Goal: Task Accomplishment & Management: Use online tool/utility

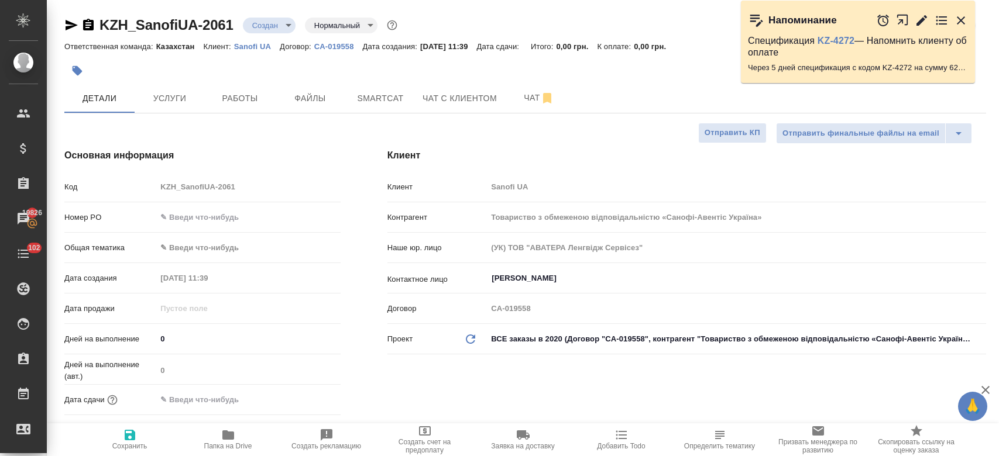
select select "RU"
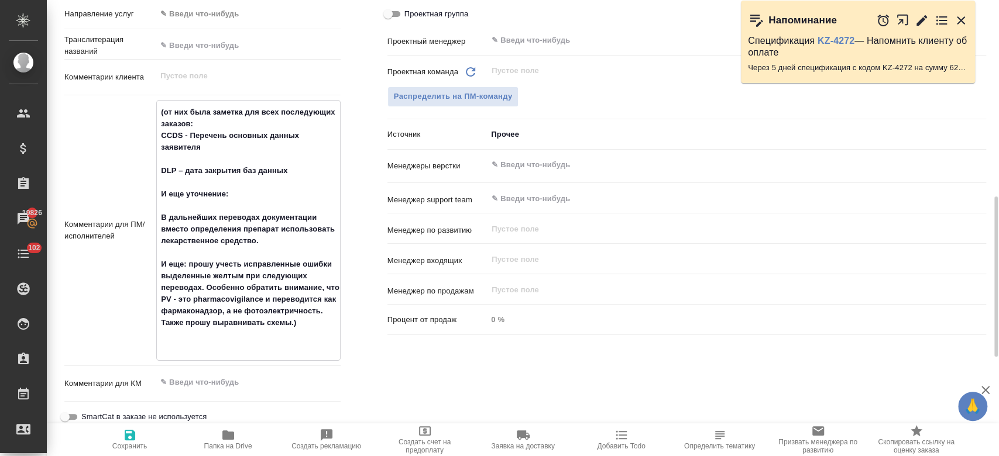
paste textarea "Перевод на укр."
type textarea "(от них была заметка для всех последующих заказов: CCDS - Перечень основных дан…"
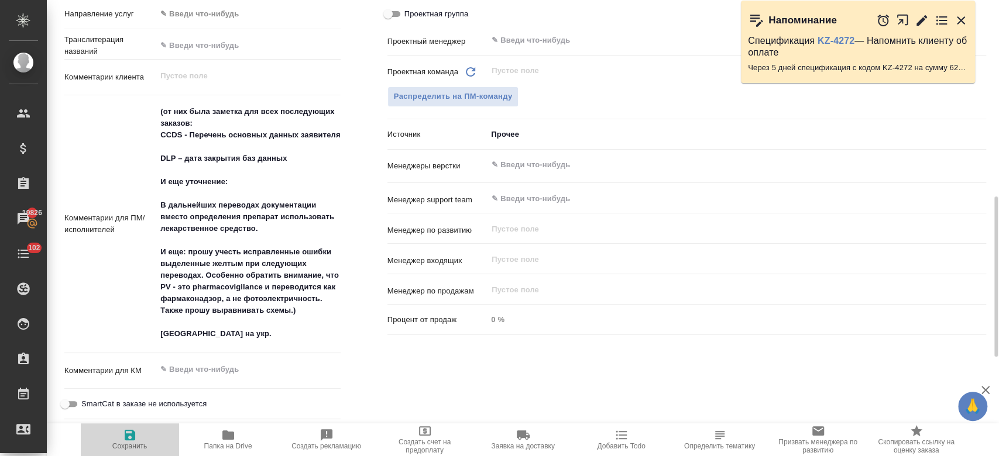
click at [123, 434] on icon "button" at bounding box center [130, 435] width 14 height 14
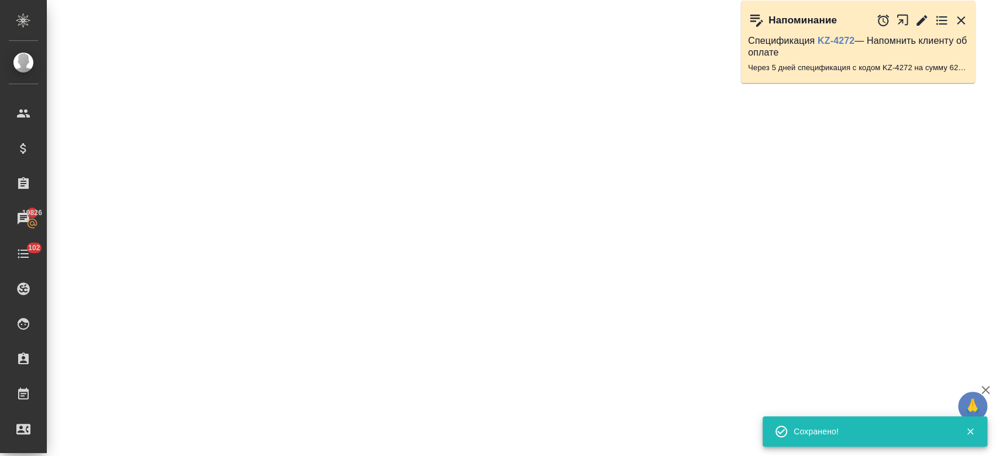
select select "RU"
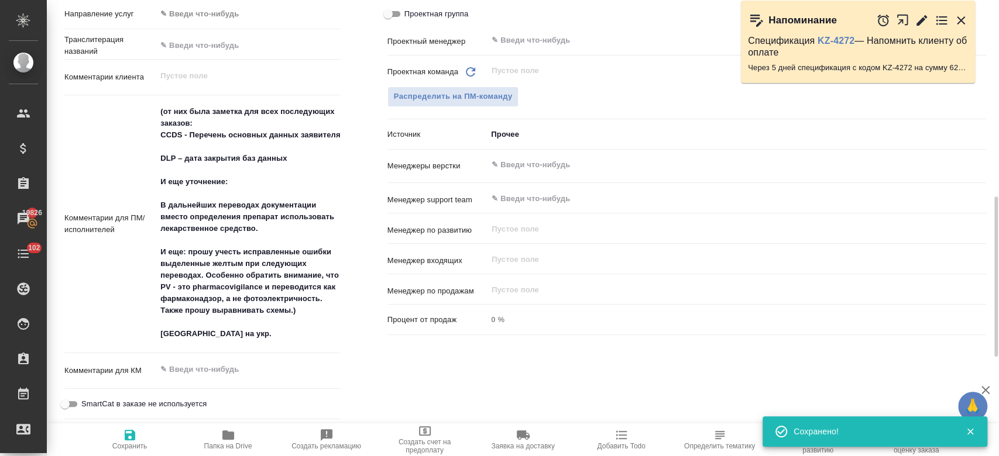
type textarea "x"
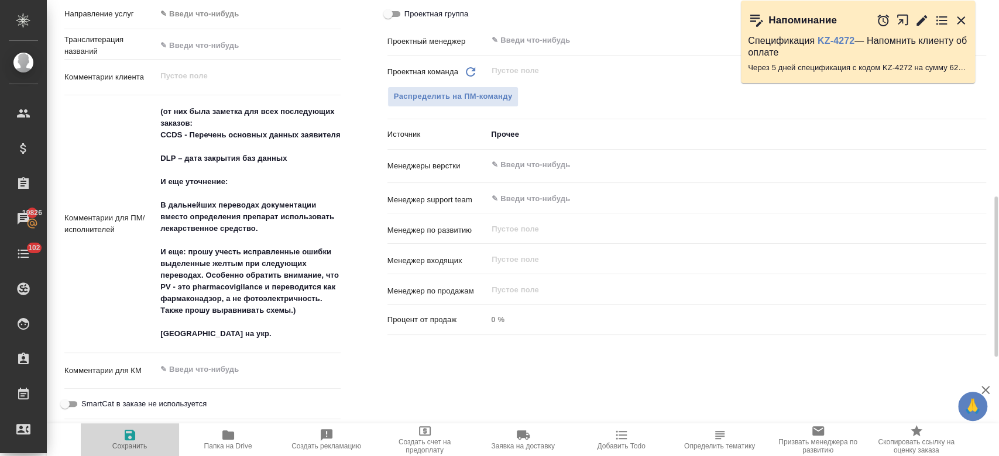
click at [122, 450] on span "Сохранить" at bounding box center [129, 446] width 35 height 8
type textarea "x"
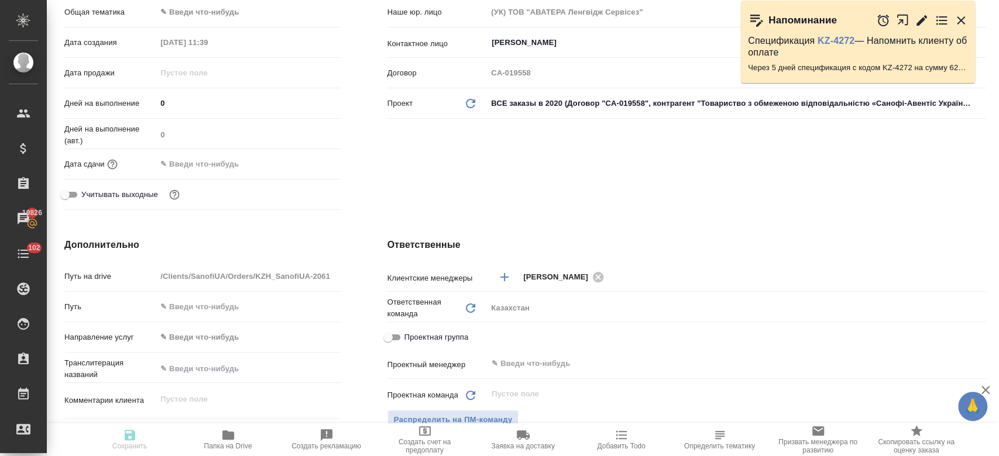
scroll to position [0, 0]
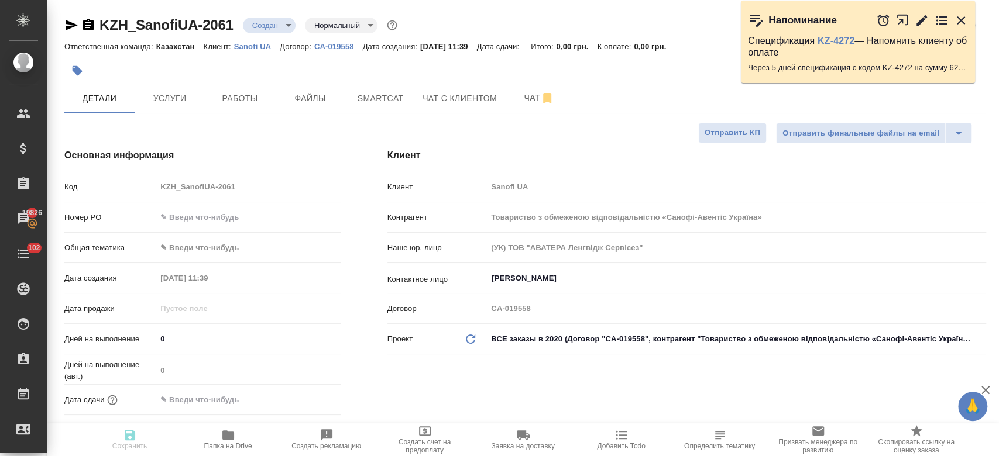
type textarea "x"
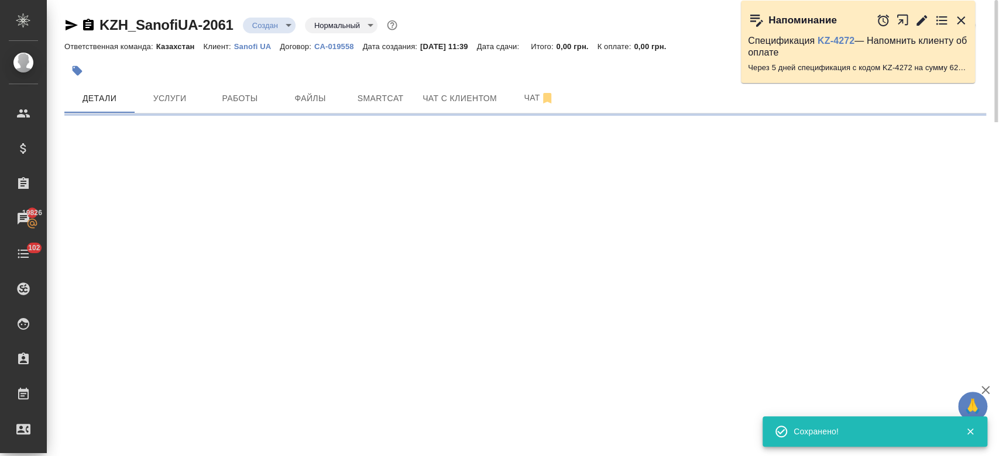
select select "RU"
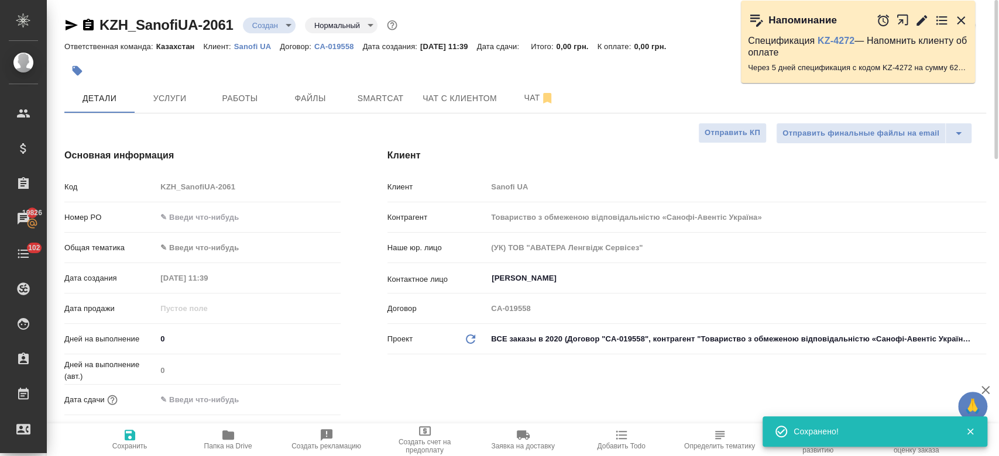
type textarea "x"
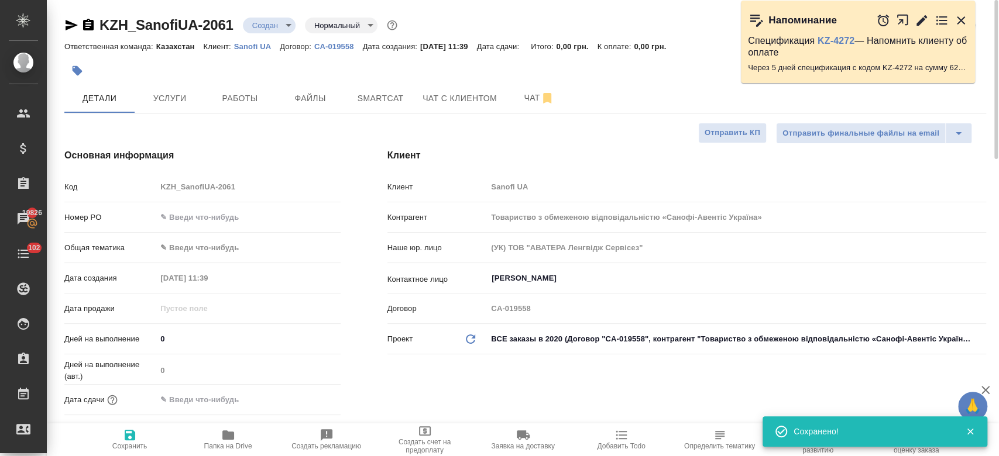
type textarea "x"
click at [294, 99] on span "Файлы" at bounding box center [310, 98] width 56 height 15
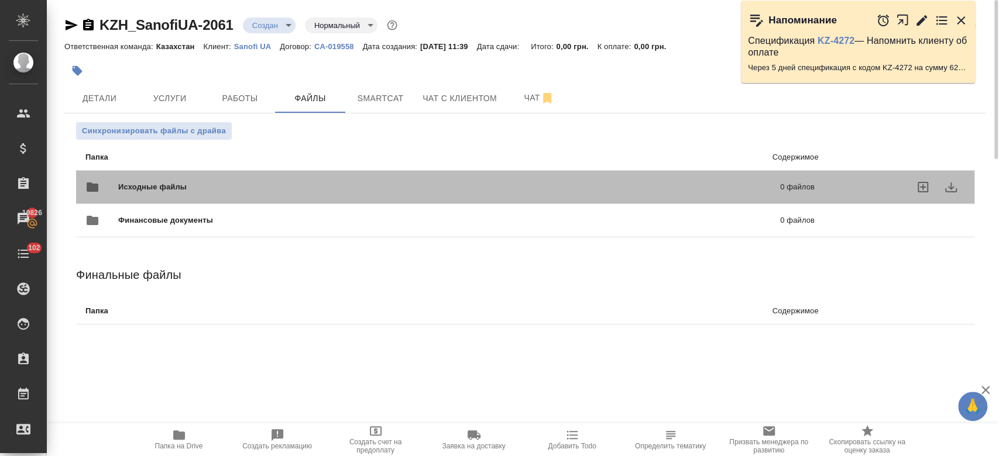
click at [248, 193] on span "Исходные файлы" at bounding box center [300, 187] width 365 height 12
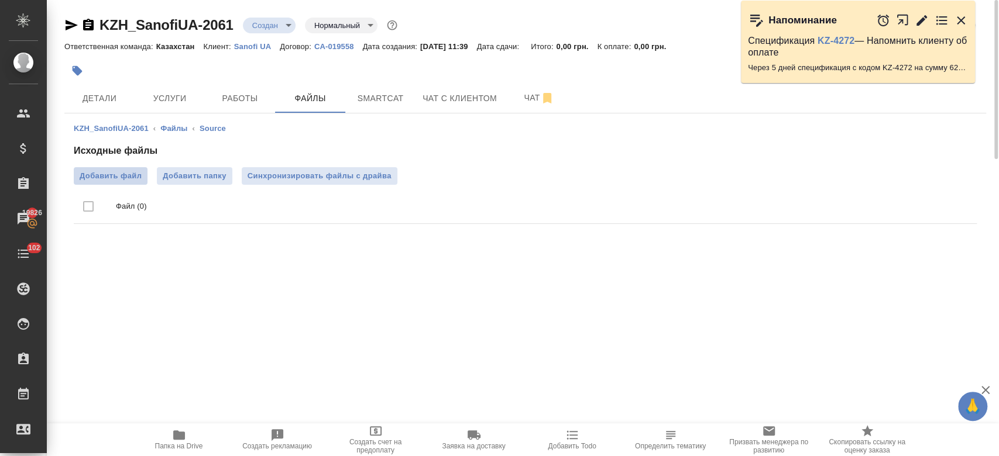
click at [114, 169] on label "Добавить файл" at bounding box center [111, 176] width 74 height 18
click at [0, 0] on input "Добавить файл" at bounding box center [0, 0] width 0 height 0
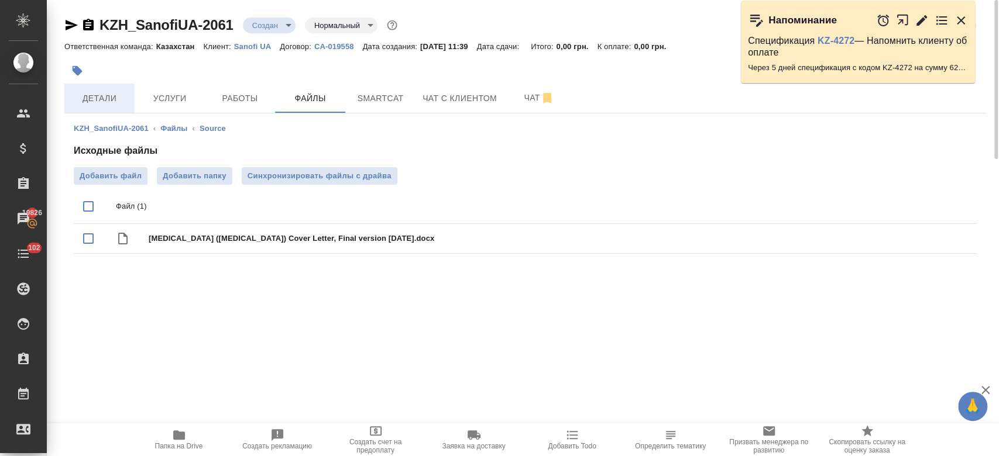
click at [121, 103] on span "Детали" at bounding box center [99, 98] width 56 height 15
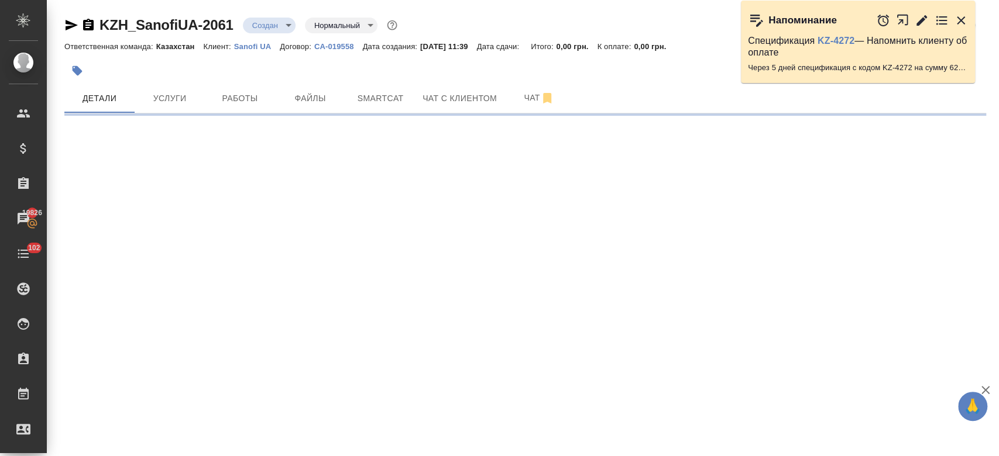
select select "RU"
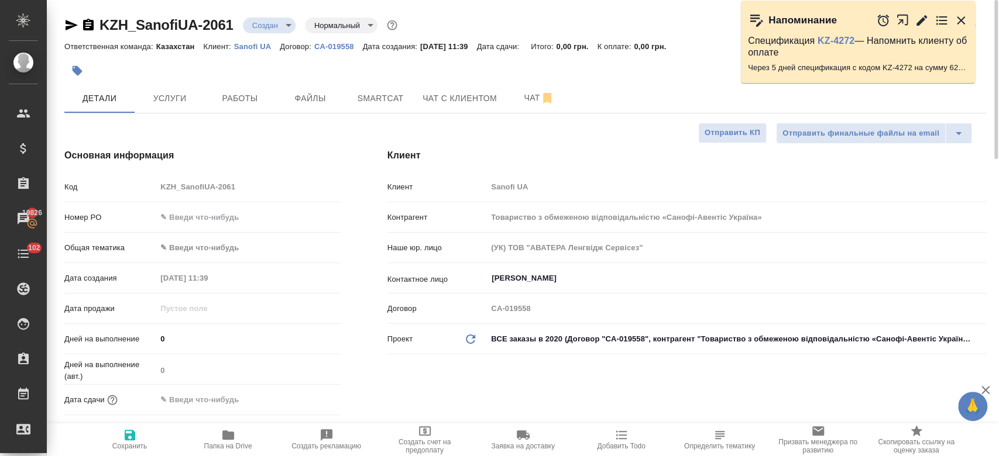
type textarea "x"
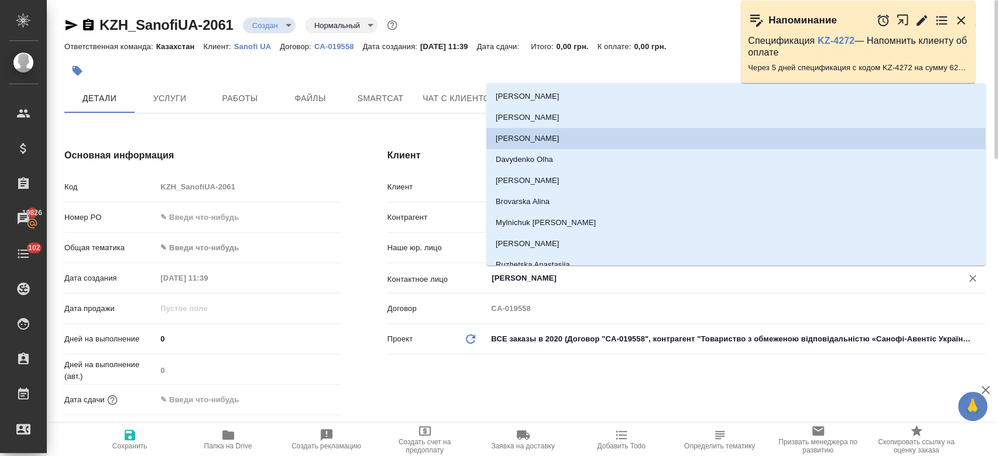
click at [557, 281] on input "Каневский Роман" at bounding box center [716, 279] width 453 height 14
type textarea "x"
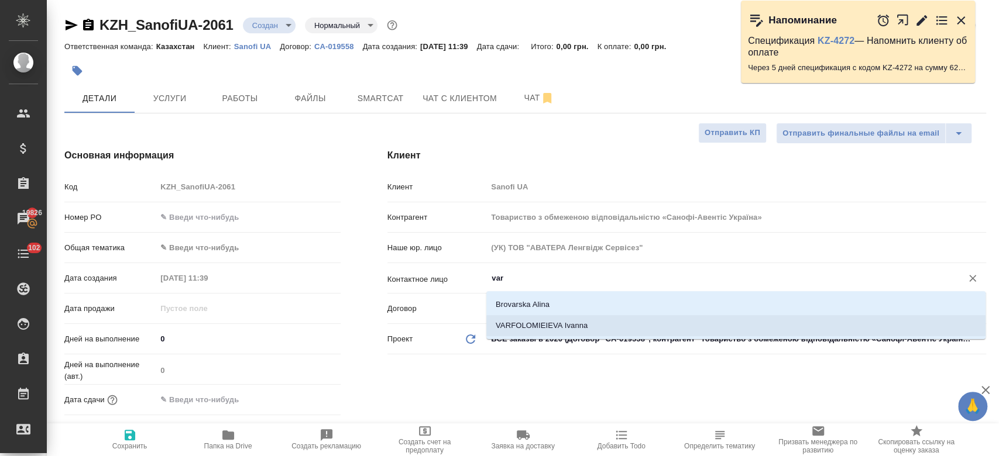
click at [559, 322] on li "VARFOLOMIEIEVA Ivanna" at bounding box center [735, 325] width 499 height 21
type input "VARFOLOMIEIEVA Ivanna"
type textarea "x"
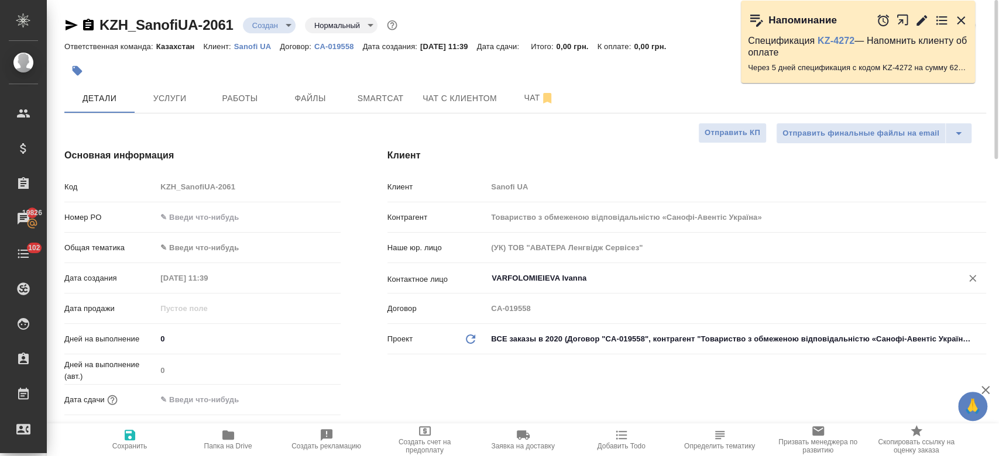
type input "VARFOLOMIEIEVA Ivanna"
click at [128, 441] on icon "button" at bounding box center [130, 435] width 14 height 14
type textarea "x"
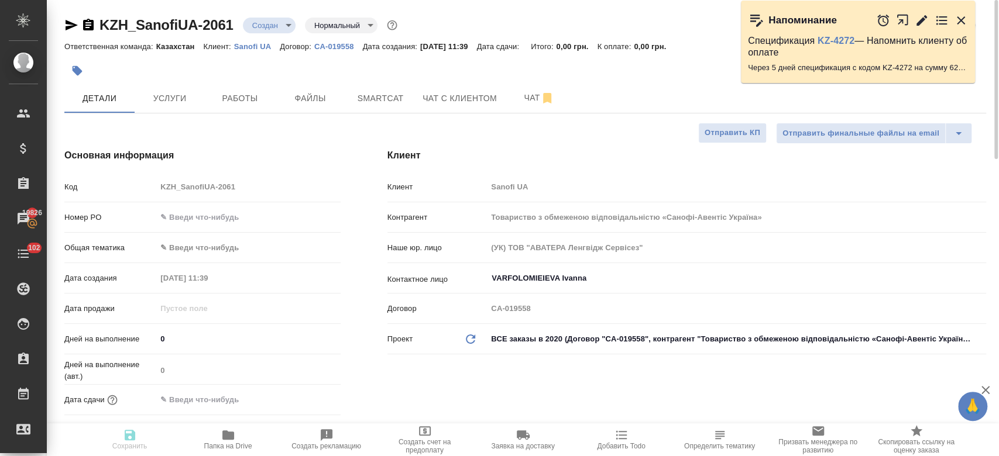
type textarea "x"
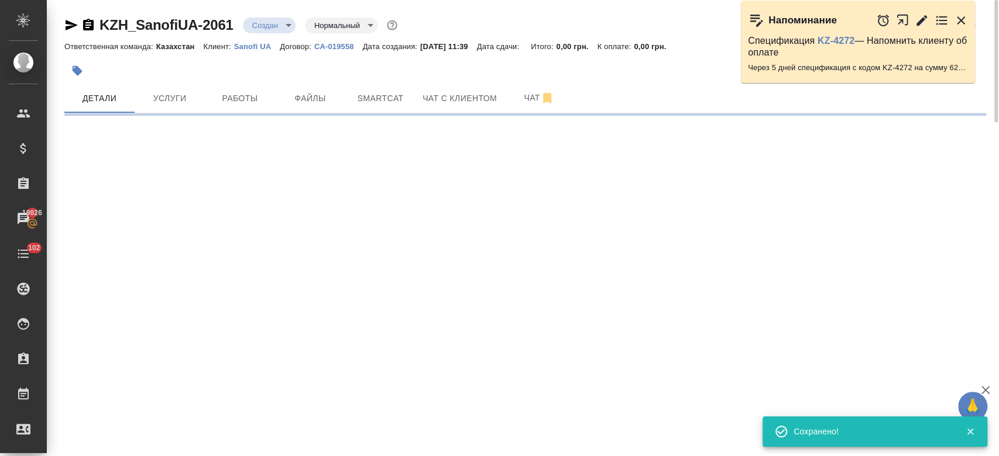
select select "RU"
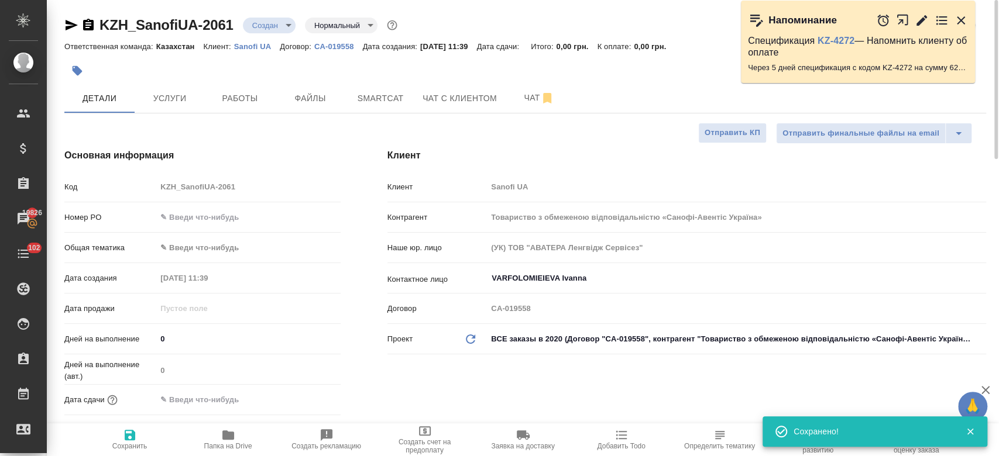
type textarea "x"
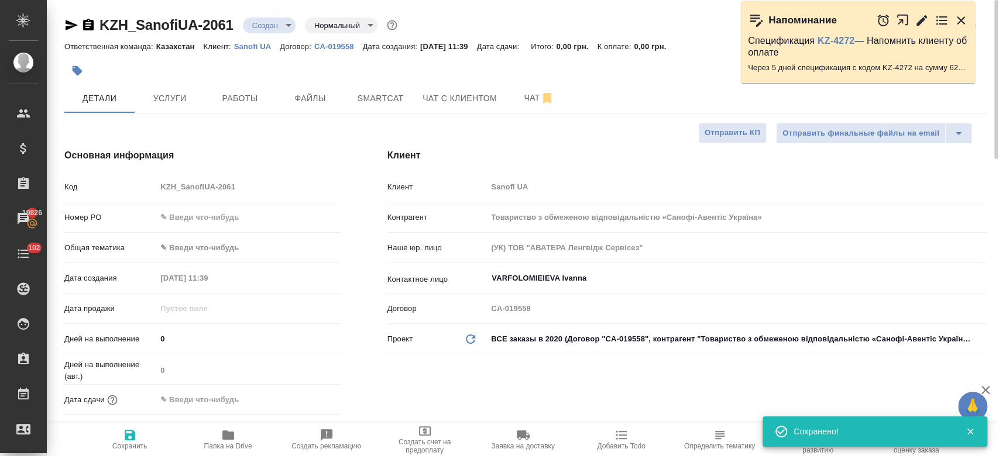
type textarea "x"
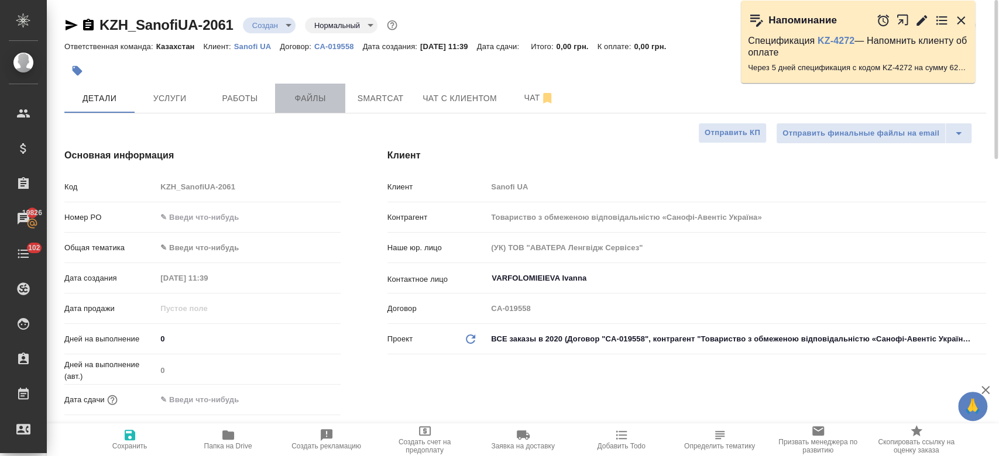
click at [305, 99] on span "Файлы" at bounding box center [310, 98] width 56 height 15
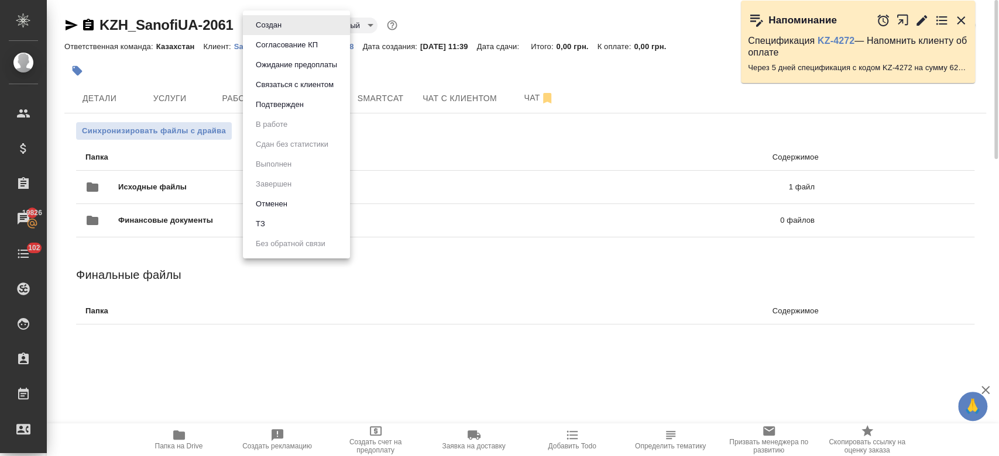
click at [281, 29] on body "🙏 .cls-1 fill:#fff; AWATERA Kosherbayeva Nazerke Клиенты Спецификации Заказы 19…" at bounding box center [499, 228] width 999 height 456
click at [297, 219] on li "ТЗ" at bounding box center [296, 224] width 107 height 20
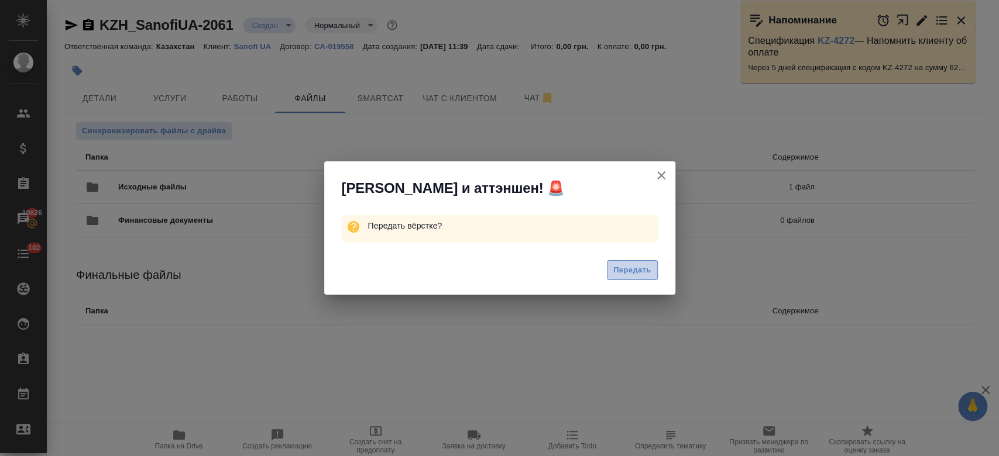
click at [627, 278] on button "Передать" at bounding box center [632, 270] width 51 height 20
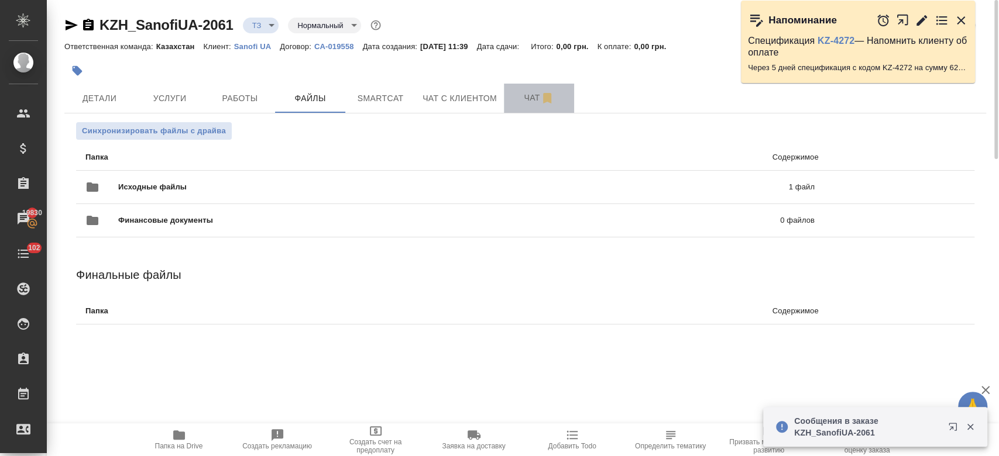
click at [526, 84] on button "Чат" at bounding box center [539, 98] width 70 height 29
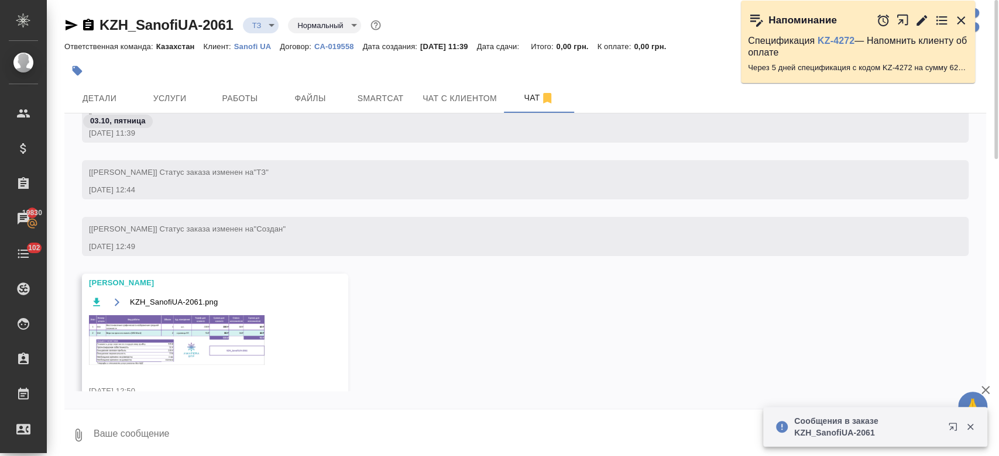
scroll to position [152, 0]
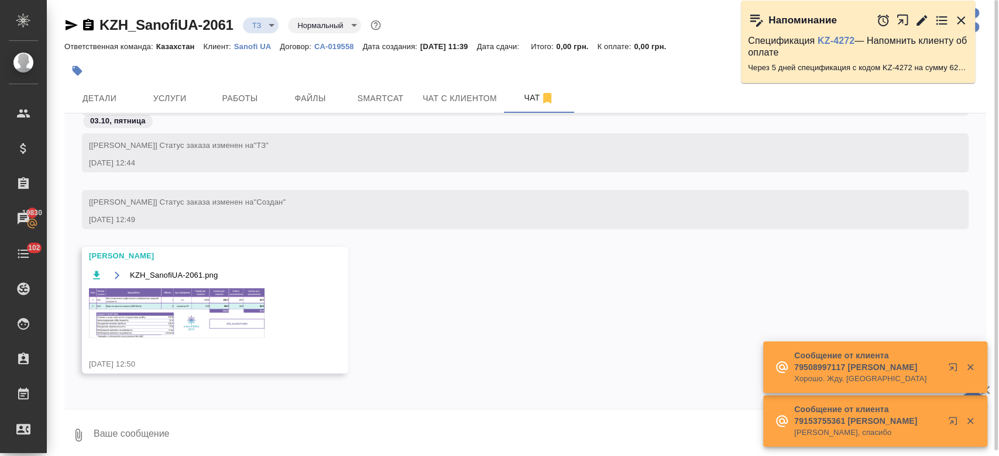
click at [187, 314] on img at bounding box center [177, 313] width 176 height 50
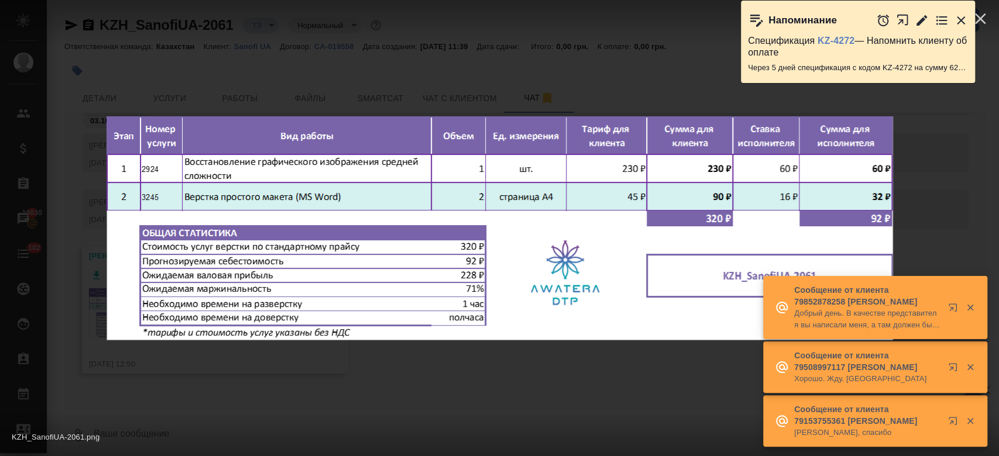
click at [961, 13] on icon "button" at bounding box center [961, 20] width 14 height 14
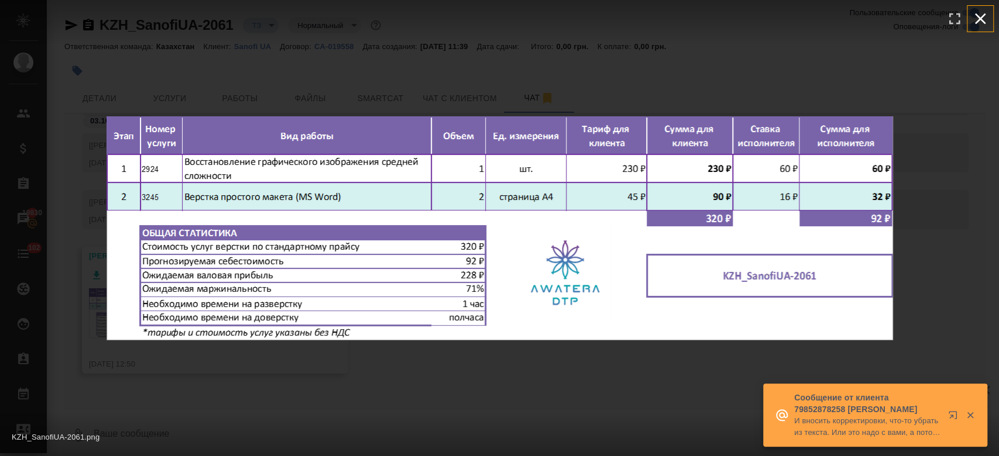
click at [983, 19] on icon "button" at bounding box center [980, 18] width 19 height 19
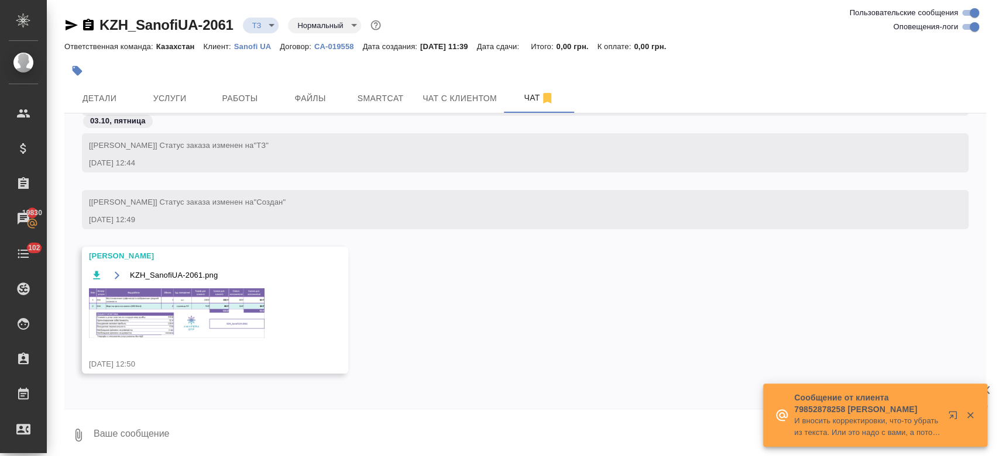
click at [983, 19] on div at bounding box center [499, 228] width 999 height 456
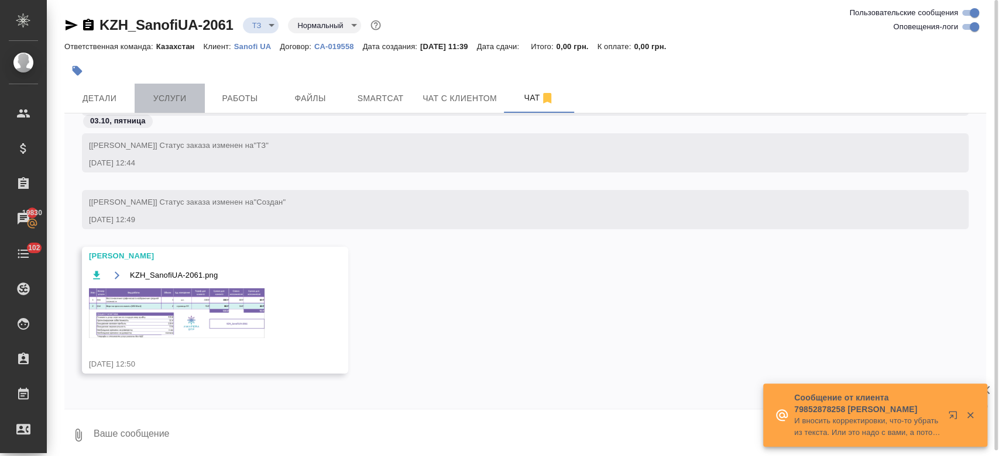
click at [159, 90] on button "Услуги" at bounding box center [170, 98] width 70 height 29
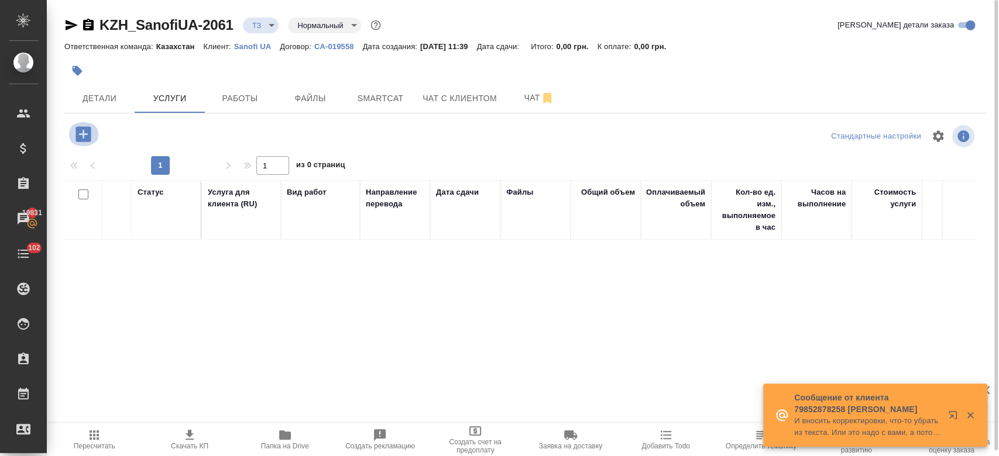
click at [84, 135] on icon "button" at bounding box center [83, 134] width 20 height 20
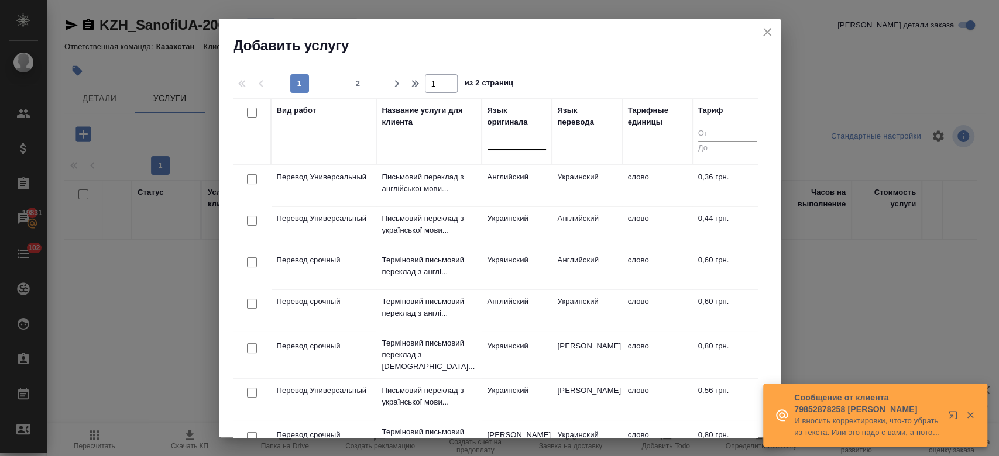
click at [523, 132] on div at bounding box center [516, 138] width 59 height 17
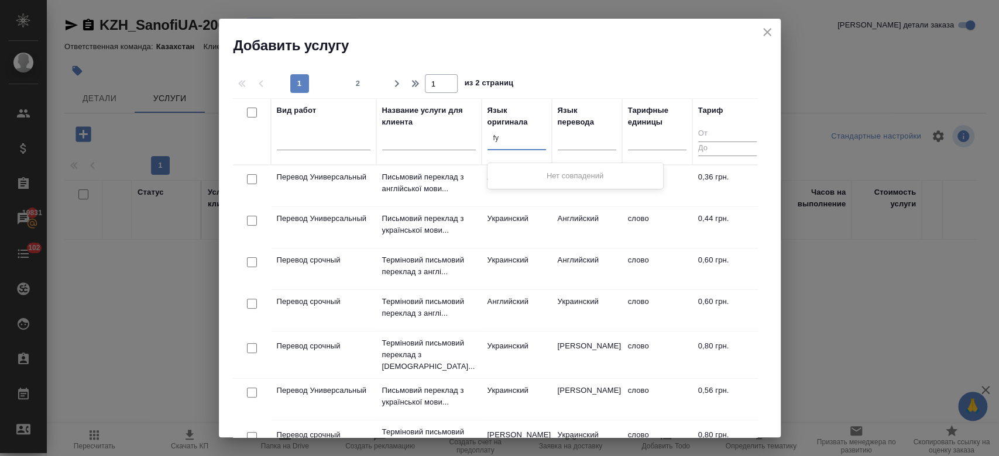
type input "f"
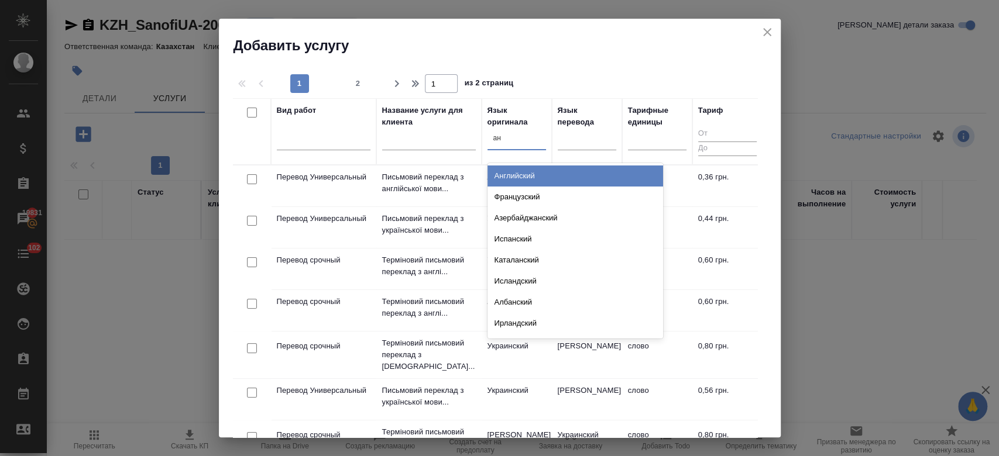
type input "анг"
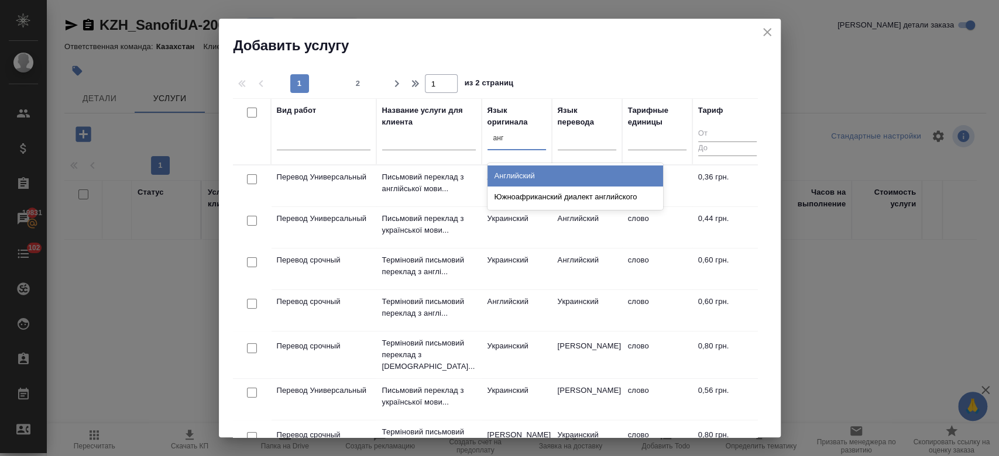
click at [527, 178] on div "Английский" at bounding box center [575, 176] width 176 height 21
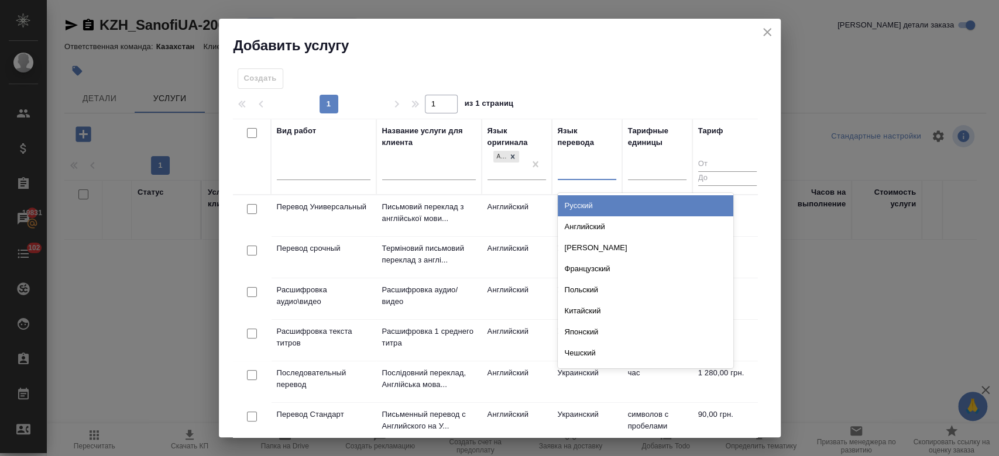
click at [566, 166] on div at bounding box center [587, 168] width 59 height 17
type input "укр"
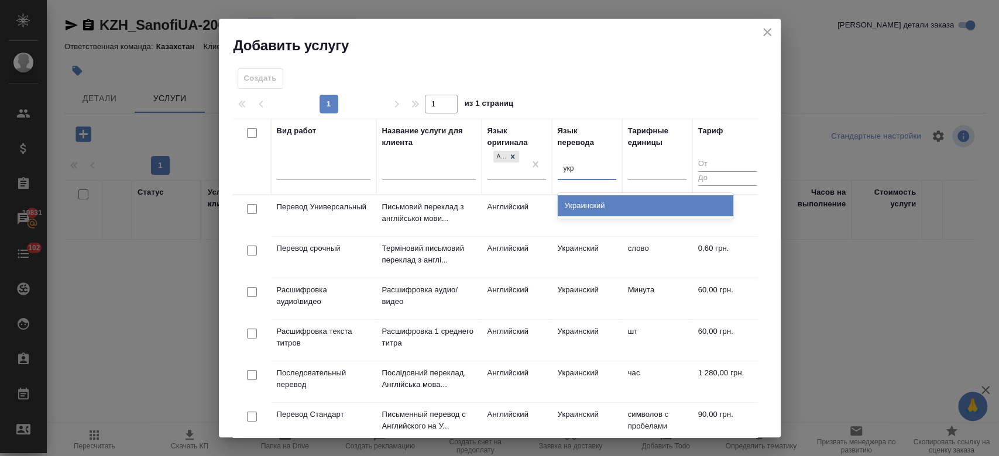
click at [576, 210] on div "Украинский" at bounding box center [646, 205] width 176 height 21
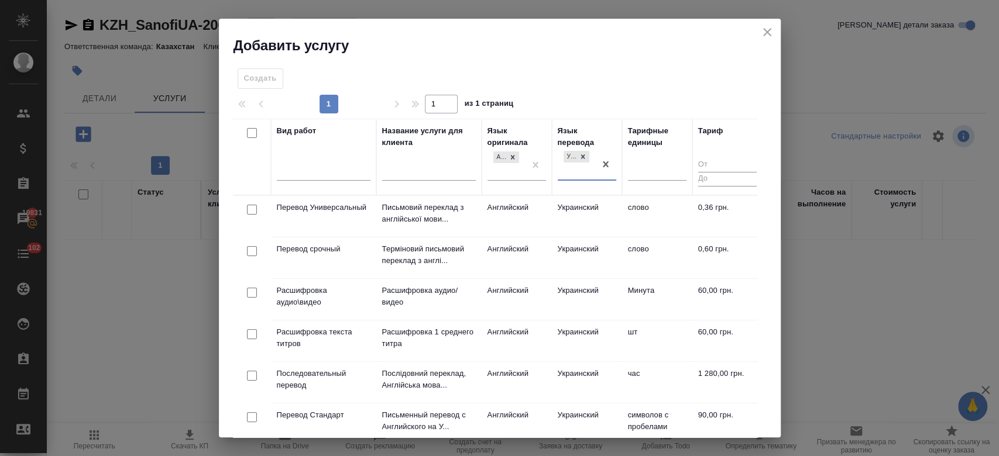
click at [478, 201] on td "Письмовий переклад з англійської мови..." at bounding box center [428, 216] width 105 height 41
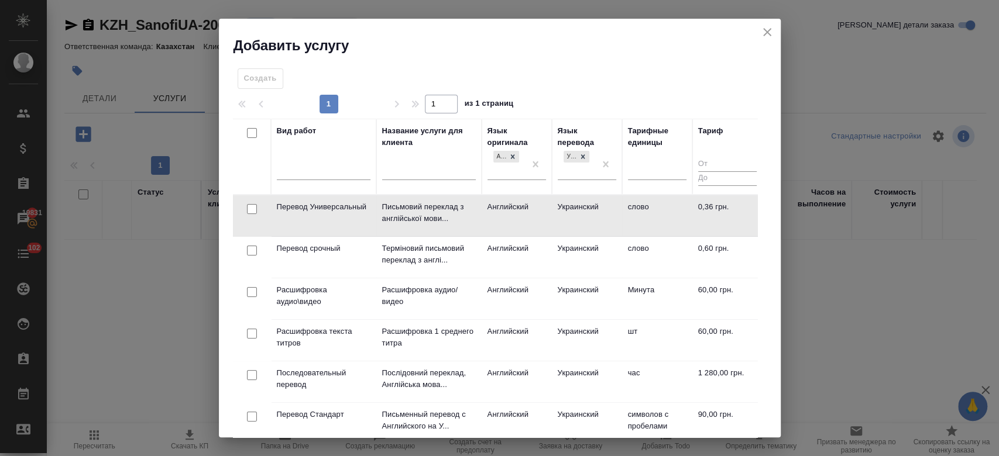
click at [478, 201] on td "Письмовий переклад з англійської мови..." at bounding box center [428, 215] width 105 height 41
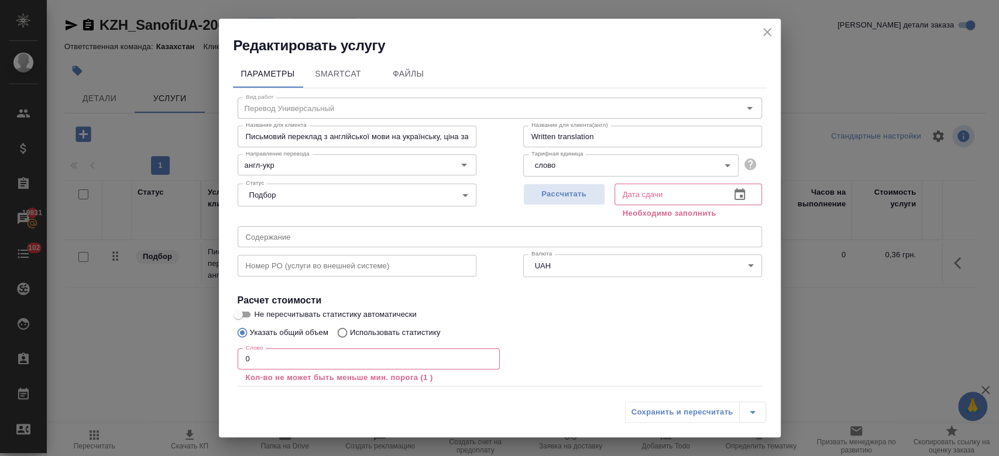
click at [770, 31] on icon "close" at bounding box center [767, 32] width 14 height 14
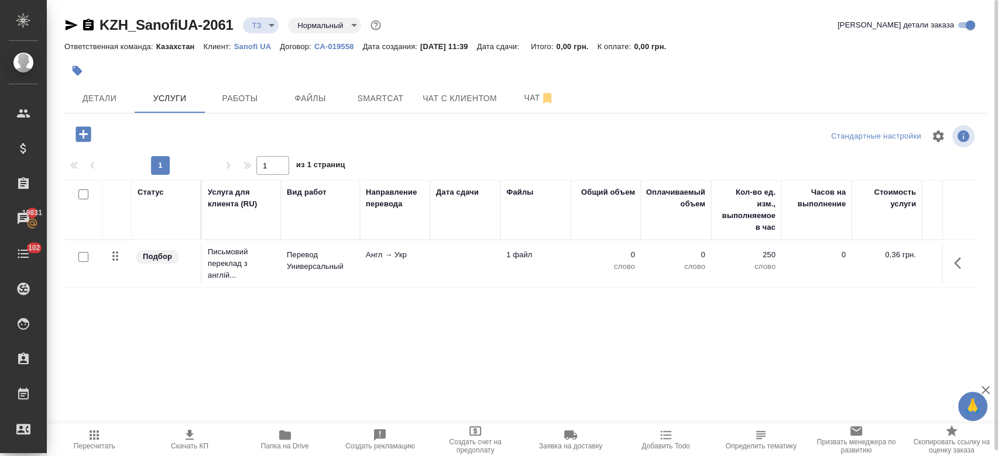
click at [83, 259] on input "checkbox" at bounding box center [83, 257] width 10 height 10
checkbox input "true"
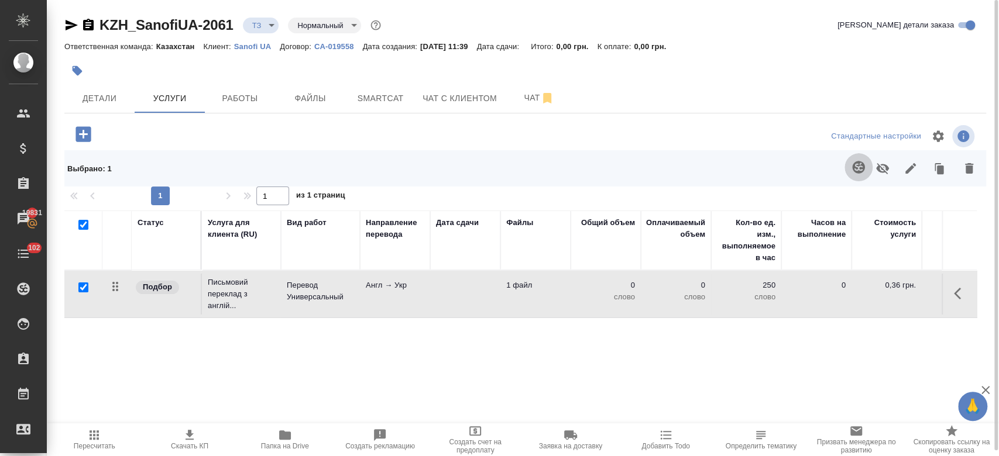
click at [851, 170] on icon "button" at bounding box center [858, 167] width 14 height 14
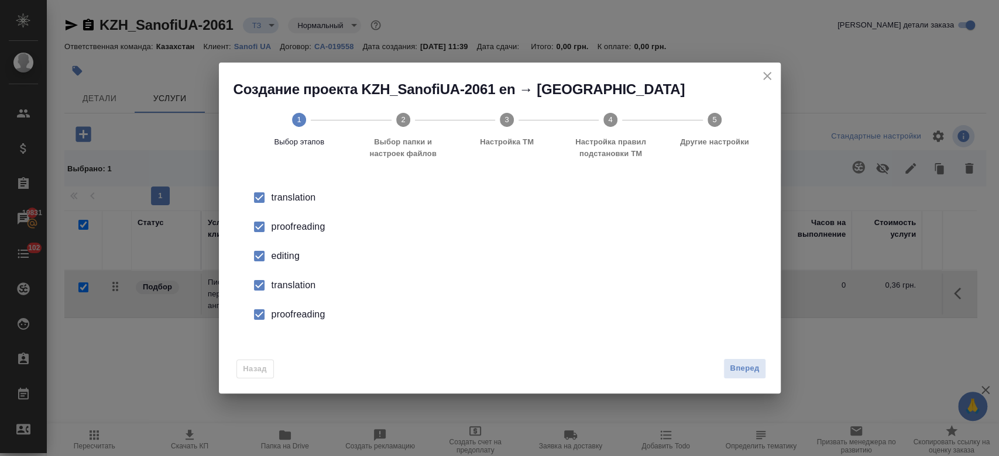
click at [301, 222] on div "proofreading" at bounding box center [512, 227] width 481 height 14
click at [296, 252] on div "editing" at bounding box center [512, 256] width 481 height 14
click at [297, 281] on div "translation" at bounding box center [512, 286] width 481 height 14
click at [307, 317] on div "proofreading" at bounding box center [512, 315] width 481 height 14
click at [748, 372] on span "Вперед" at bounding box center [744, 368] width 29 height 13
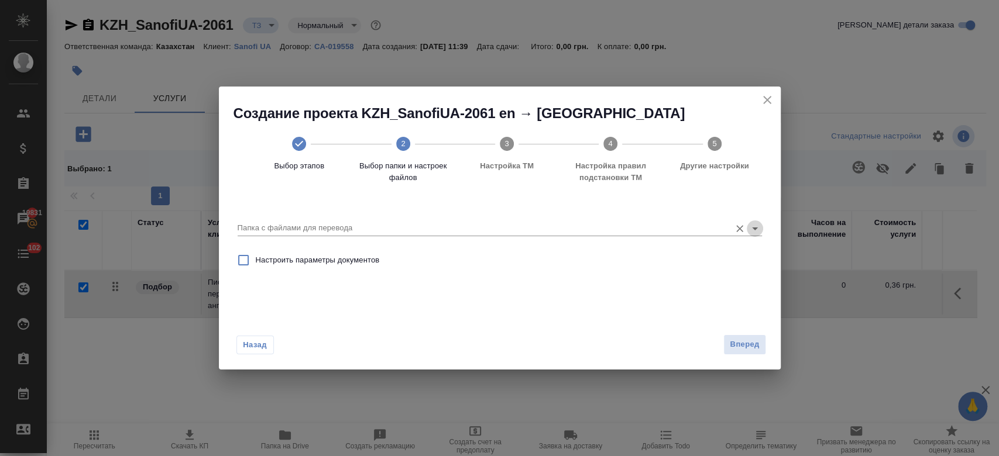
click at [759, 225] on icon "Open" at bounding box center [755, 229] width 14 height 14
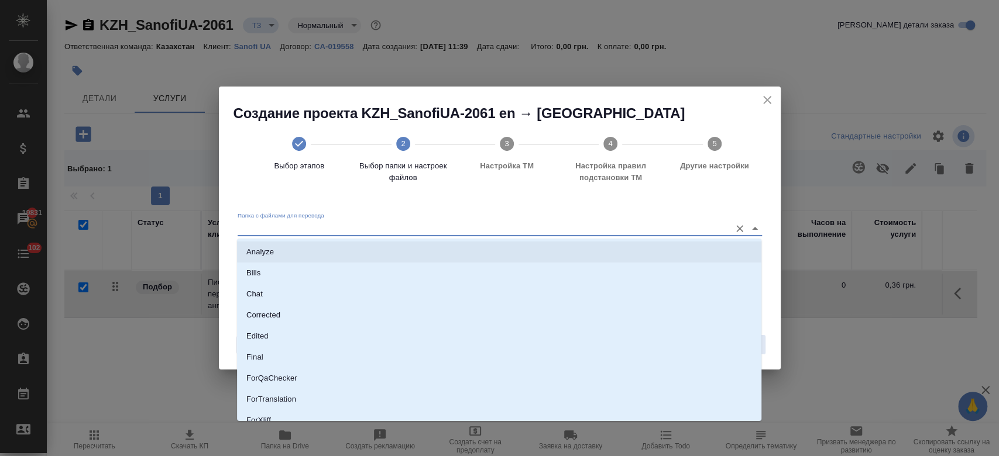
scroll to position [94, 0]
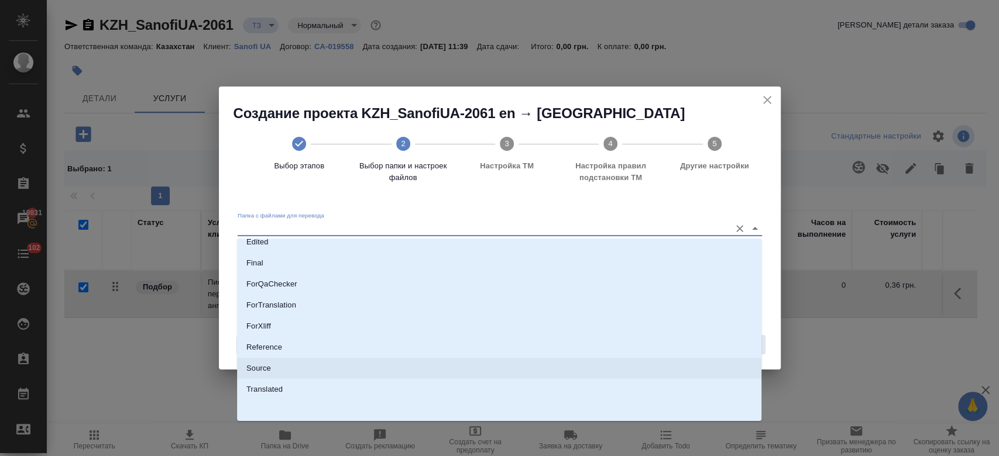
click at [547, 367] on li "Source" at bounding box center [499, 368] width 524 height 21
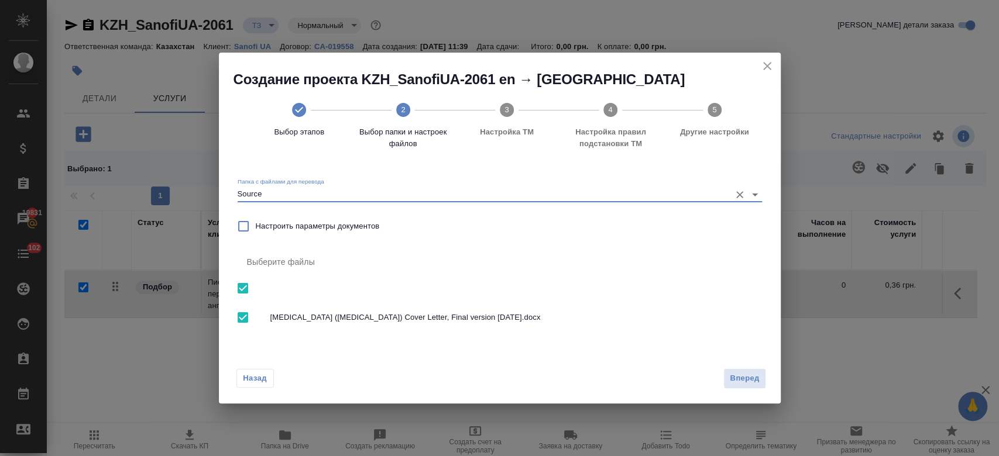
type input "Source"
click at [745, 382] on span "Вперед" at bounding box center [744, 378] width 29 height 13
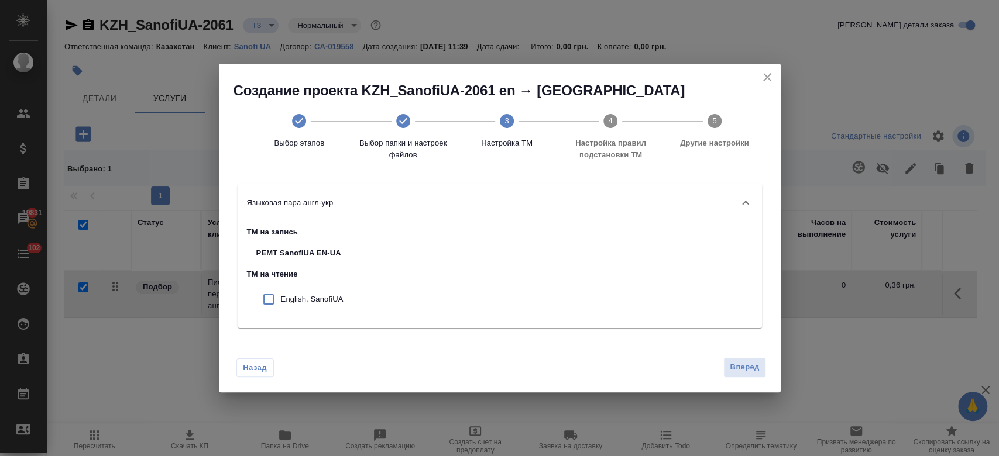
click at [737, 379] on div "Назад Вперед" at bounding box center [500, 365] width 562 height 55
click at [740, 373] on span "Вперед" at bounding box center [744, 367] width 29 height 13
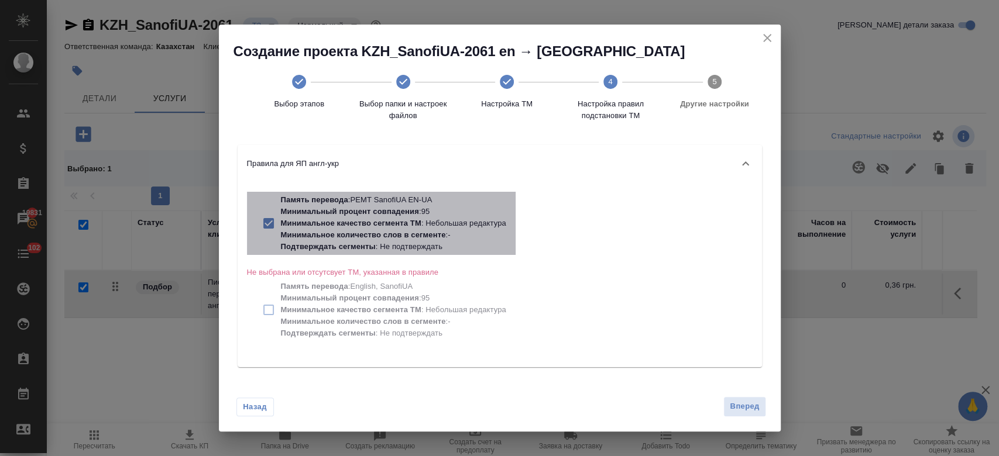
click at [389, 205] on p "Память перевода : PEMT SanofiUA EN-UA" at bounding box center [393, 200] width 225 height 12
checkbox input "false"
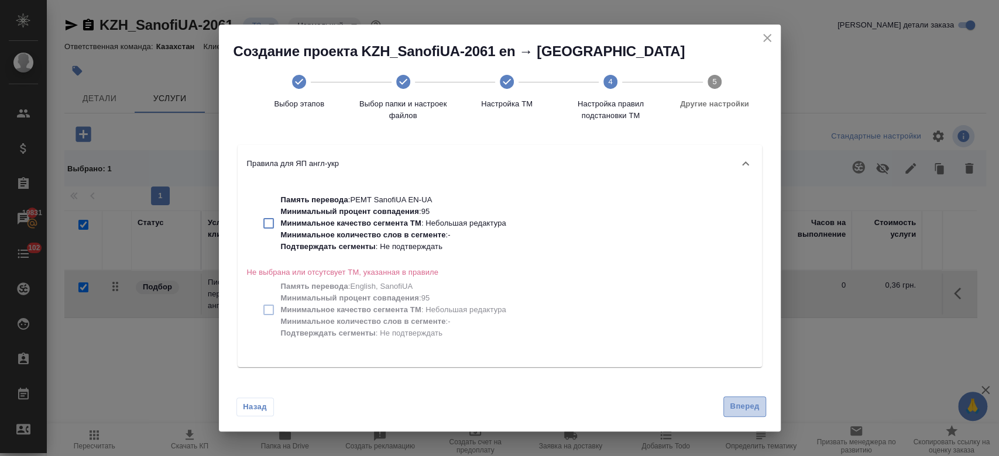
click at [739, 403] on span "Вперед" at bounding box center [744, 406] width 29 height 13
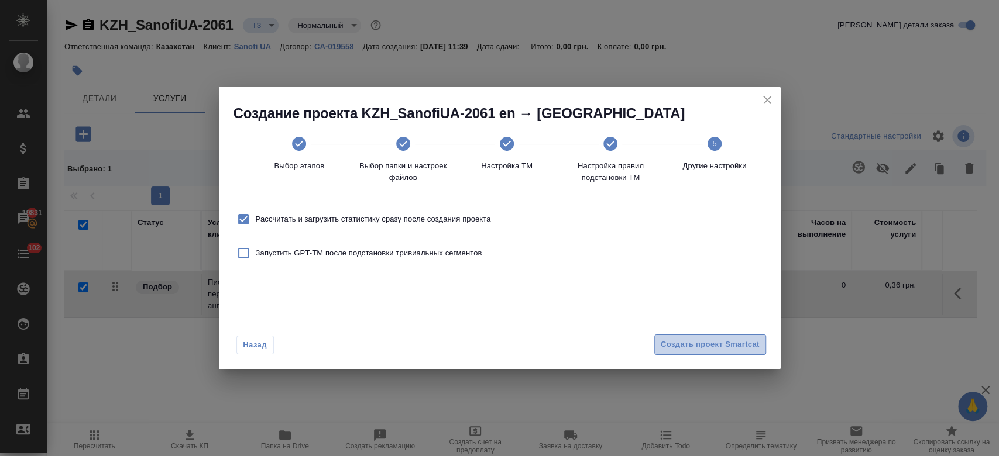
click at [684, 346] on span "Создать проект Smartcat" at bounding box center [710, 344] width 99 height 13
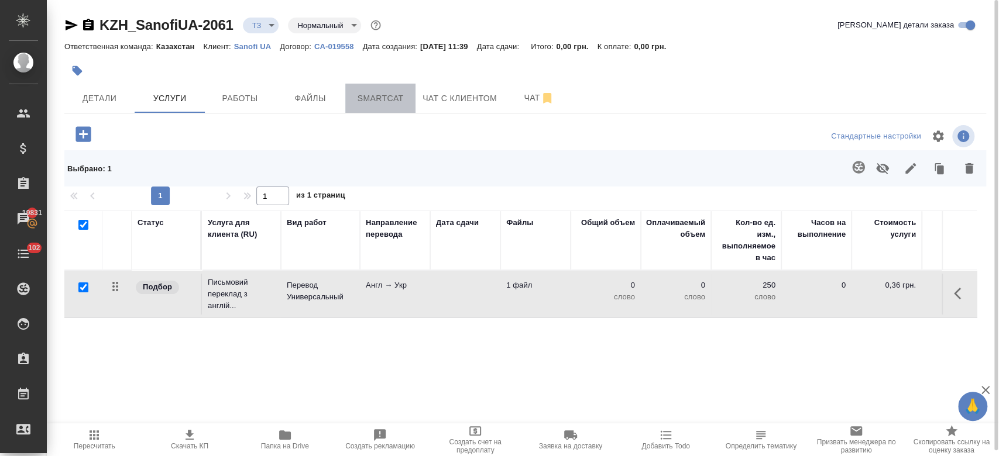
click at [386, 104] on span "Smartcat" at bounding box center [380, 98] width 56 height 15
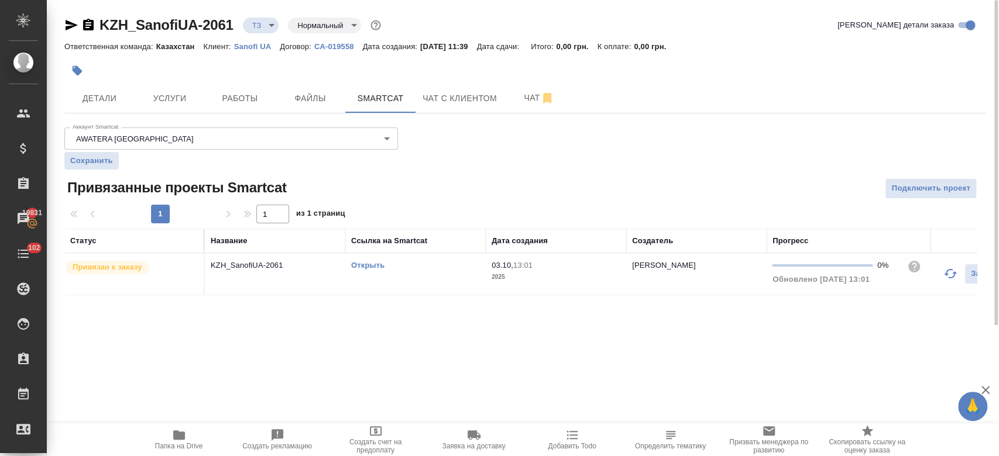
click at [370, 260] on div "Открыть" at bounding box center [415, 266] width 129 height 12
click at [367, 267] on link "Открыть" at bounding box center [367, 265] width 33 height 9
click at [181, 101] on span "Услуги" at bounding box center [170, 98] width 56 height 15
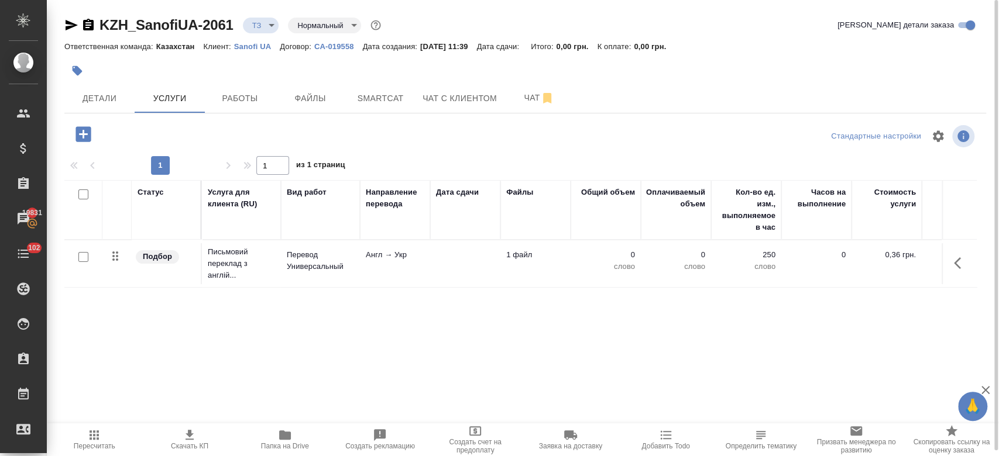
click at [285, 273] on td "Перевод Универсальный" at bounding box center [320, 263] width 79 height 41
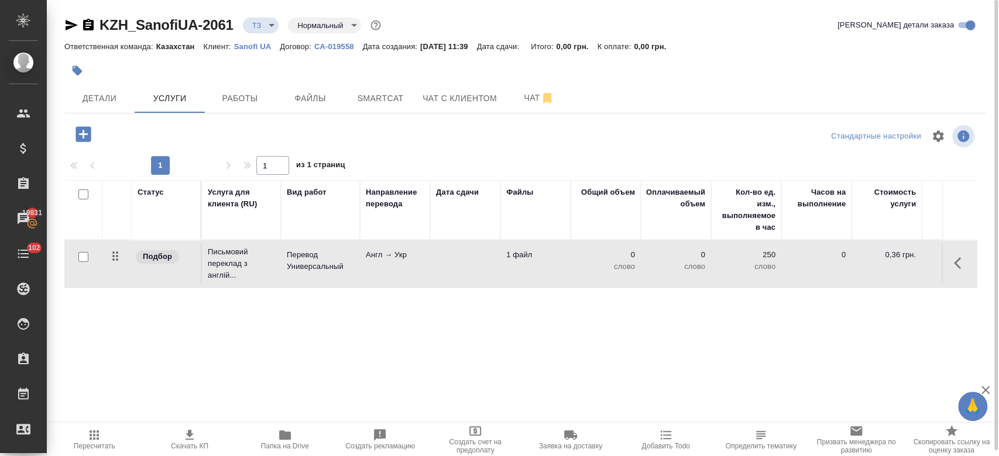
click at [285, 273] on td "Перевод Универсальный" at bounding box center [320, 263] width 79 height 41
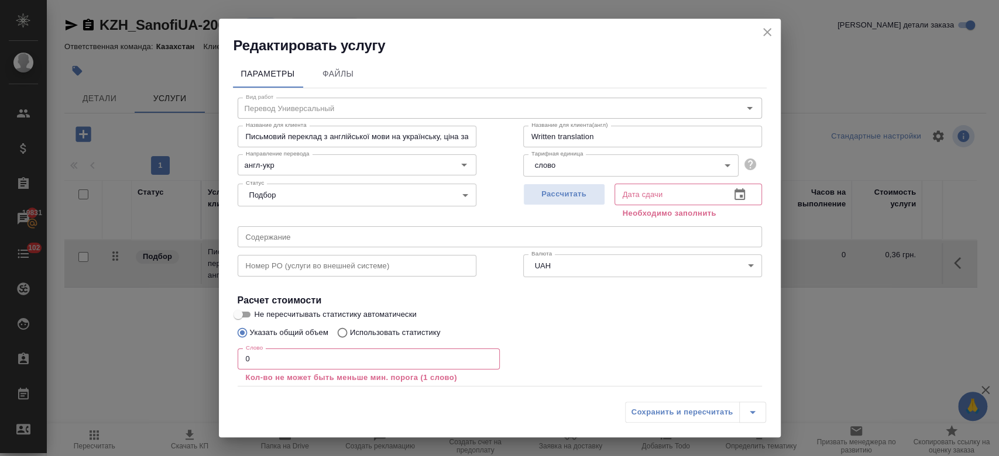
click at [412, 330] on p "Использовать статистику" at bounding box center [395, 333] width 91 height 12
click at [350, 330] on input "Использовать статистику" at bounding box center [340, 333] width 19 height 22
radio input "true"
radio input "false"
click at [741, 384] on icon at bounding box center [748, 387] width 14 height 14
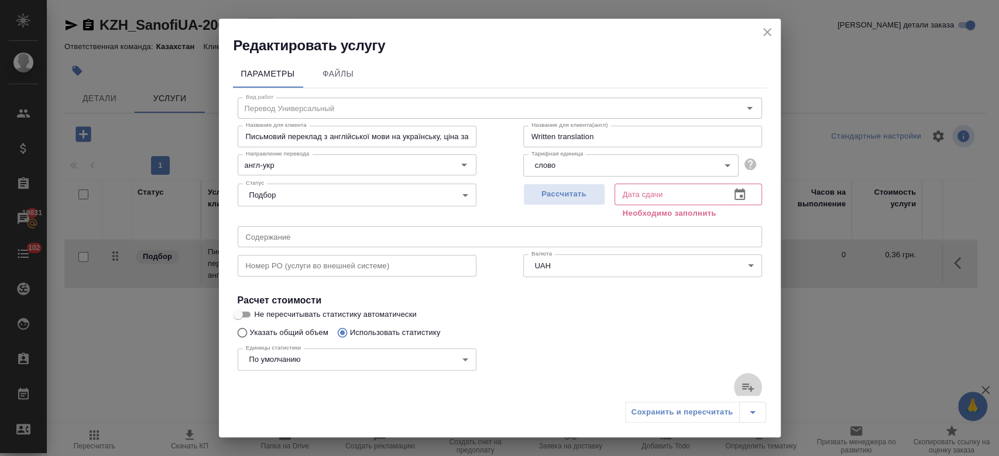
click at [0, 0] on input "file" at bounding box center [0, 0] width 0 height 0
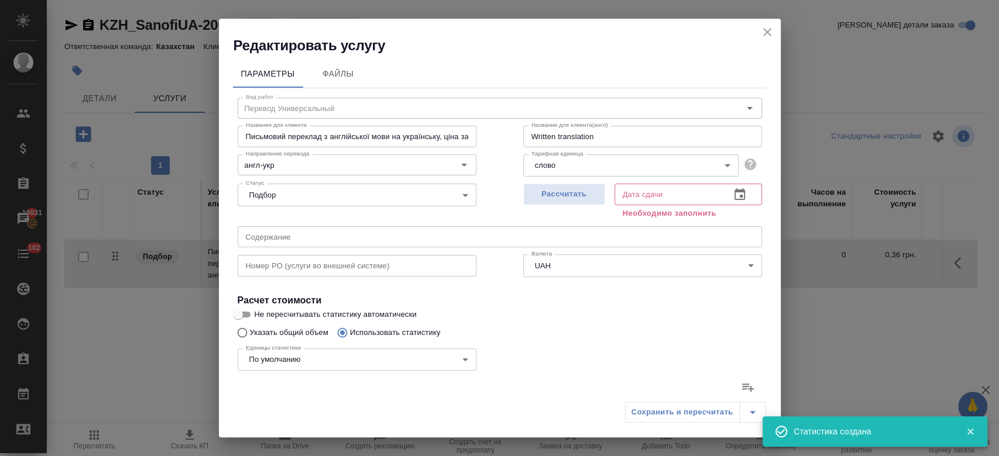
type input "3"
type input "24"
type input "1"
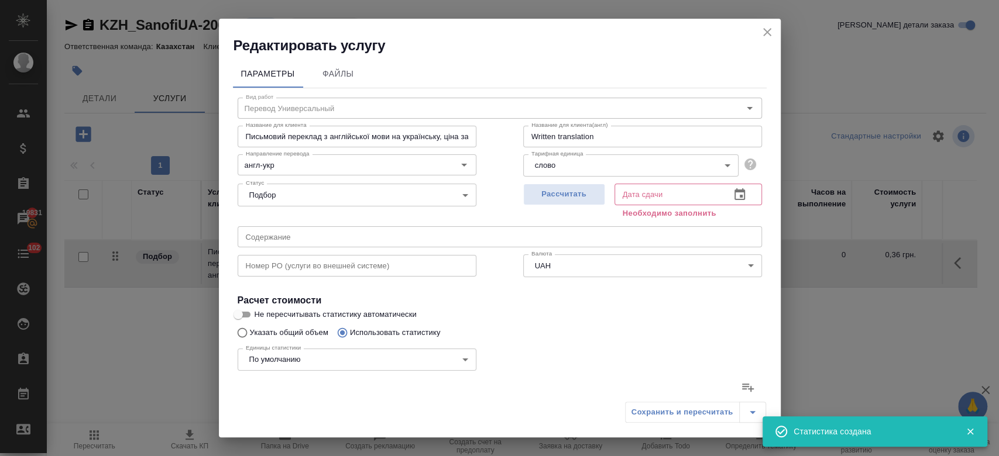
type input "10"
type input "14"
type input "248"
type input "1750"
type input "18"
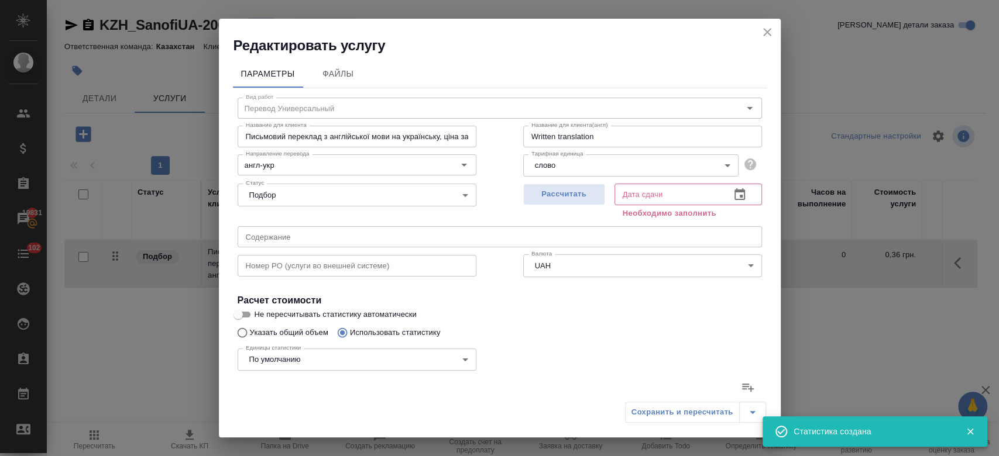
type input "252"
type input "1784"
type input "18"
type input "252"
type input "1784"
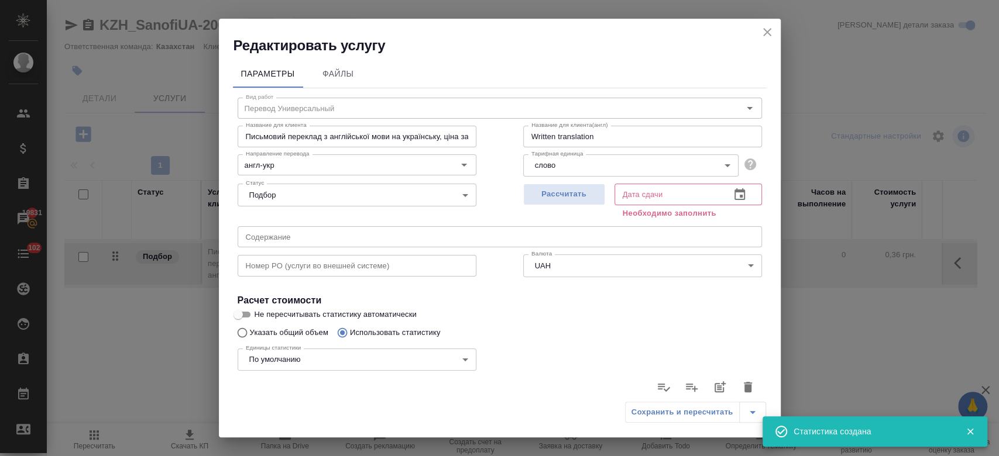
scroll to position [71, 0]
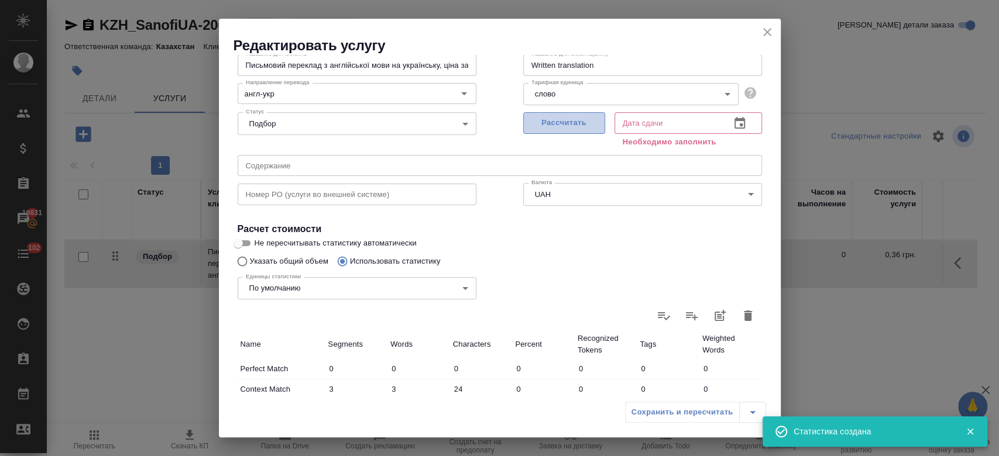
click at [552, 117] on span "Рассчитать" at bounding box center [564, 122] width 69 height 13
type input "03.10.2025 13:02"
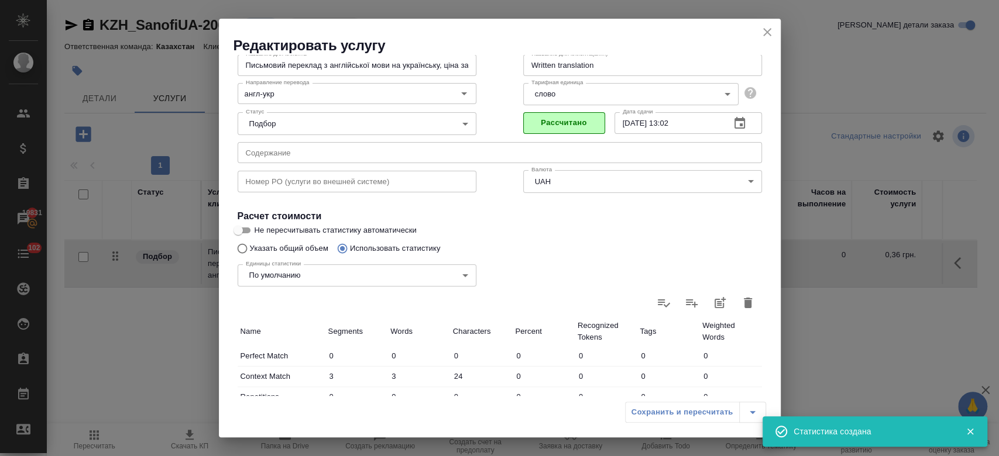
scroll to position [340, 0]
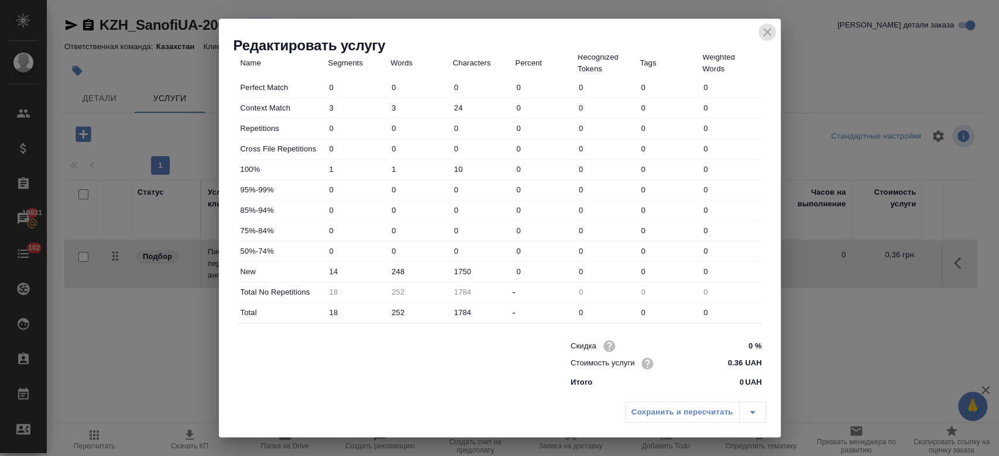
click at [775, 32] on button "close" at bounding box center [767, 32] width 18 height 18
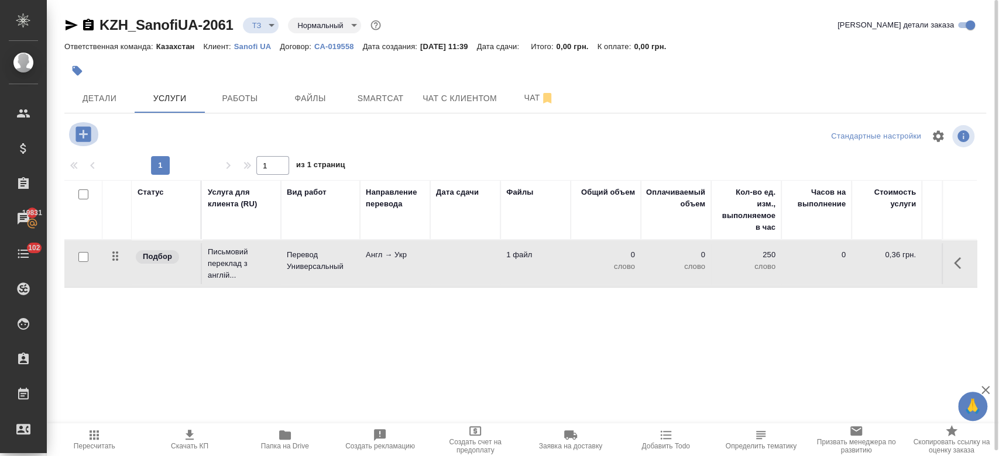
click at [92, 135] on icon "button" at bounding box center [83, 134] width 20 height 20
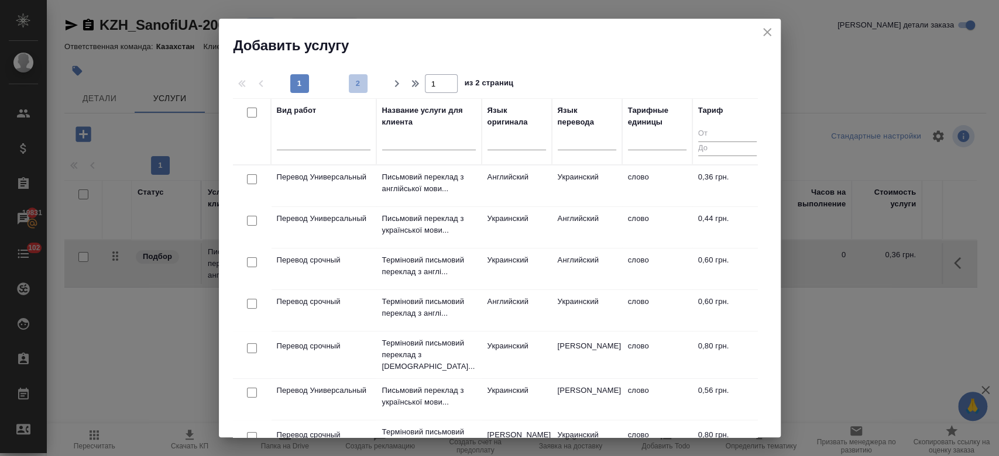
click at [359, 75] on button "2" at bounding box center [358, 83] width 19 height 19
type input "2"
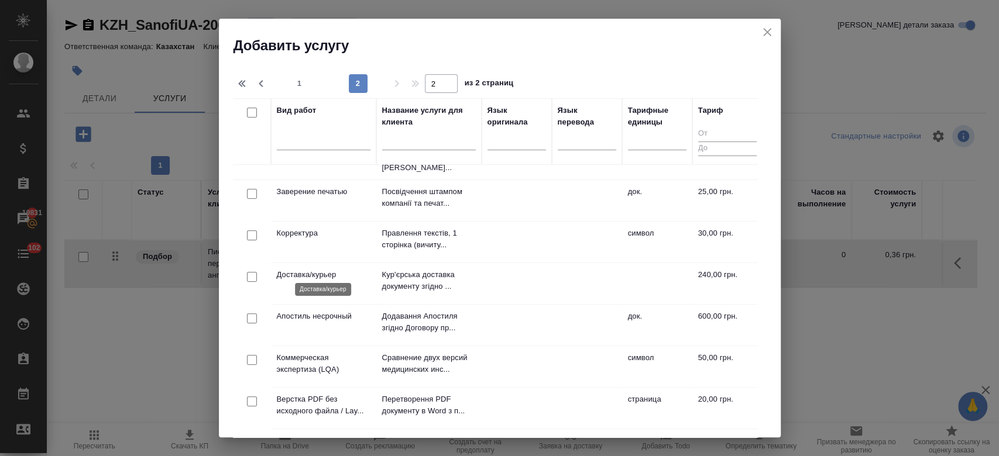
scroll to position [198, 0]
click at [315, 229] on p "Корректура" at bounding box center [324, 235] width 94 height 12
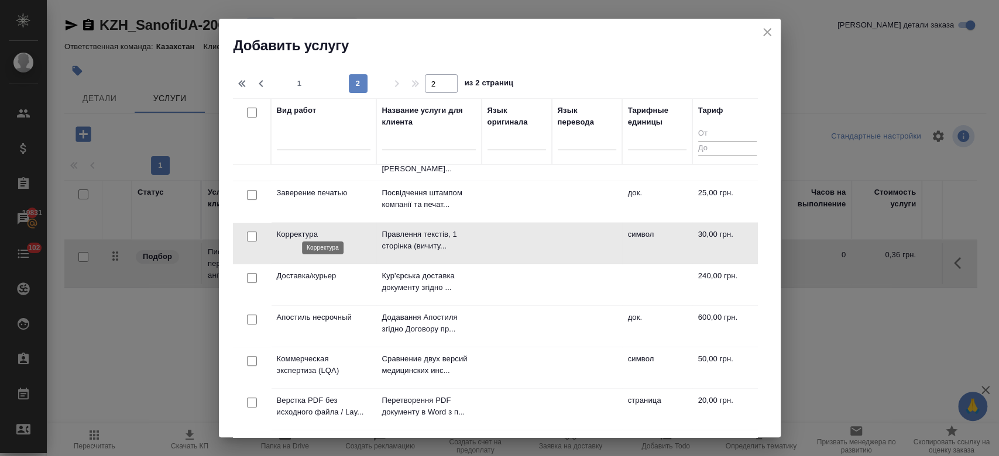
click at [315, 229] on p "Корректура" at bounding box center [324, 235] width 94 height 12
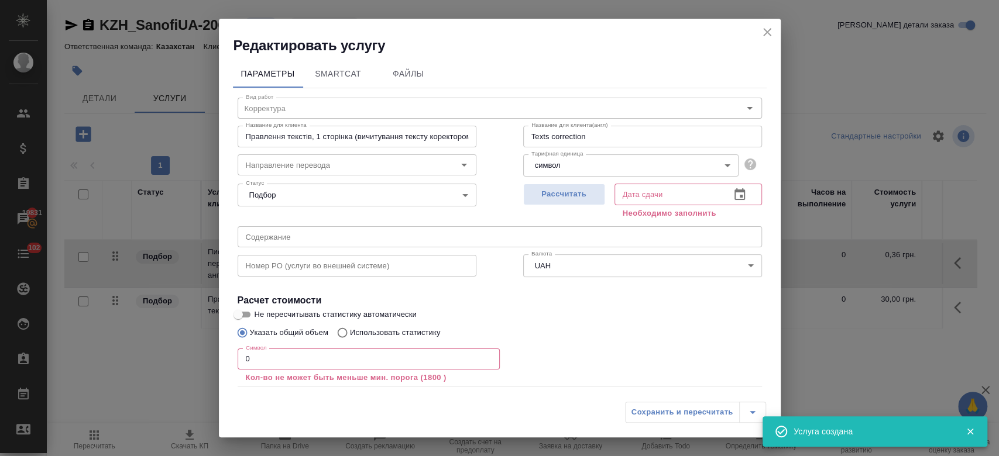
scroll to position [64, 0]
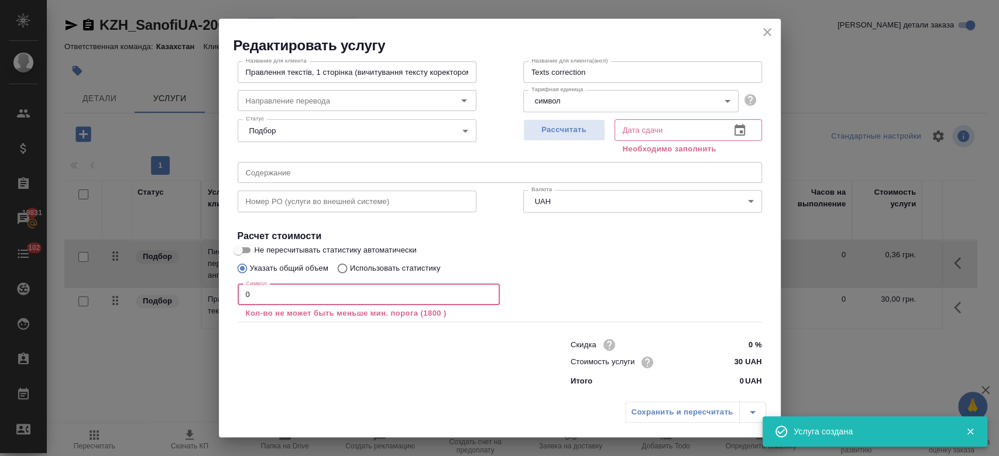
click at [307, 288] on input "0" at bounding box center [369, 294] width 262 height 21
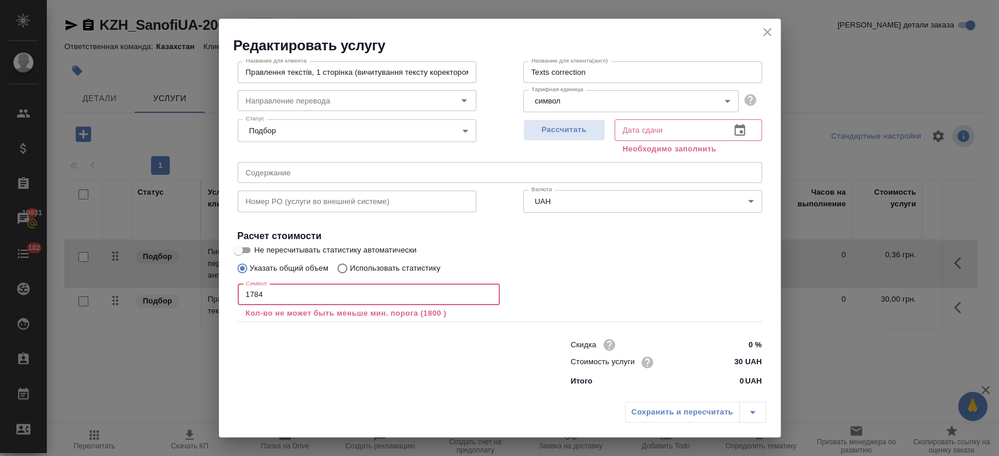
type input "1784"
click at [245, 249] on input "Не пересчитывать статистику автоматически" at bounding box center [238, 250] width 42 height 14
checkbox input "true"
click at [553, 135] on span "Рассчитать" at bounding box center [564, 129] width 69 height 13
type input "03.10.2025 13:17"
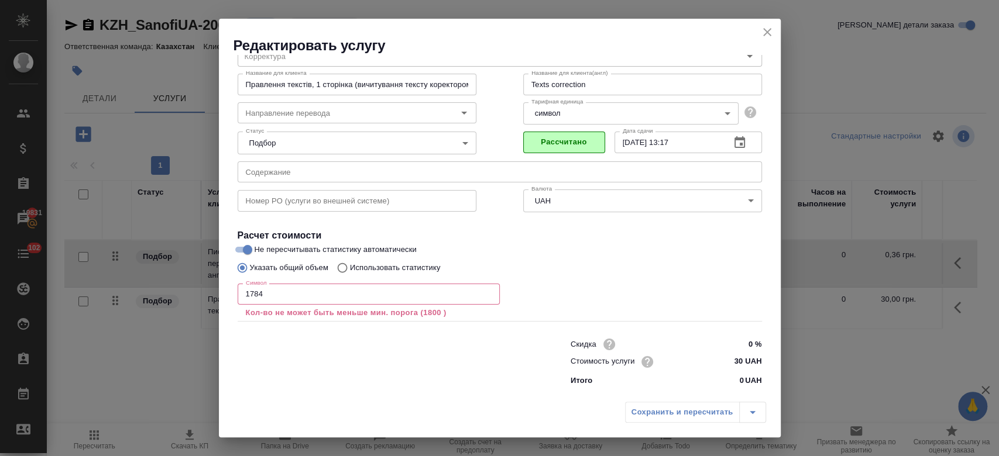
scroll to position [51, 0]
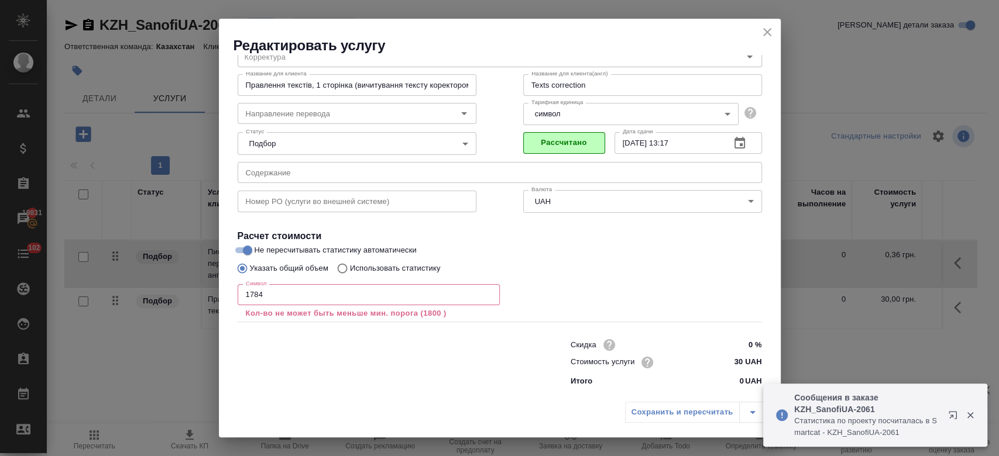
click at [612, 257] on div "Указать общий объем Использовать статистику" at bounding box center [500, 268] width 524 height 22
click at [368, 293] on input "1784" at bounding box center [369, 294] width 262 height 21
type input "1"
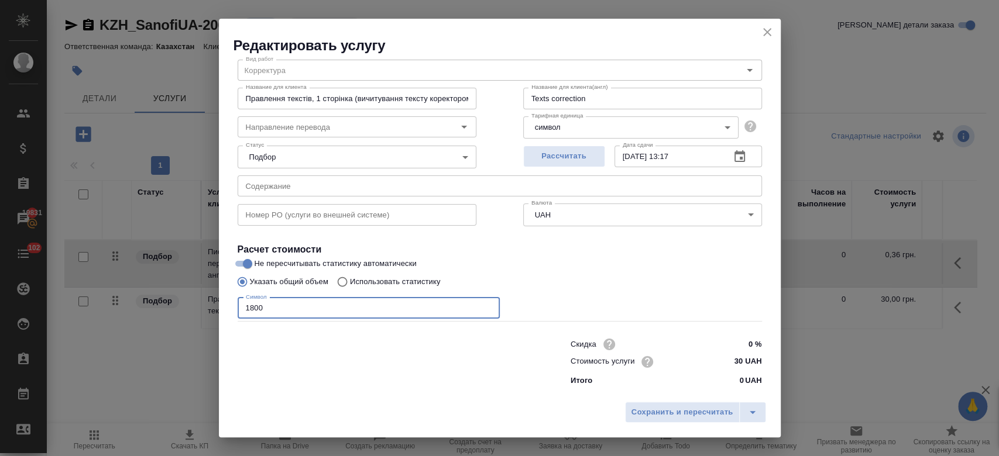
scroll to position [37, 0]
type input "1800"
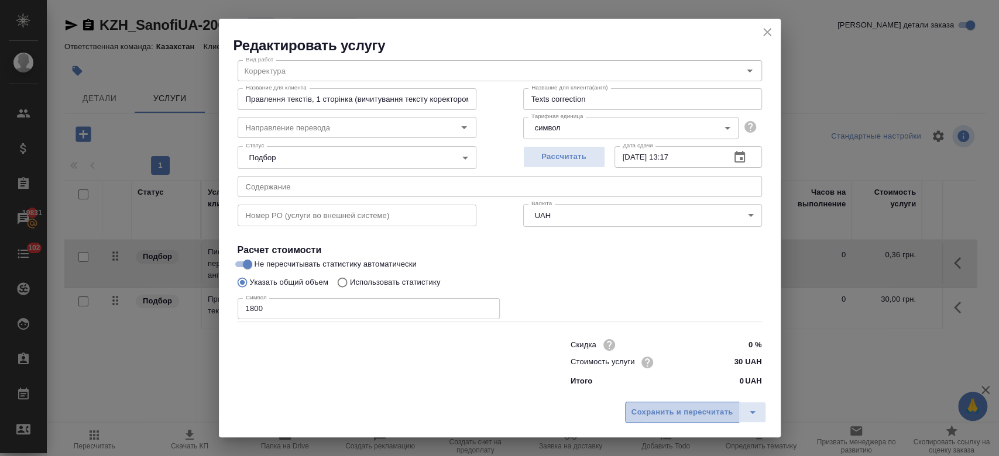
click at [668, 412] on span "Сохранить и пересчитать" at bounding box center [682, 412] width 102 height 13
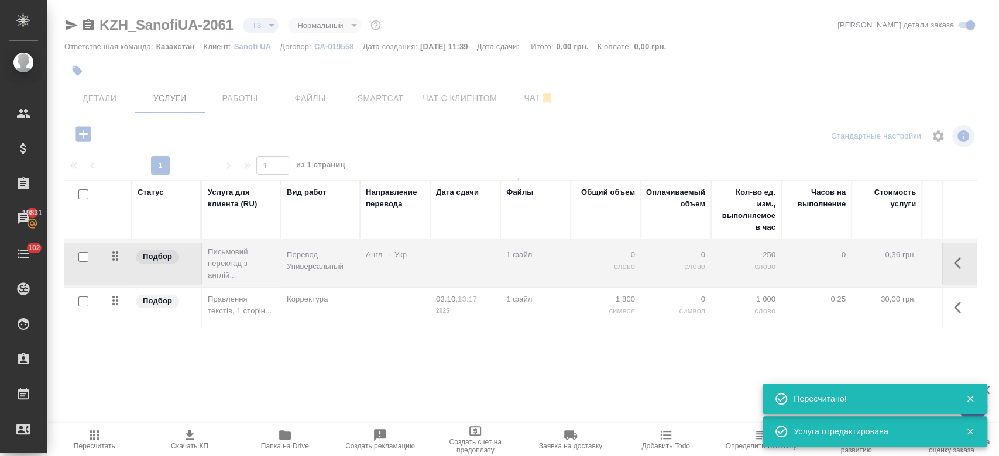
type input "new"
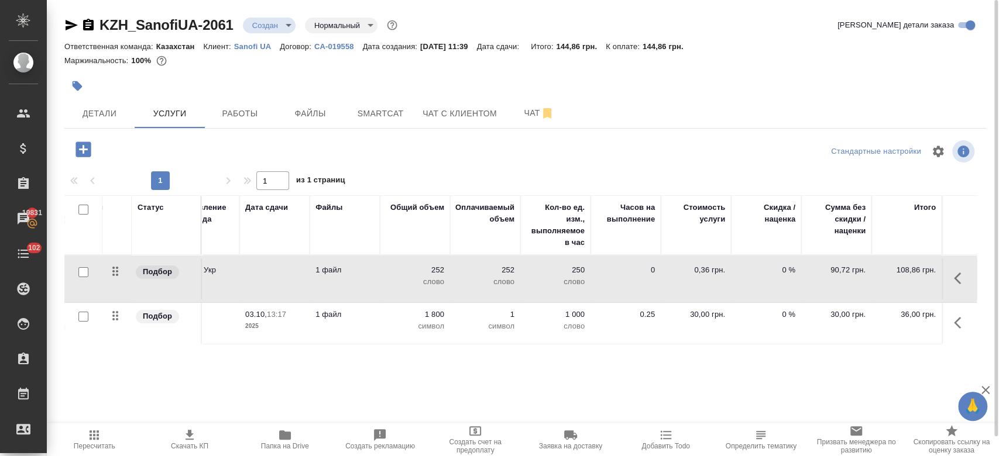
scroll to position [0, 0]
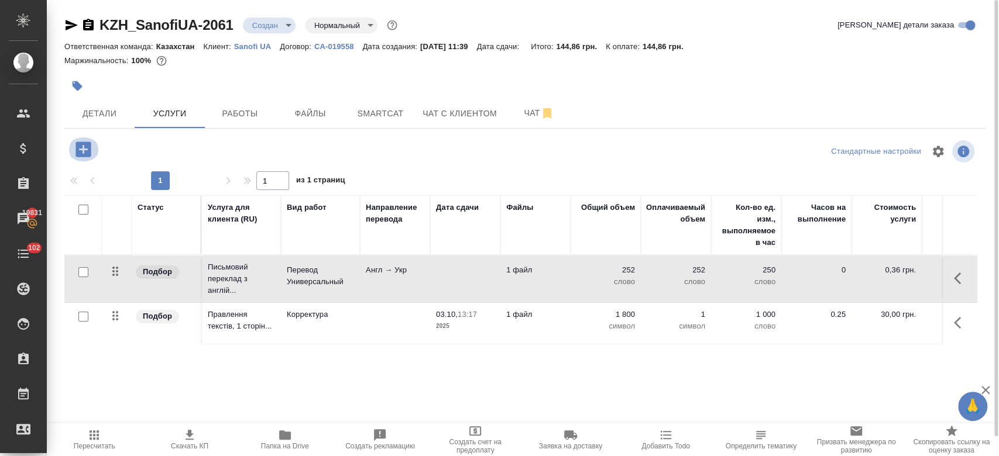
click at [79, 147] on icon "button" at bounding box center [82, 149] width 15 height 15
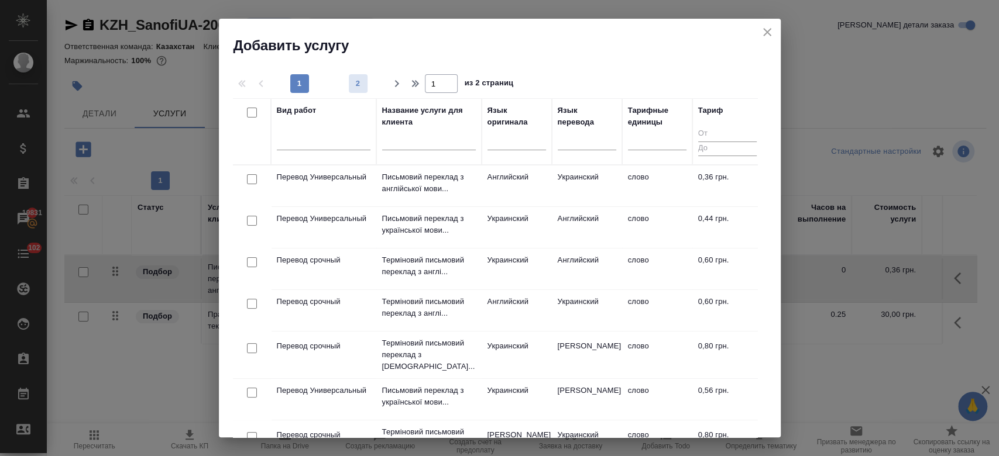
click at [358, 87] on span "2" at bounding box center [358, 84] width 19 height 12
type input "2"
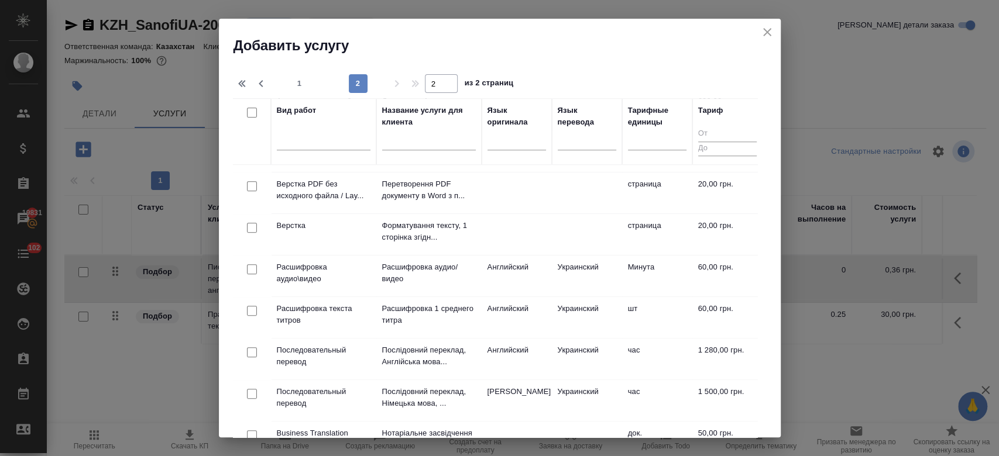
scroll to position [418, 0]
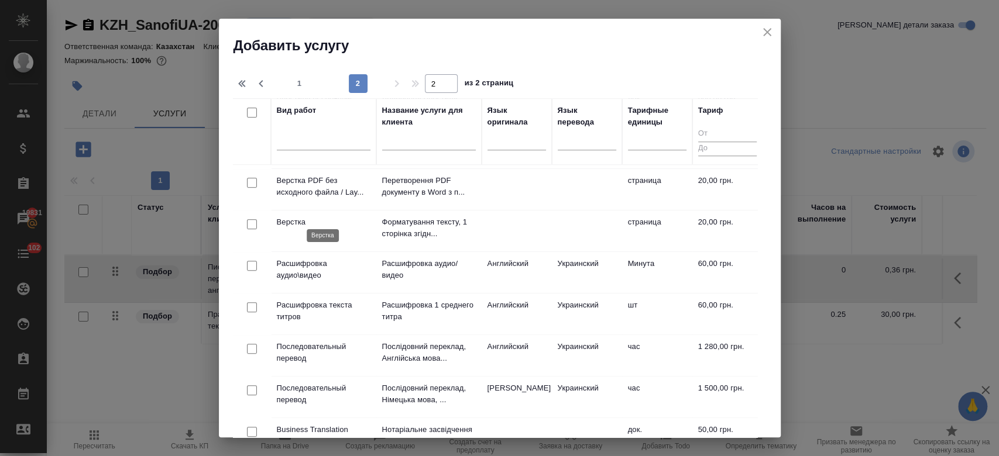
click at [308, 217] on p "Верстка" at bounding box center [324, 223] width 94 height 12
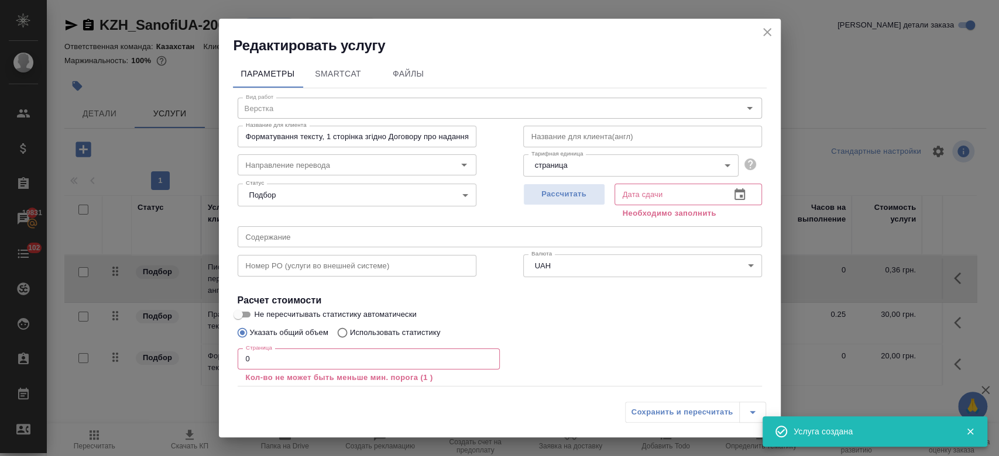
scroll to position [64, 0]
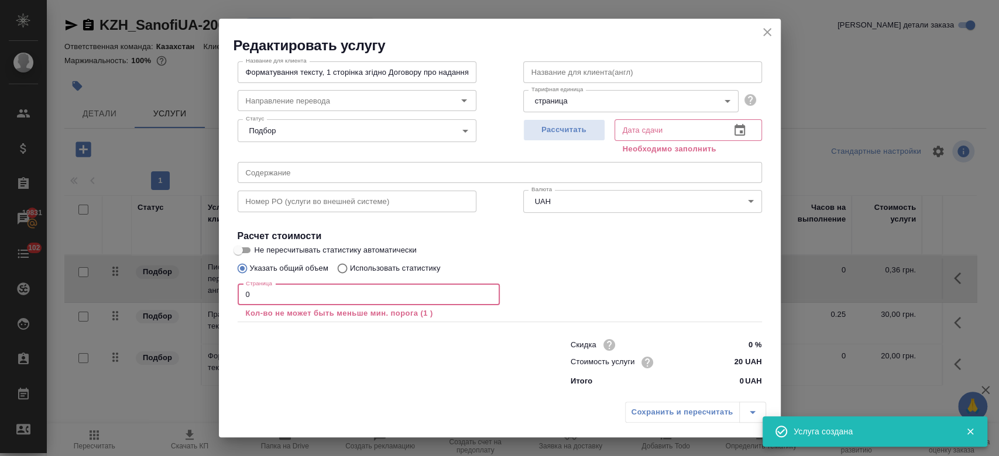
click at [286, 294] on input "0" at bounding box center [369, 294] width 262 height 21
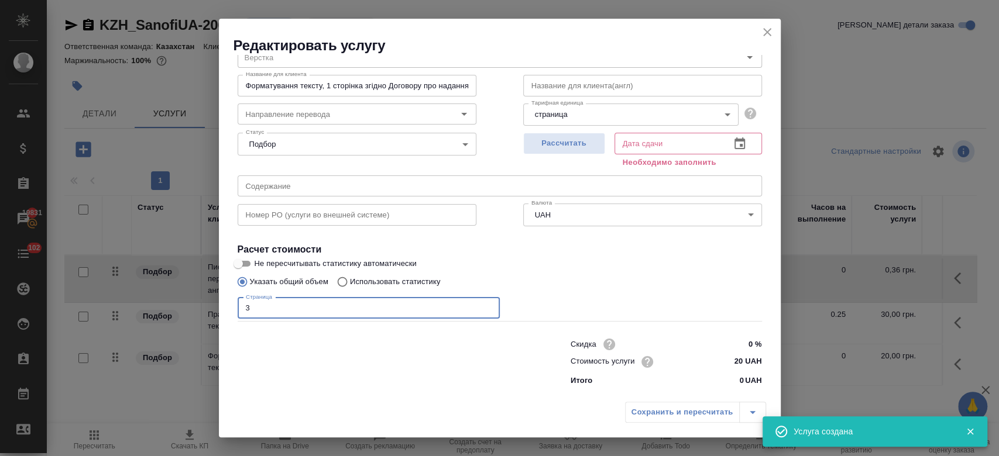
scroll to position [50, 0]
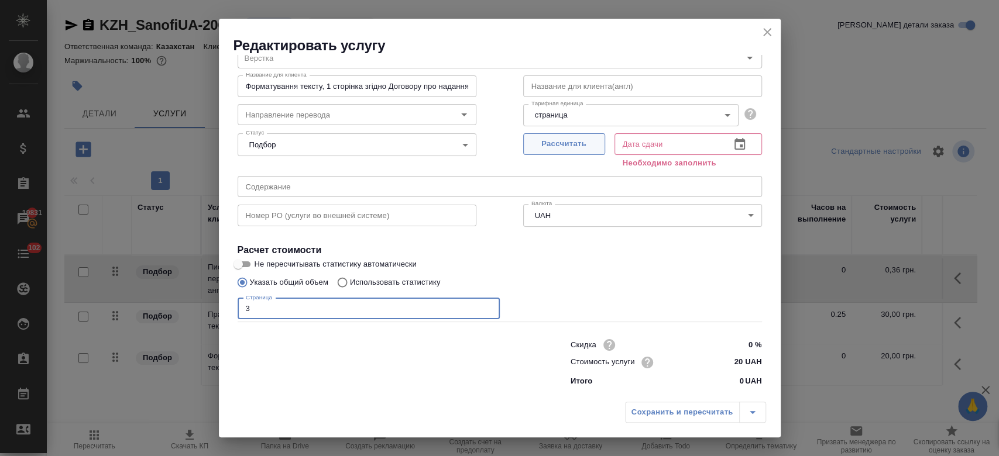
type input "3"
click at [554, 143] on span "Рассчитать" at bounding box center [564, 144] width 69 height 13
type input "03.10.2025 13:03"
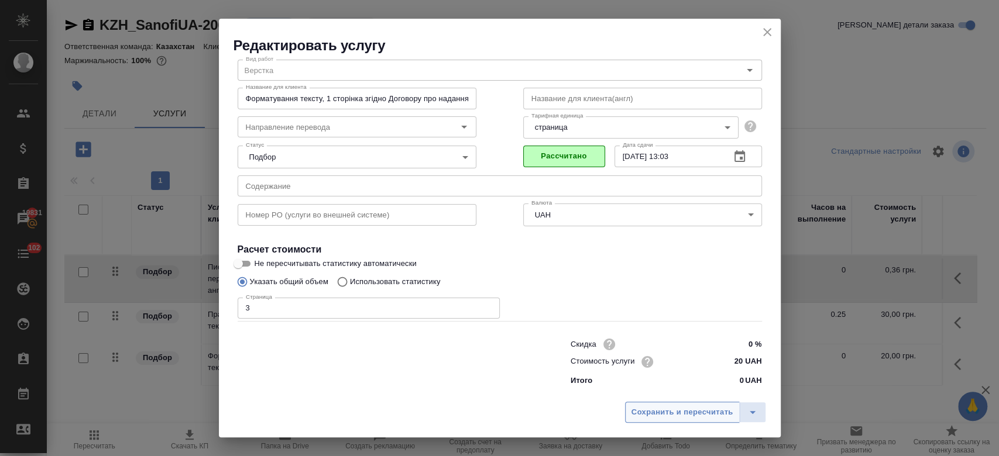
scroll to position [37, 0]
click at [663, 410] on span "Сохранить и пересчитать" at bounding box center [682, 412] width 102 height 13
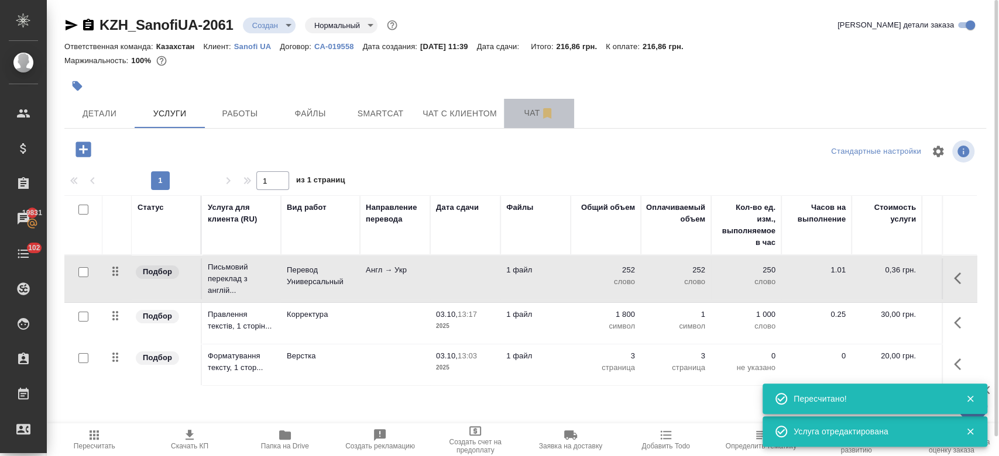
click at [524, 118] on span "Чат" at bounding box center [539, 113] width 56 height 15
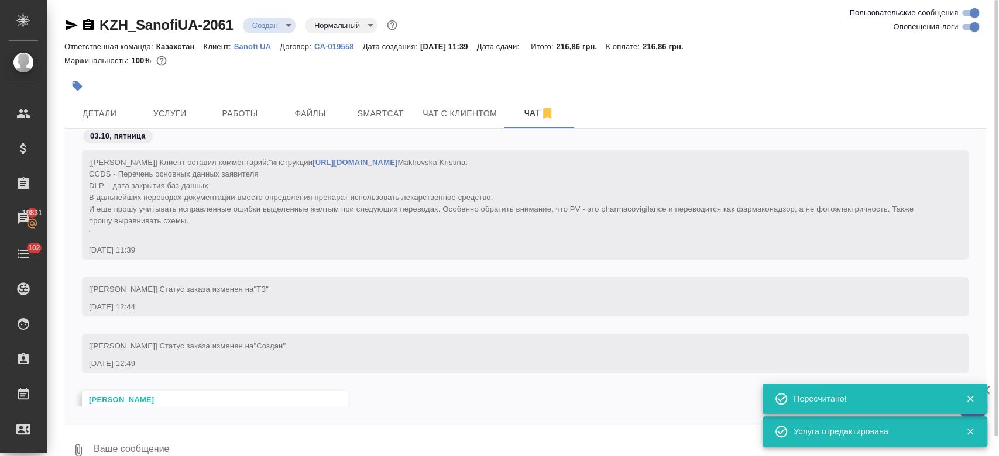
scroll to position [159, 0]
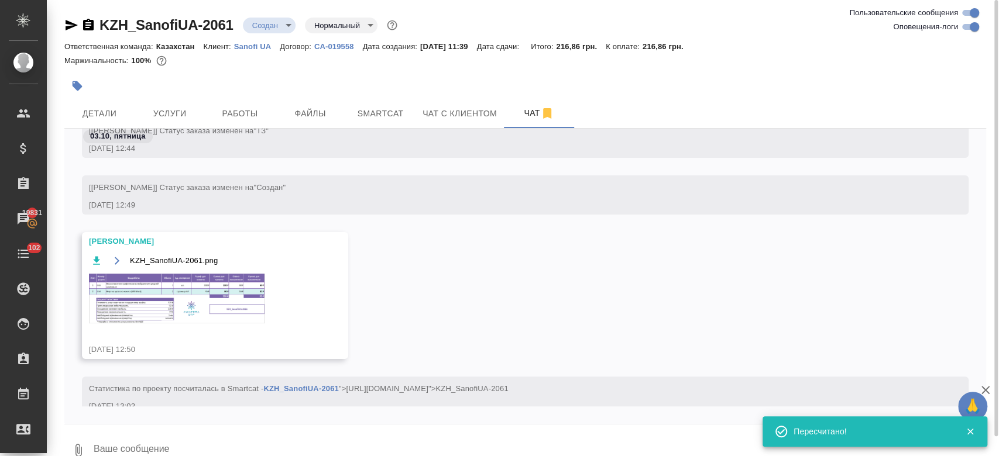
click at [190, 319] on img at bounding box center [177, 299] width 176 height 50
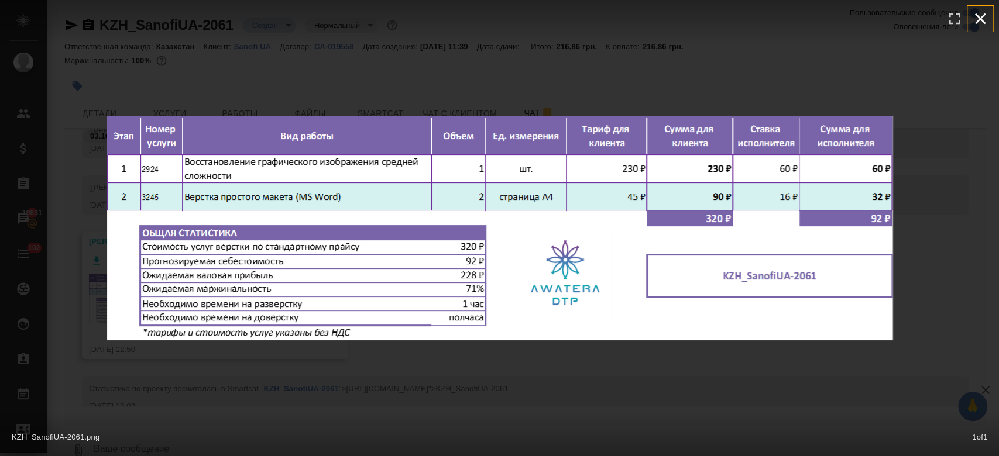
click at [980, 16] on icon "button" at bounding box center [980, 18] width 19 height 19
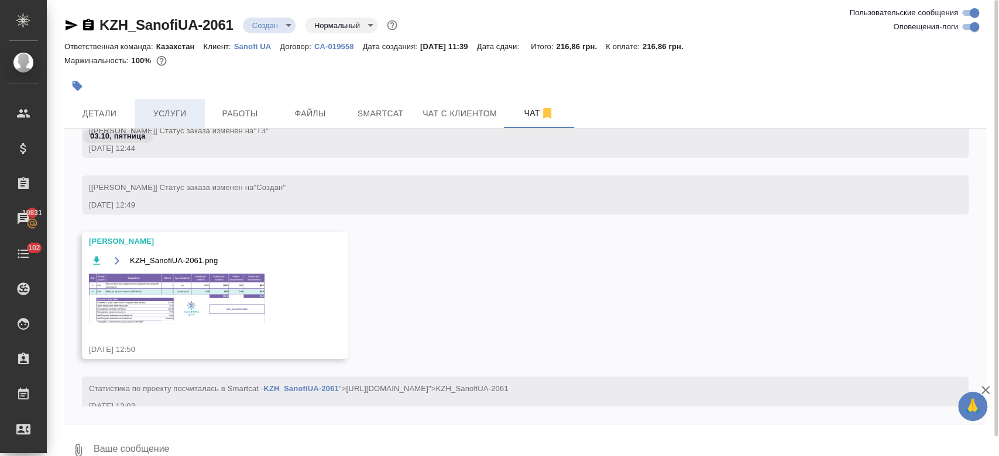
click at [178, 115] on span "Услуги" at bounding box center [170, 114] width 56 height 15
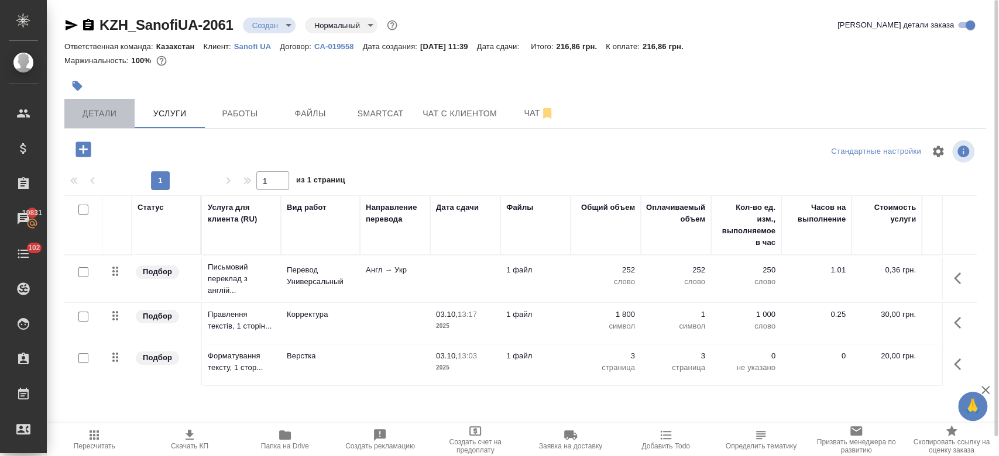
click at [115, 119] on span "Детали" at bounding box center [99, 114] width 56 height 15
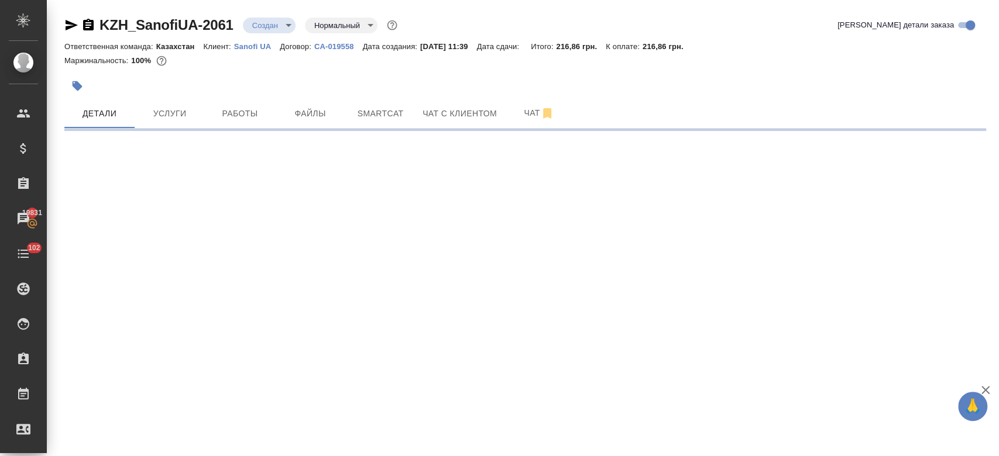
select select "RU"
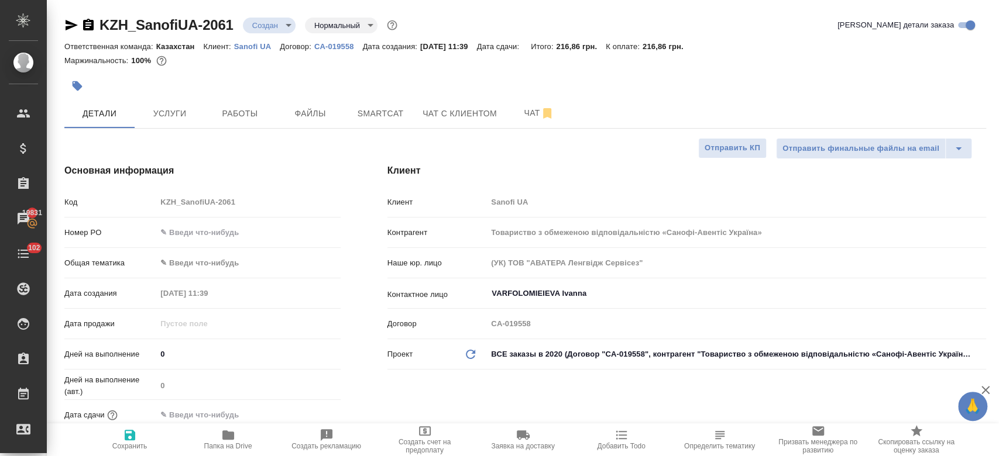
type textarea "x"
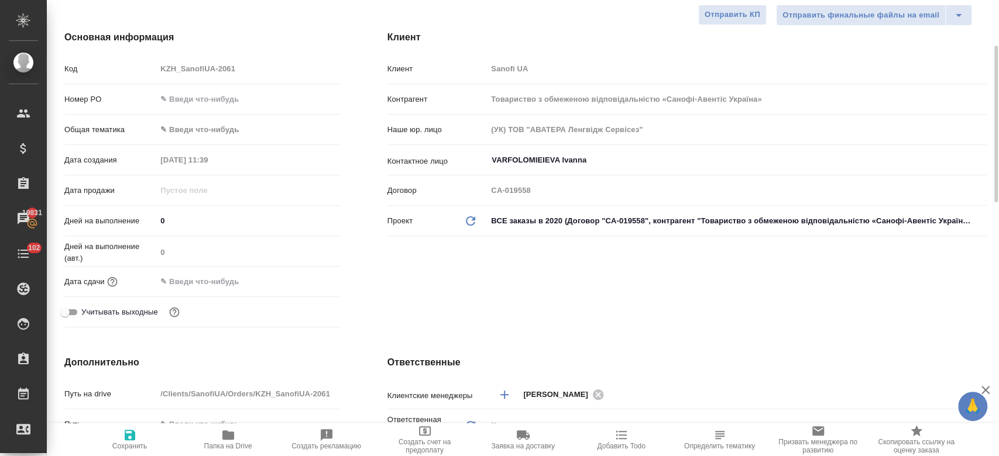
scroll to position [135, 0]
click at [217, 279] on input "text" at bounding box center [207, 280] width 102 height 17
click at [302, 282] on icon "button" at bounding box center [306, 280] width 11 height 12
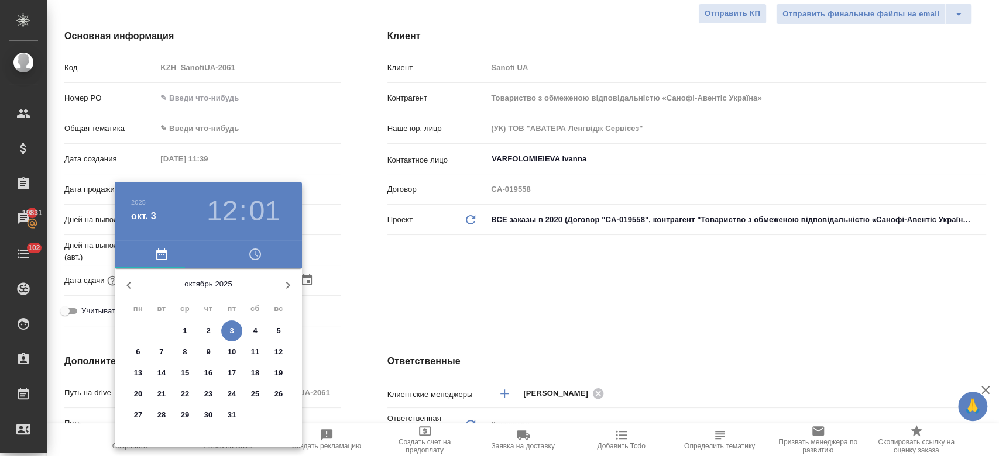
click at [136, 355] on p "6" at bounding box center [138, 352] width 4 height 12
type input "06.10.2025 12:01"
type textarea "x"
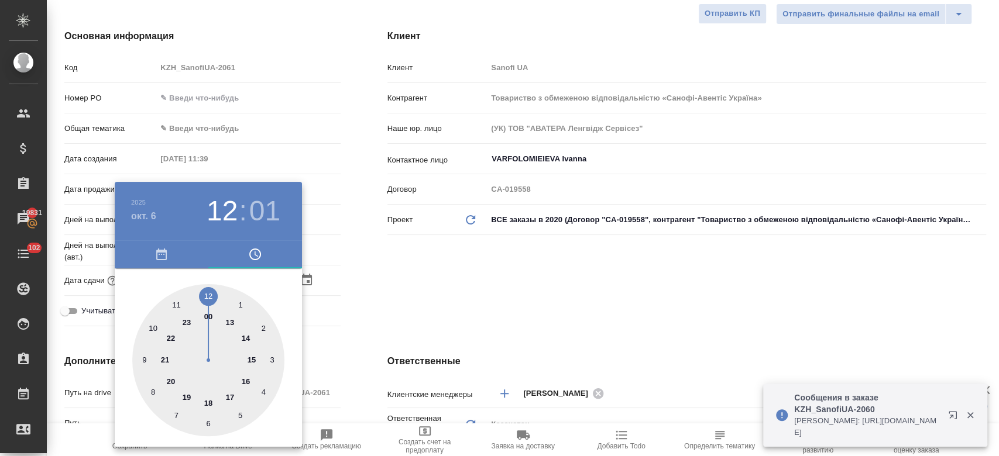
click at [379, 305] on div at bounding box center [499, 228] width 999 height 456
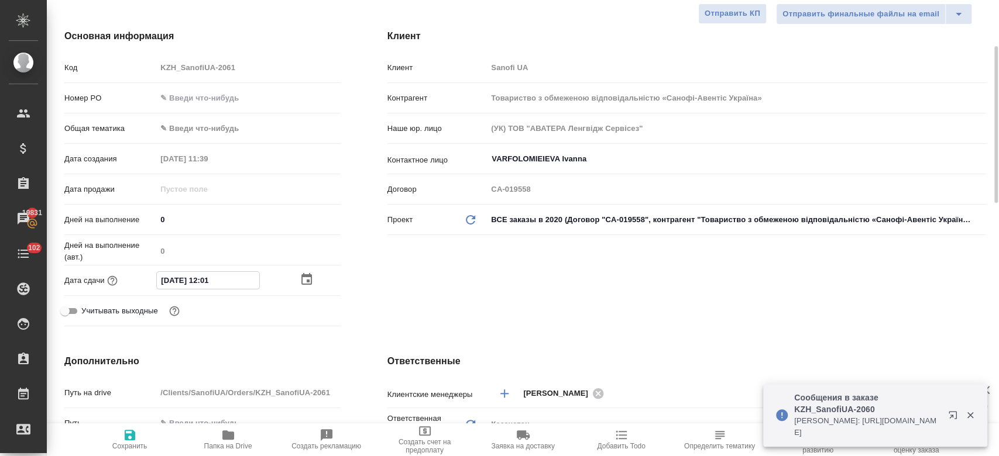
click at [220, 278] on input "06.10.2025 12:01" at bounding box center [208, 280] width 102 height 17
click at [306, 281] on icon "button" at bounding box center [306, 280] width 11 height 12
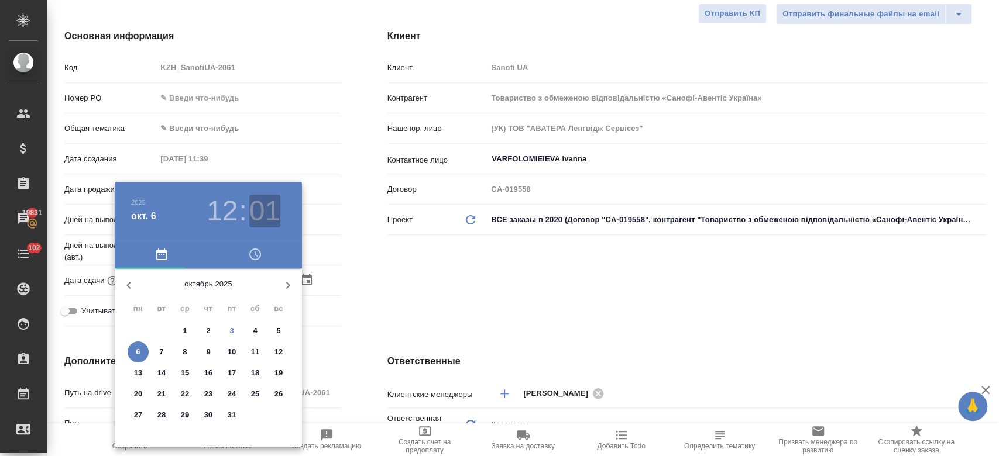
click at [273, 214] on h3 "01" at bounding box center [264, 211] width 31 height 33
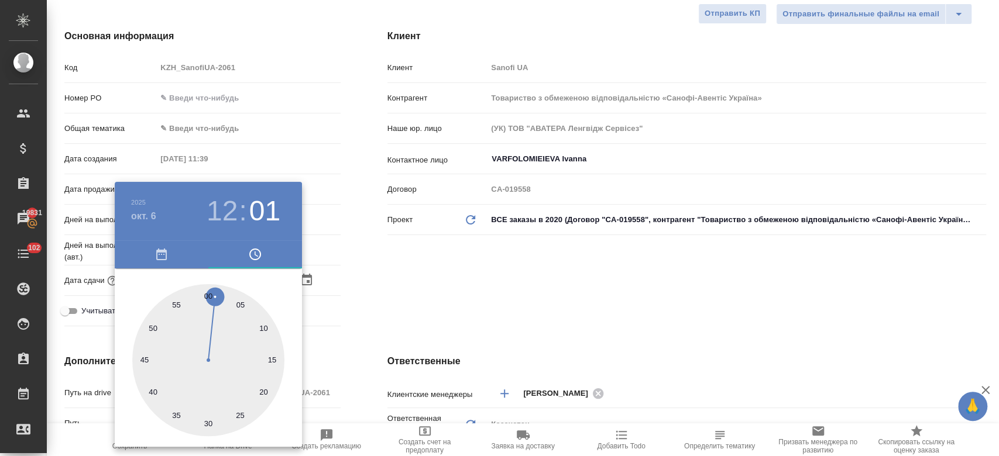
click at [203, 294] on div at bounding box center [208, 360] width 152 height 152
type input "06.10.2025 12:59"
type textarea "x"
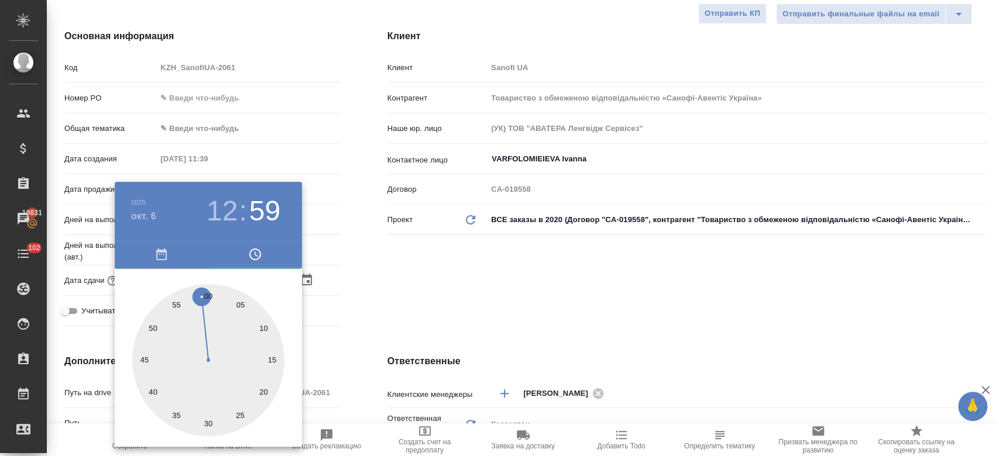
click at [209, 293] on div at bounding box center [208, 360] width 152 height 152
type input "06.10.2025 12:00"
type textarea "x"
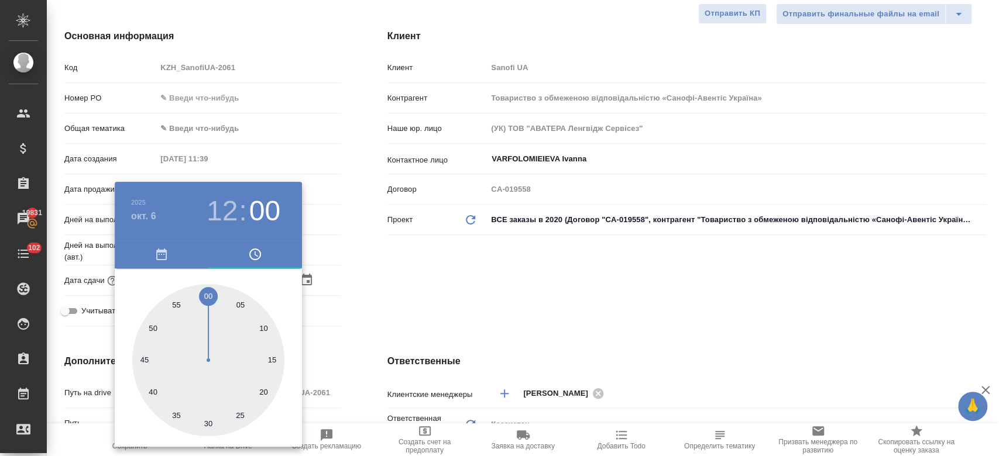
click at [454, 283] on div at bounding box center [499, 228] width 999 height 456
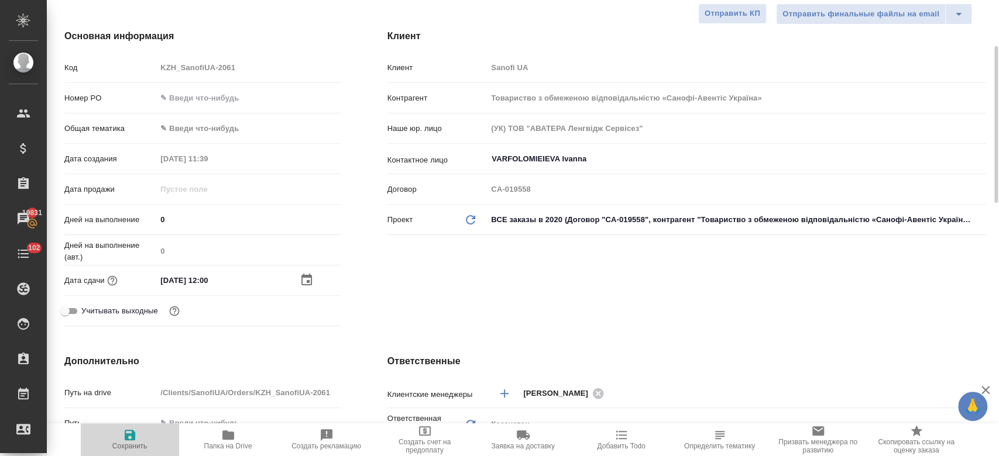
click at [136, 428] on icon "button" at bounding box center [130, 435] width 14 height 14
type textarea "x"
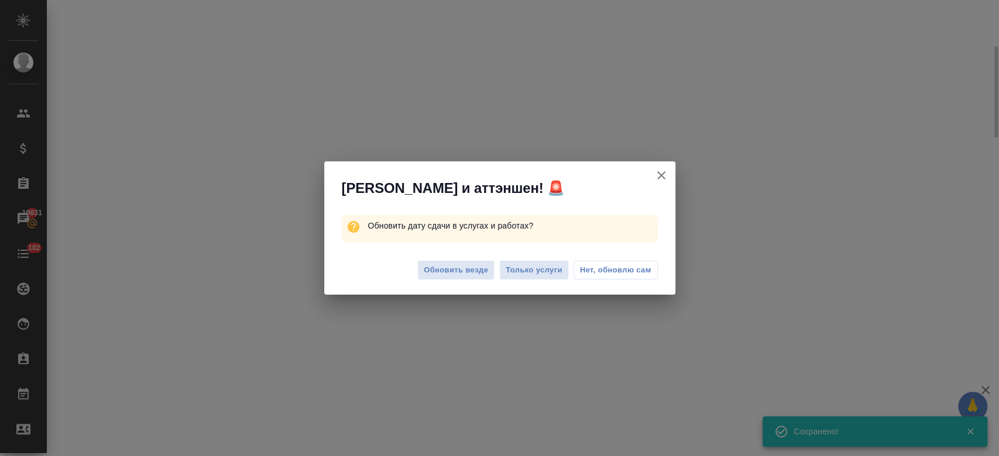
select select "RU"
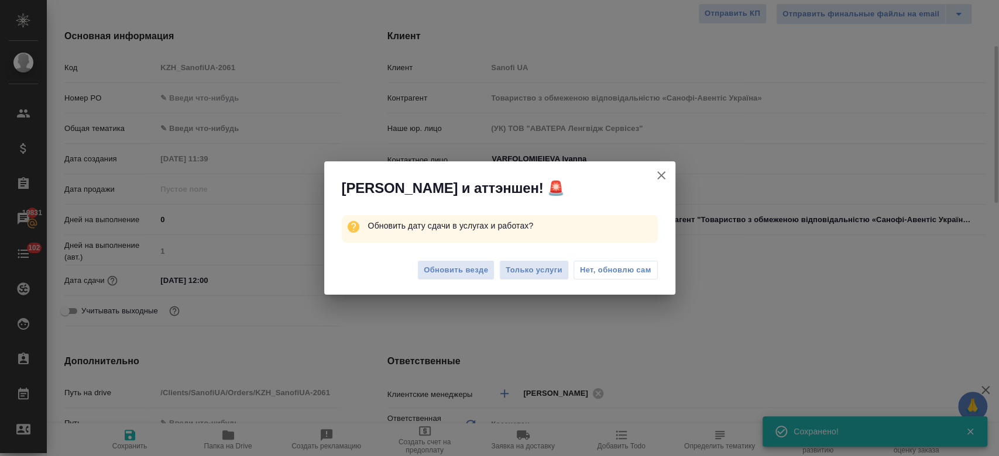
type textarea "x"
click at [510, 274] on span "Только услуги" at bounding box center [534, 270] width 57 height 13
type textarea "x"
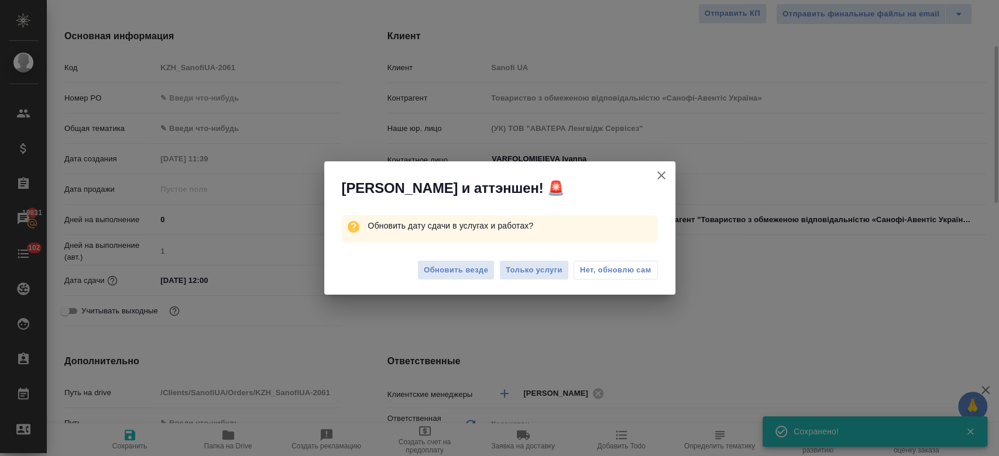
type textarea "x"
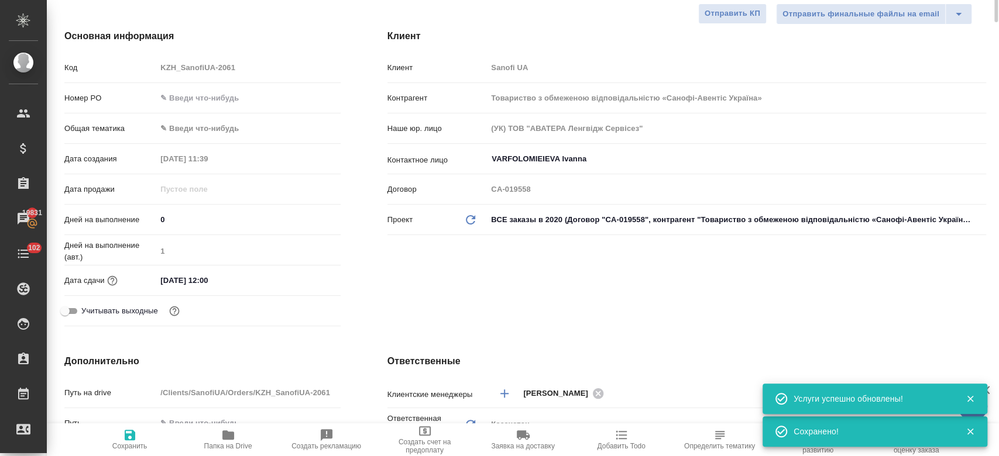
scroll to position [0, 0]
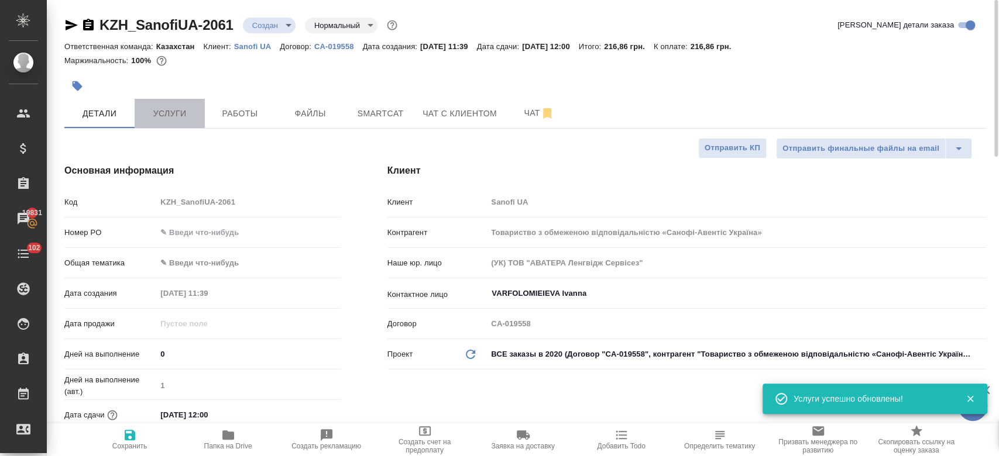
click at [172, 118] on span "Услуги" at bounding box center [170, 114] width 56 height 15
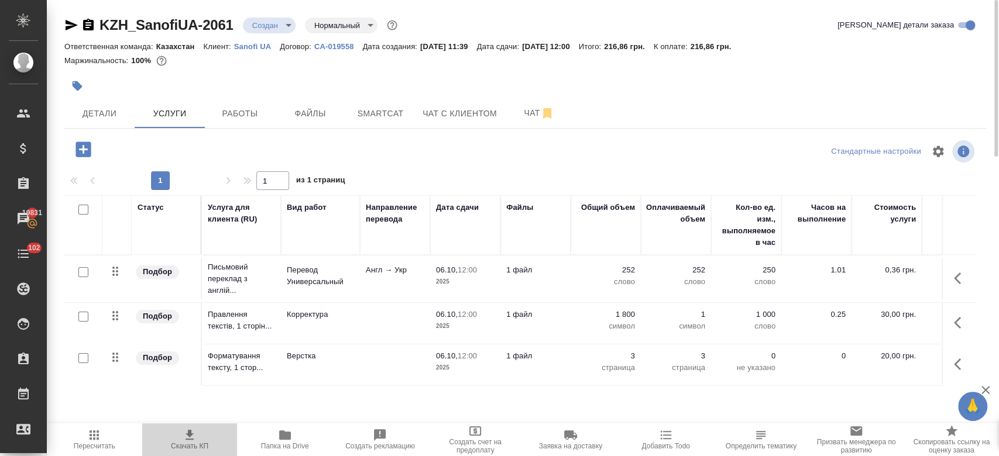
click at [193, 442] on span "Скачать КП" at bounding box center [189, 446] width 37 height 8
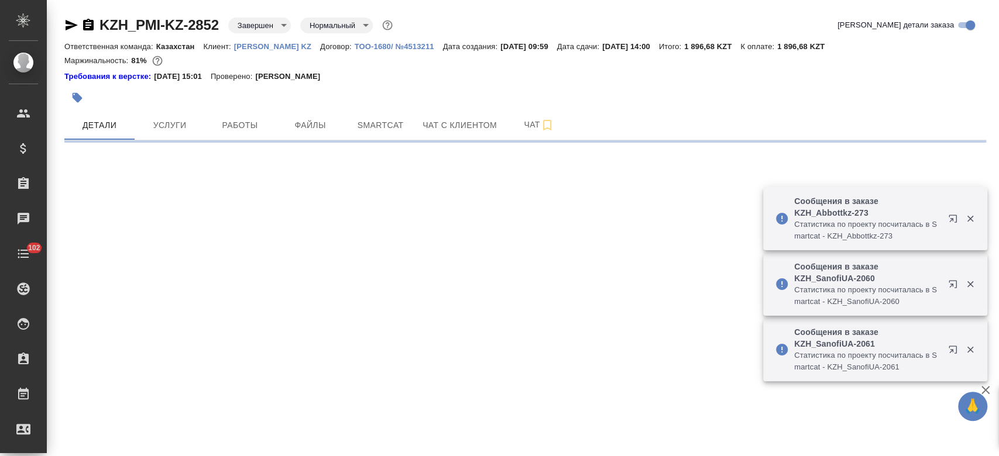
select select "RU"
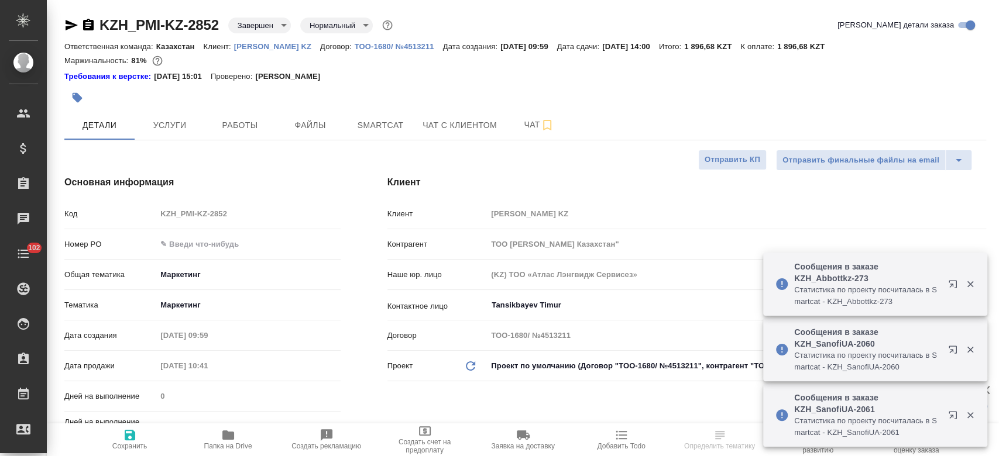
type textarea "x"
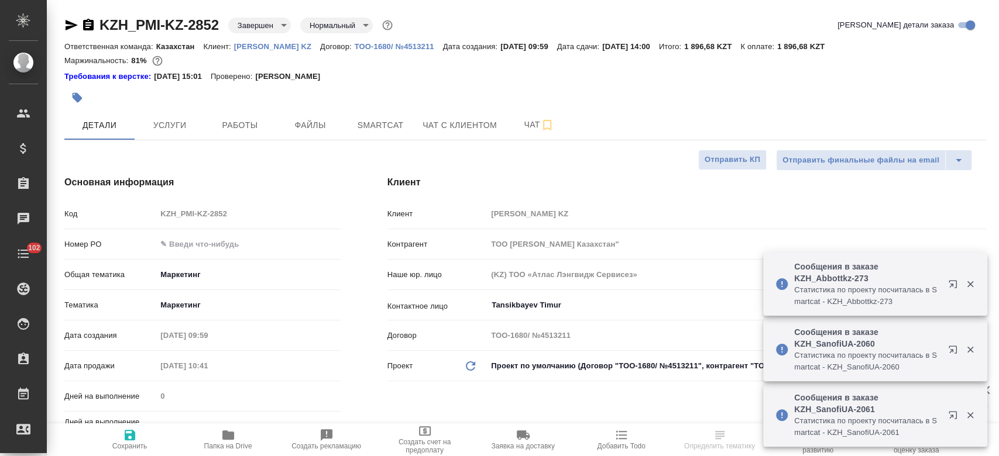
type textarea "x"
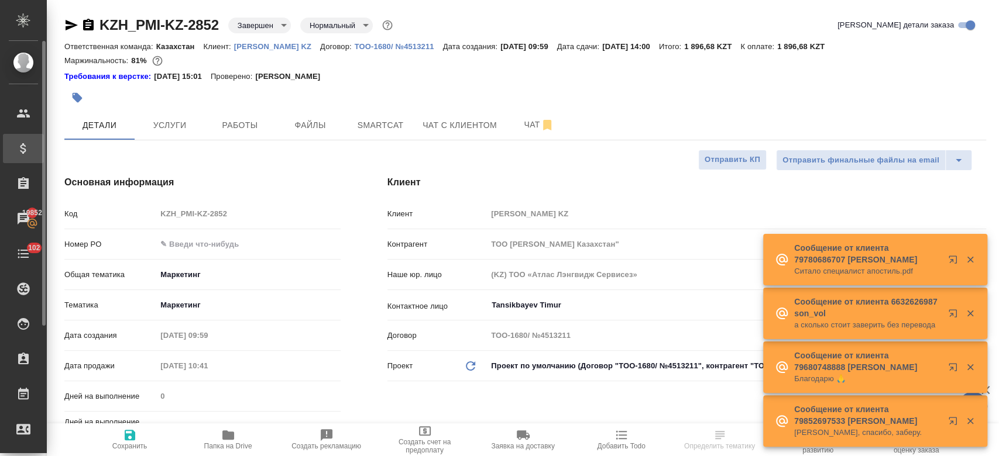
type textarea "x"
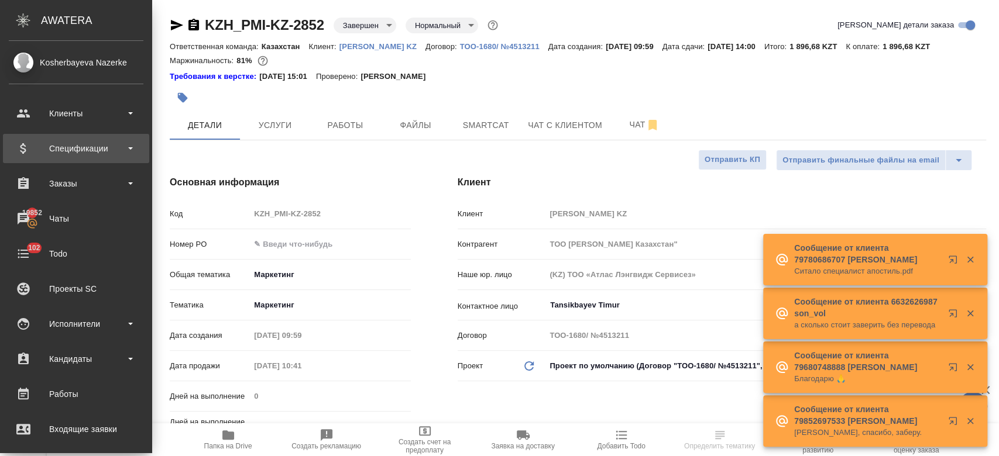
click at [44, 152] on div "Спецификации" at bounding box center [76, 149] width 135 height 18
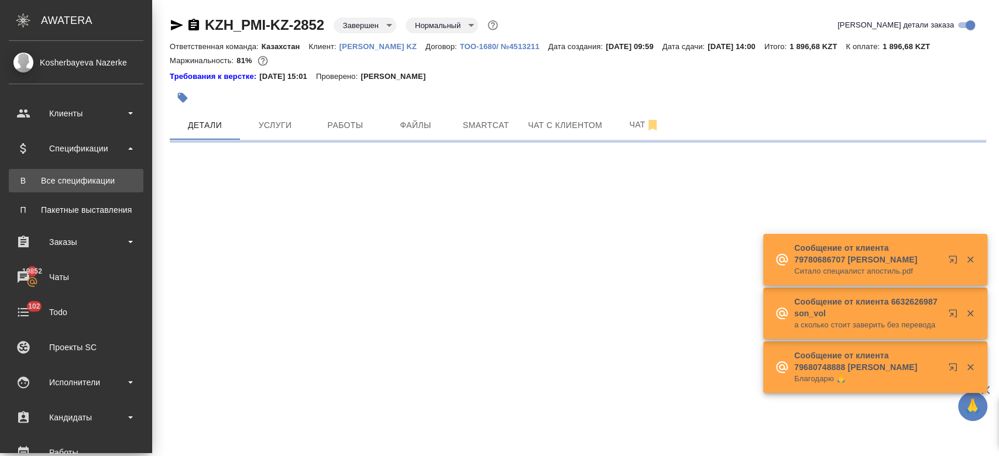
select select "RU"
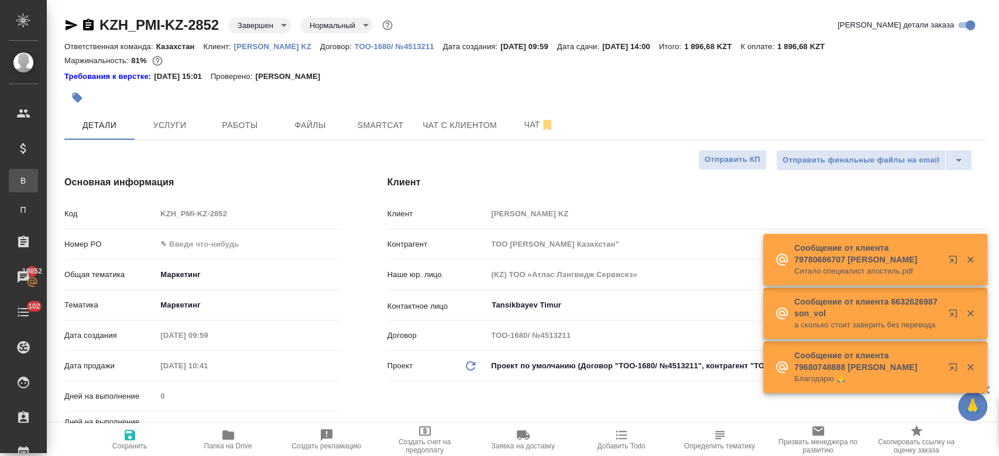
click at [18, 182] on div "Все спецификации" at bounding box center [9, 181] width 18 height 12
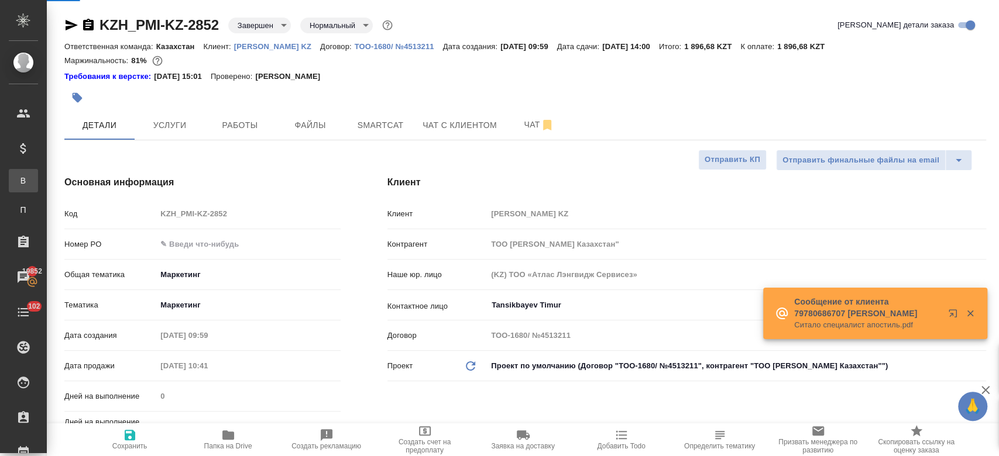
type textarea "x"
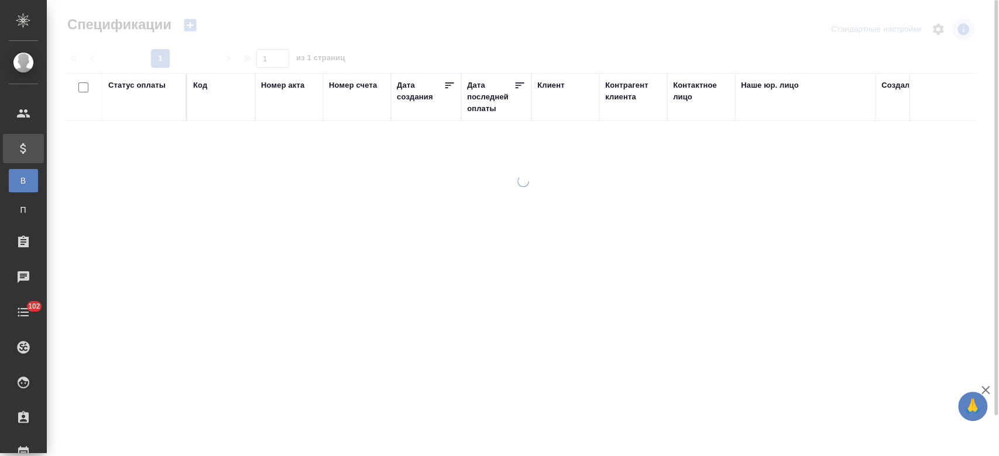
click at [192, 26] on icon "button" at bounding box center [190, 25] width 12 height 12
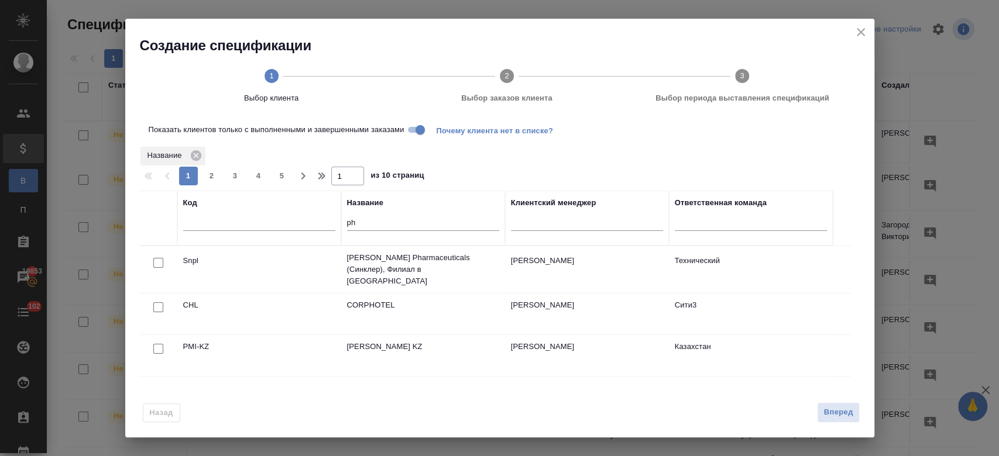
click at [413, 129] on input "Показать клиентов только с выполненными и завершенными заказами" at bounding box center [420, 130] width 42 height 14
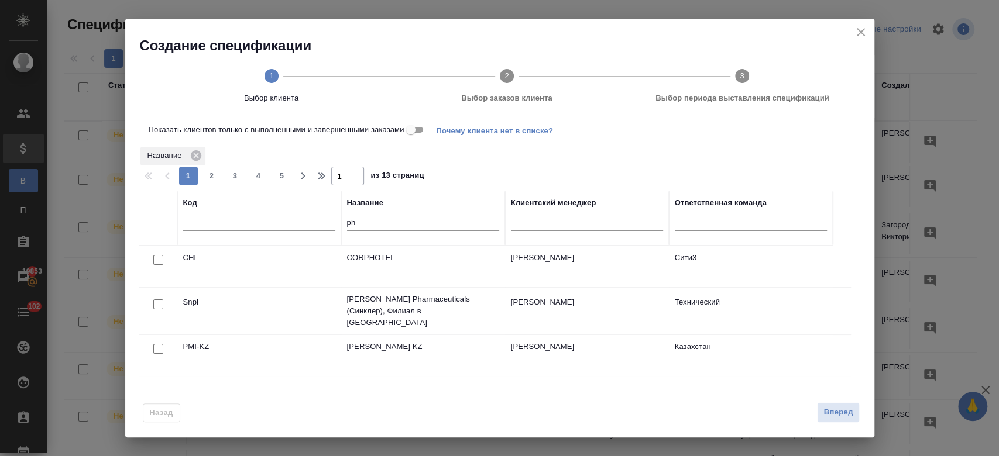
scroll to position [133, 0]
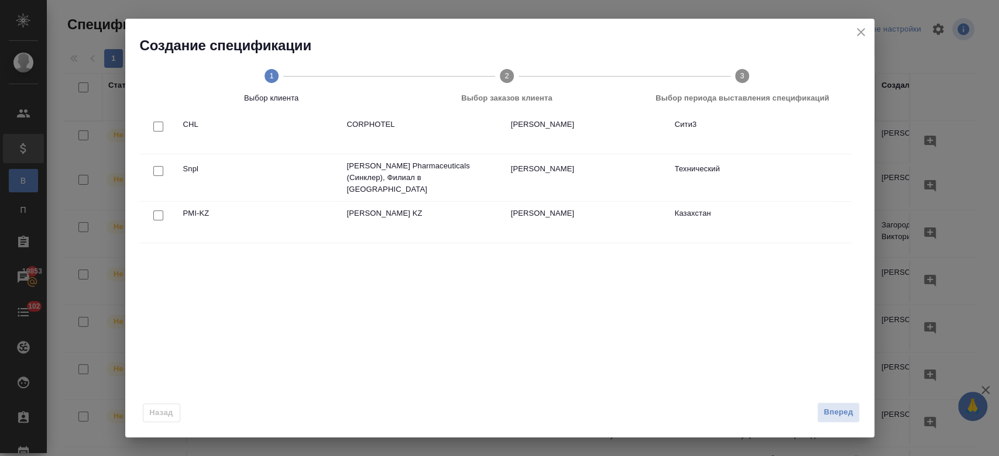
click at [159, 211] on input "checkbox" at bounding box center [158, 216] width 10 height 10
checkbox input "true"
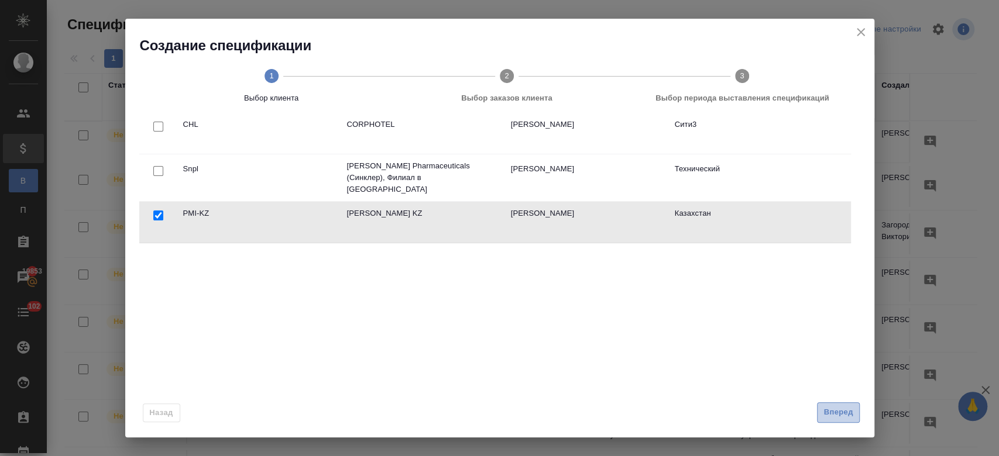
click at [844, 415] on span "Вперед" at bounding box center [837, 412] width 29 height 13
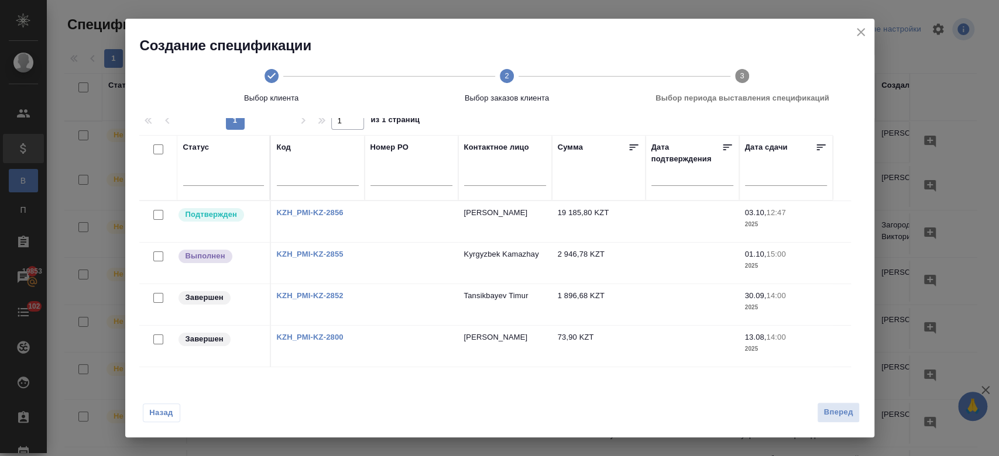
scroll to position [22, 0]
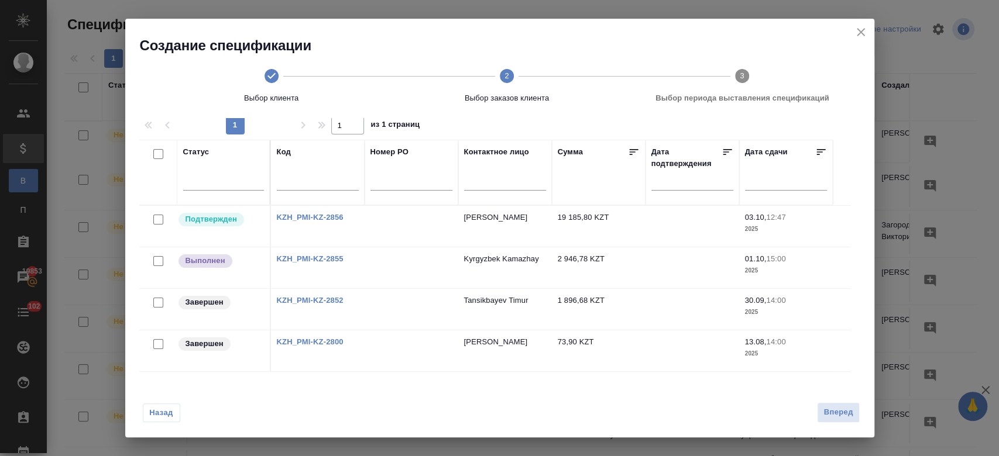
click at [162, 305] on input "checkbox" at bounding box center [158, 303] width 10 height 10
checkbox input "true"
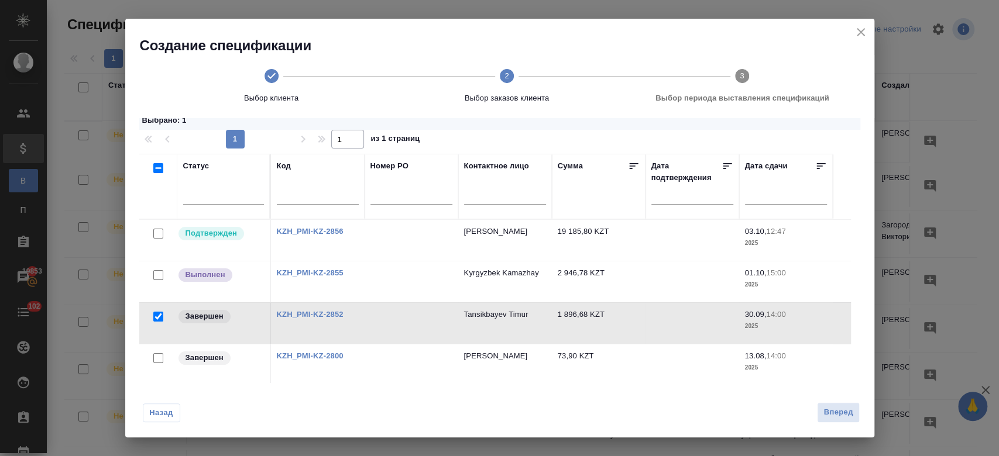
scroll to position [36, 0]
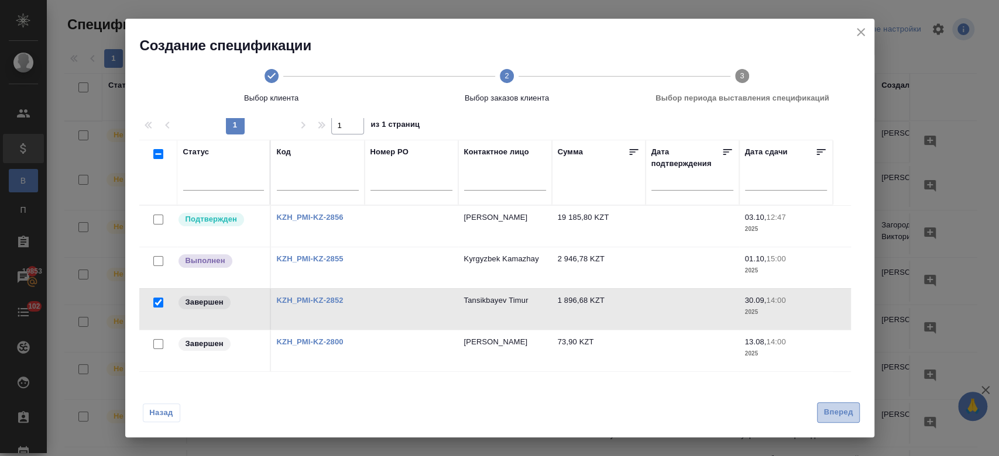
click at [838, 415] on span "Вперед" at bounding box center [837, 412] width 29 height 13
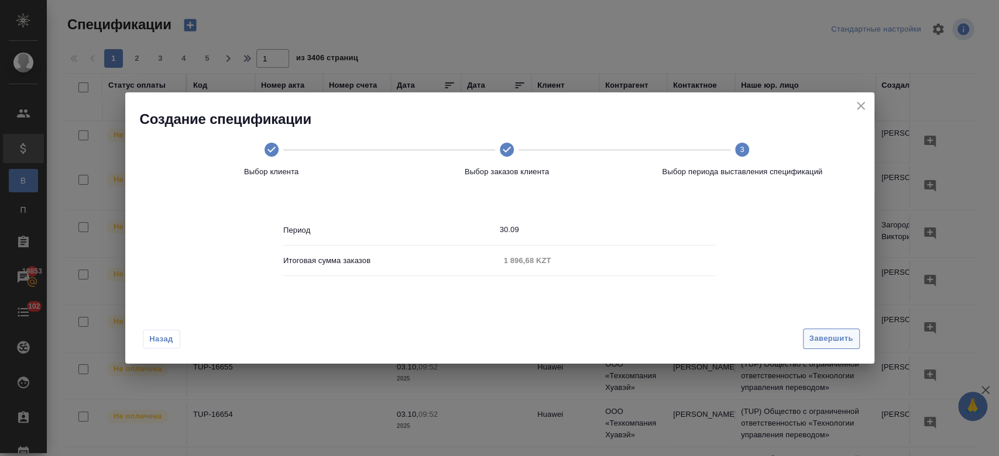
scroll to position [0, 0]
click at [820, 335] on span "Завершить" at bounding box center [831, 338] width 44 height 13
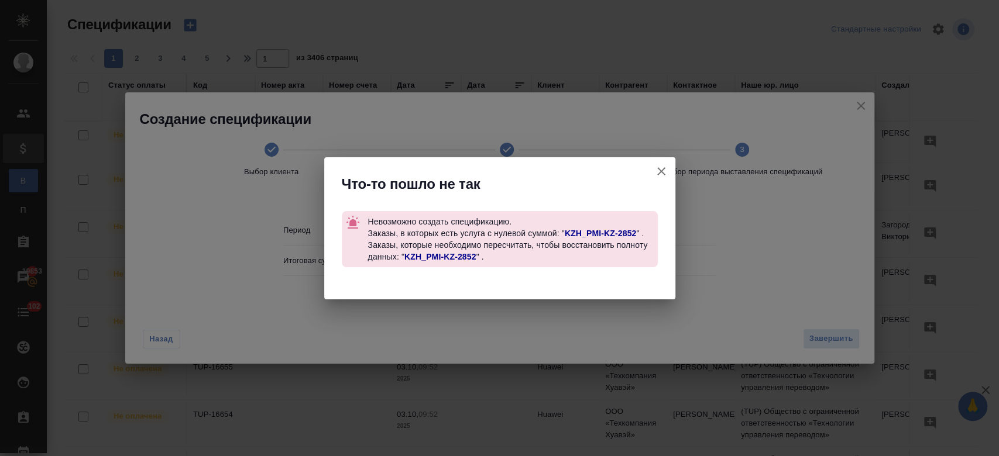
click at [622, 232] on link "KZH_PMI-KZ-2852" at bounding box center [601, 233] width 72 height 9
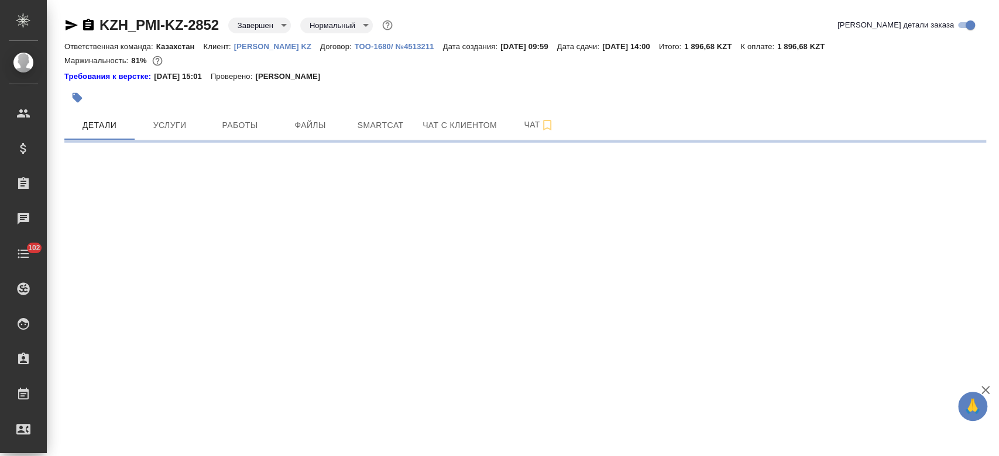
select select "RU"
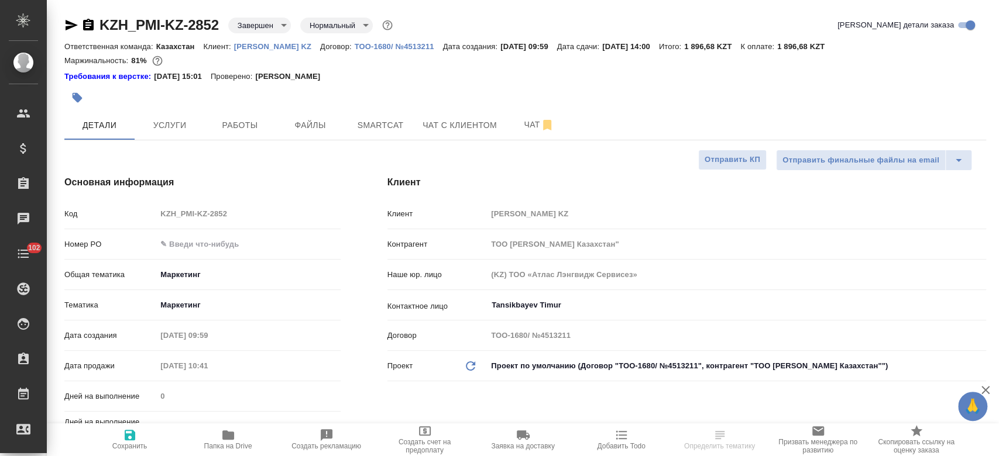
type textarea "x"
click at [159, 121] on span "Услуги" at bounding box center [170, 125] width 56 height 15
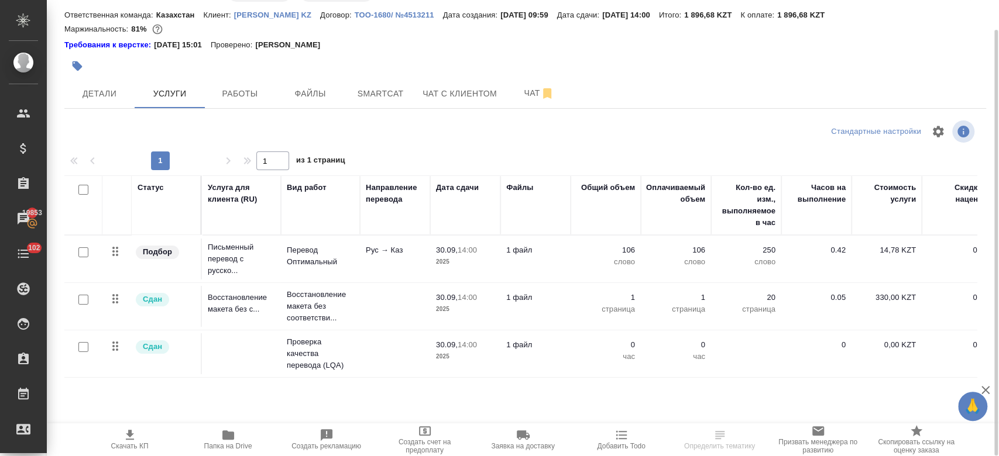
scroll to position [0, 156]
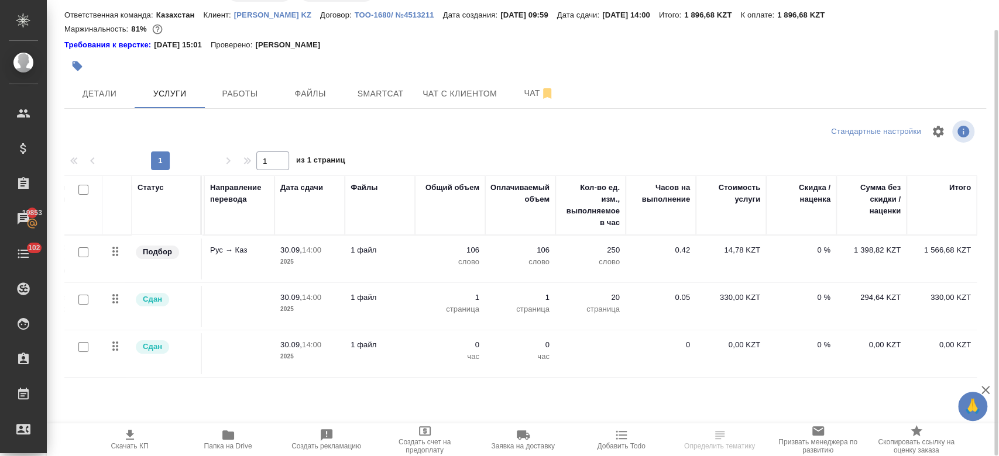
click at [974, 358] on td "0,00 KZT" at bounding box center [941, 354] width 70 height 41
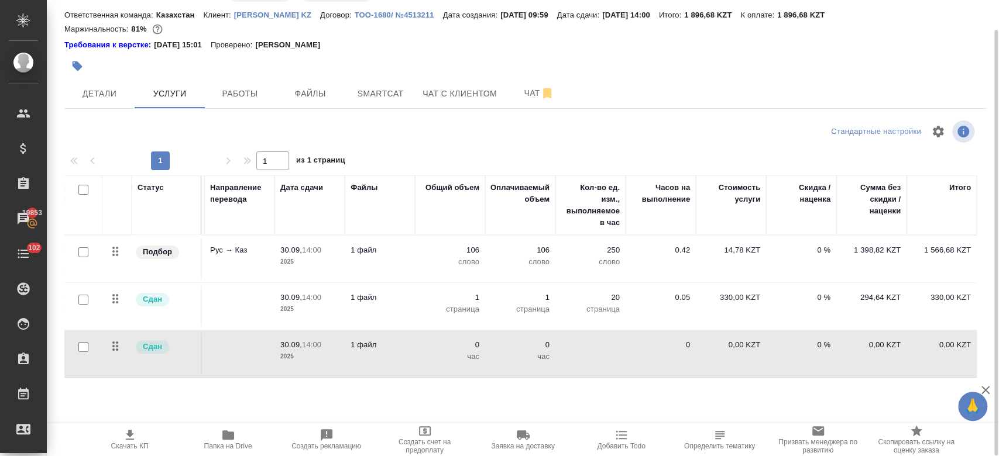
click at [610, 70] on div at bounding box center [371, 66] width 614 height 26
click at [114, 91] on span "Детали" at bounding box center [99, 94] width 56 height 15
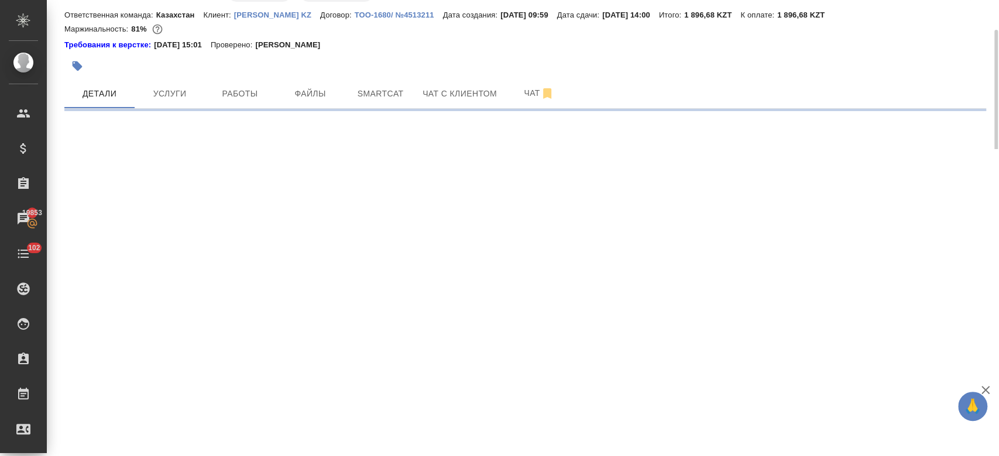
select select "RU"
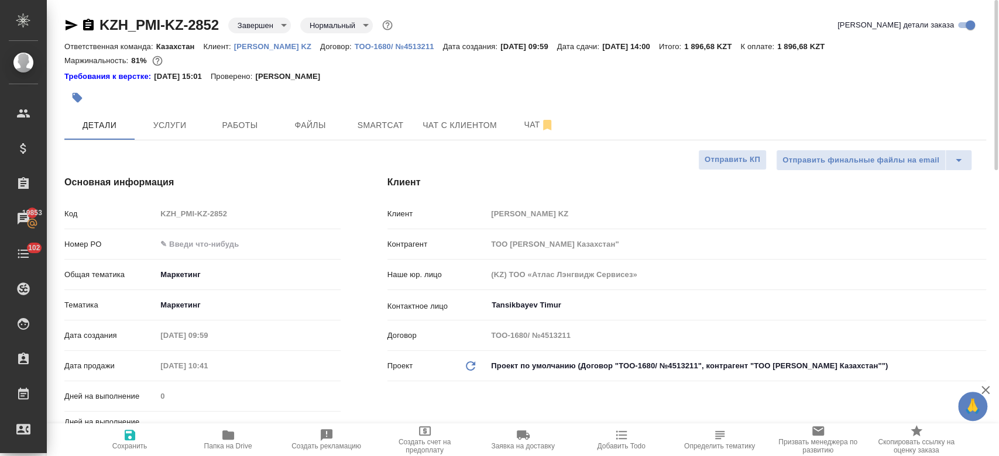
type textarea "x"
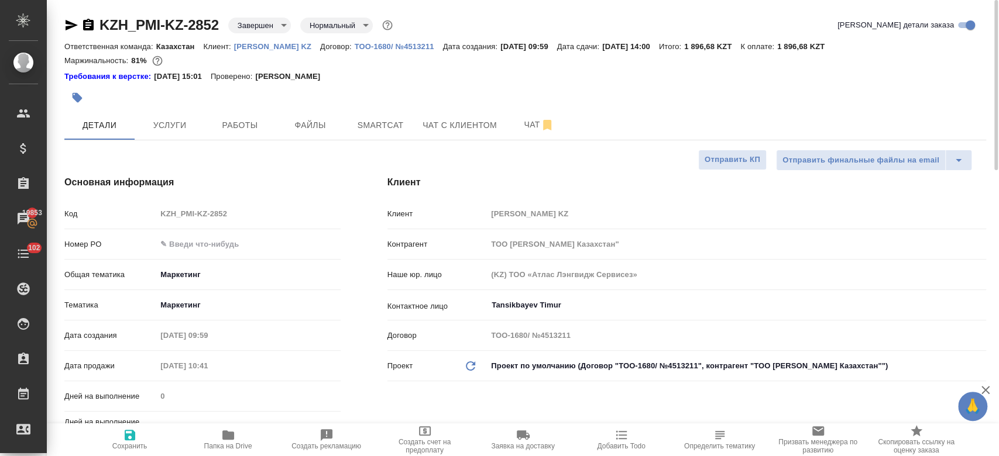
type textarea "x"
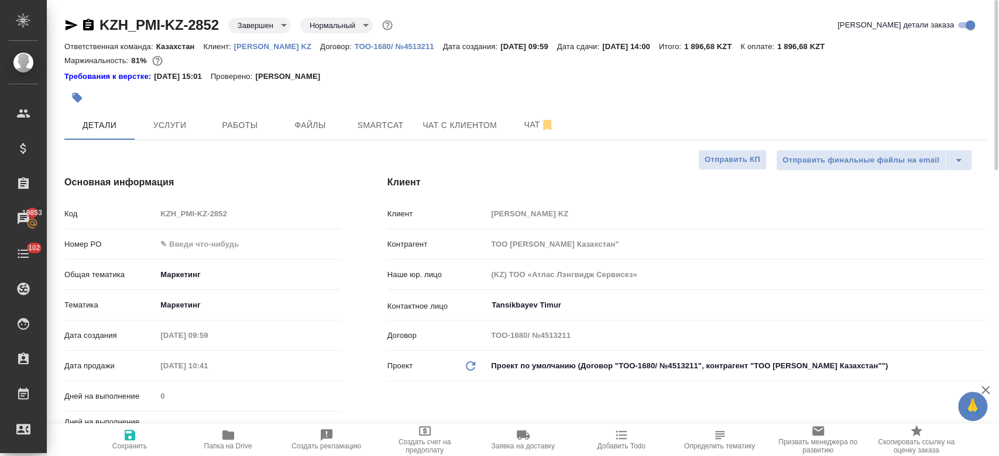
click at [70, 23] on icon "button" at bounding box center [72, 25] width 12 height 11
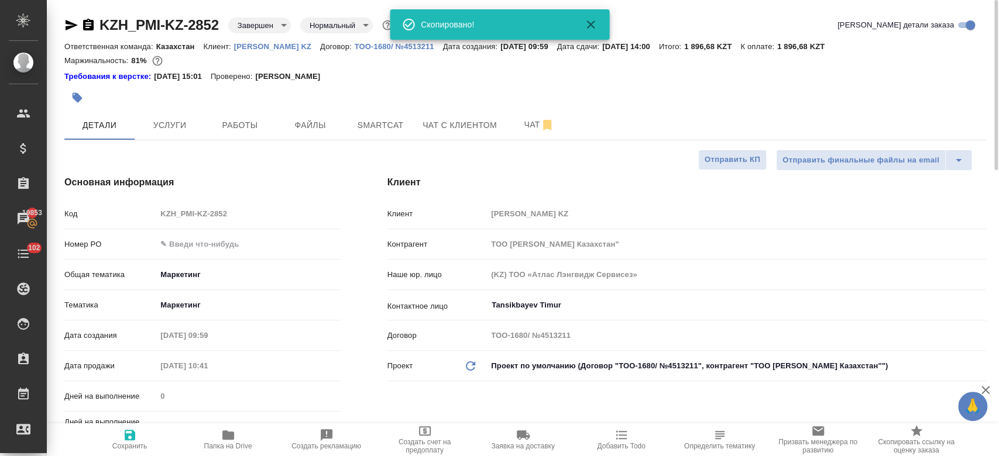
type textarea "x"
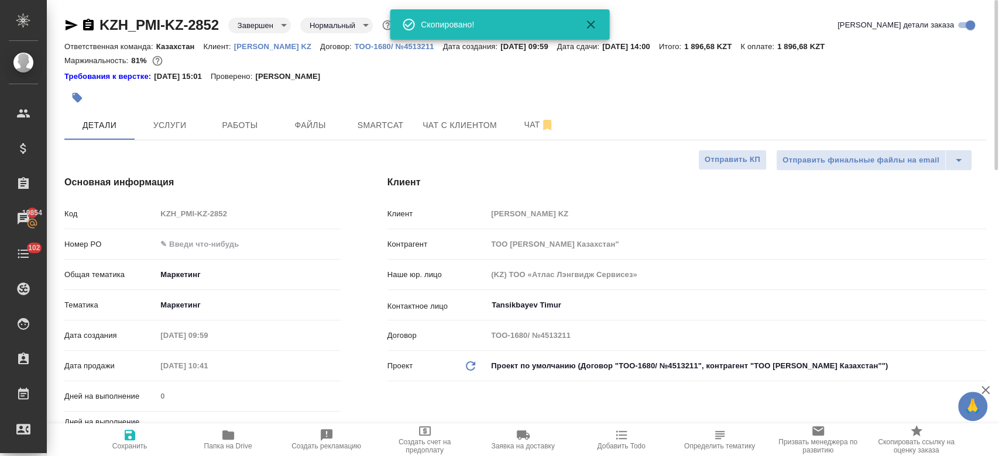
type textarea "x"
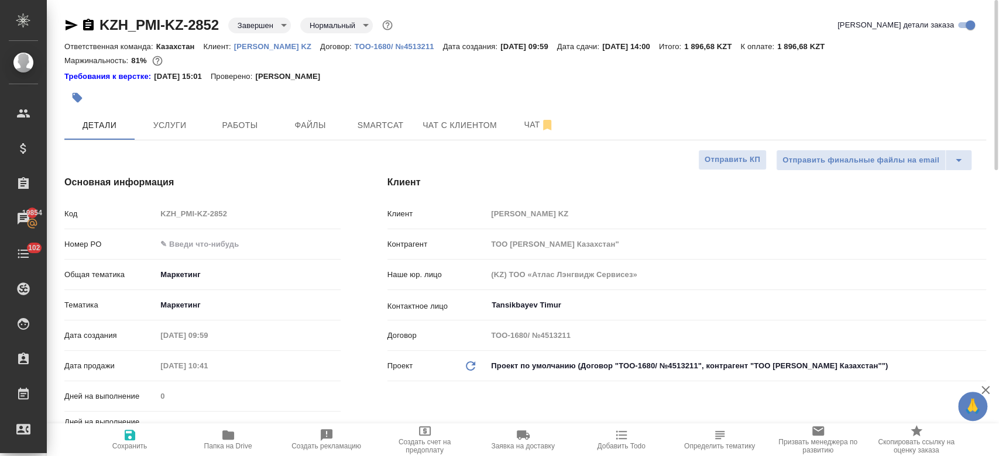
type textarea "x"
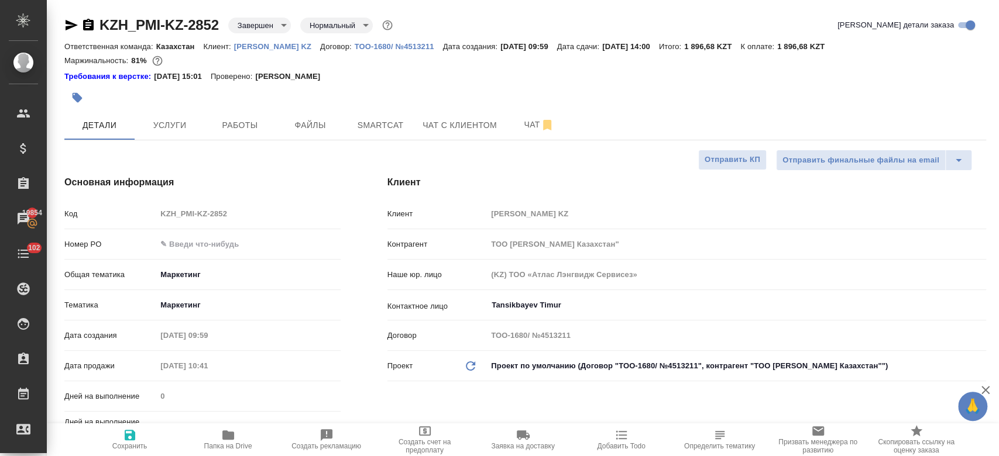
type textarea "x"
click at [73, 22] on icon "button" at bounding box center [71, 25] width 14 height 14
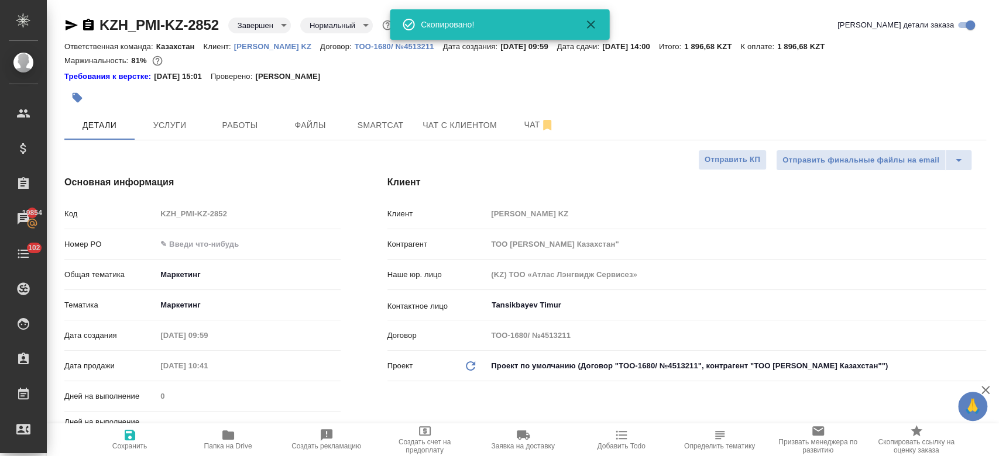
type textarea "x"
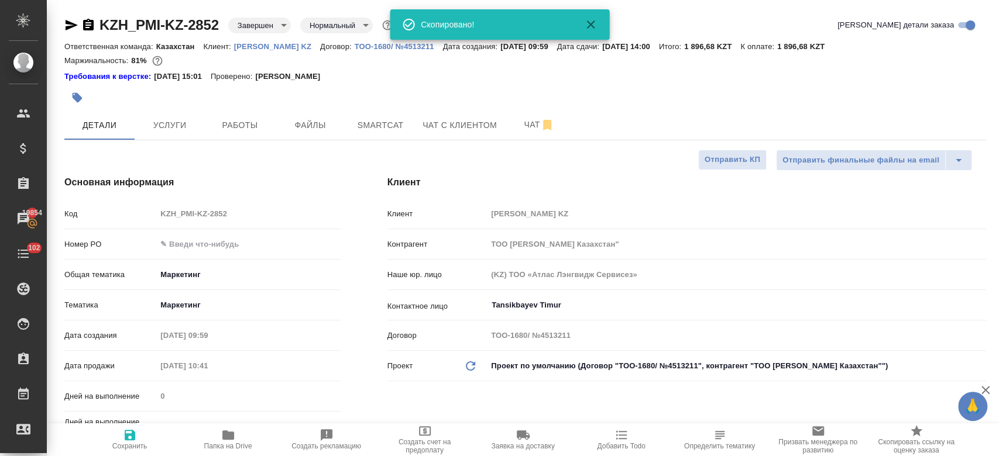
type textarea "x"
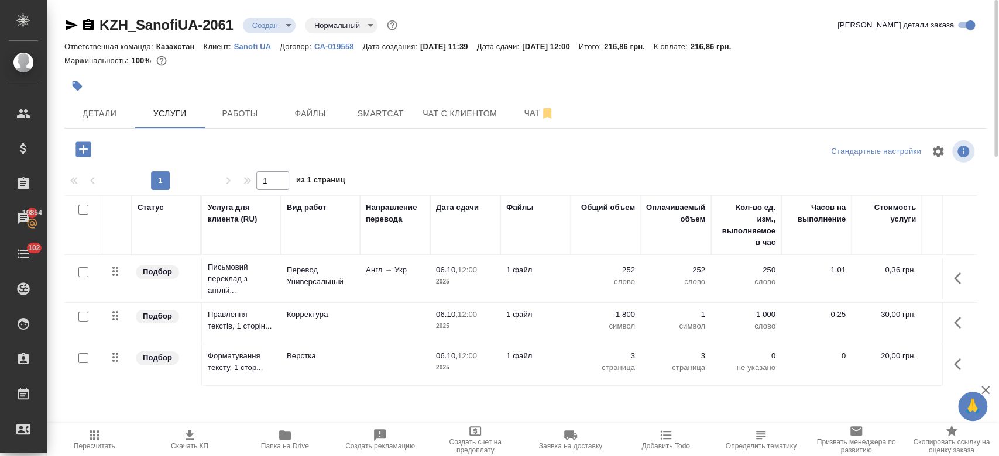
click at [448, 12] on div "KZH_SanofiUA-2061 Создан new Нормальный normal Кратко детали заказа Ответственн…" at bounding box center [525, 238] width 935 height 477
